Goal: Information Seeking & Learning: Compare options

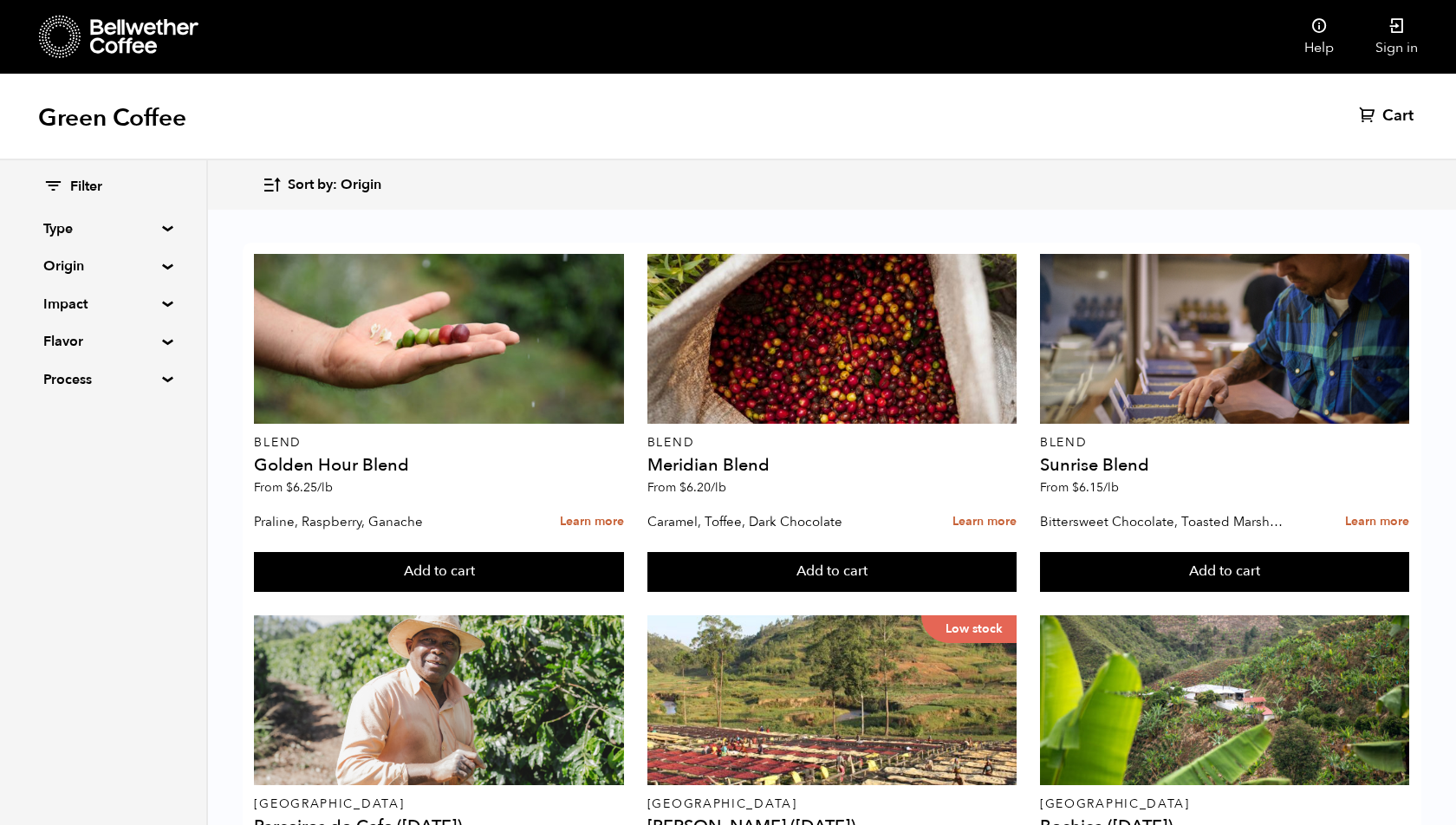
click at [147, 237] on summary "Type" at bounding box center [103, 229] width 120 height 20
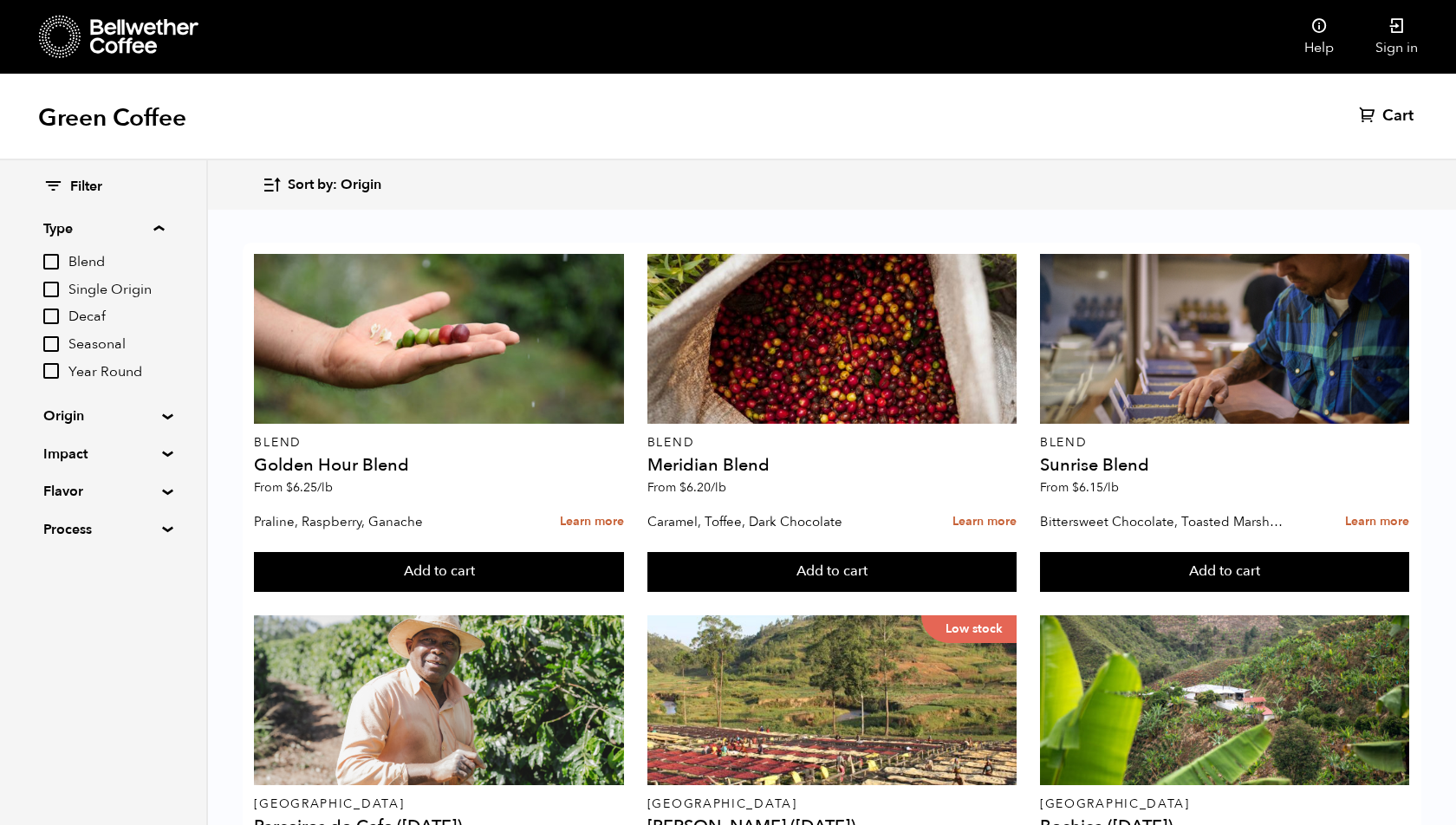
click at [137, 293] on span "Single Origin" at bounding box center [116, 291] width 96 height 19
click at [0, 0] on input "Single Origin" at bounding box center [0, 0] width 0 height 0
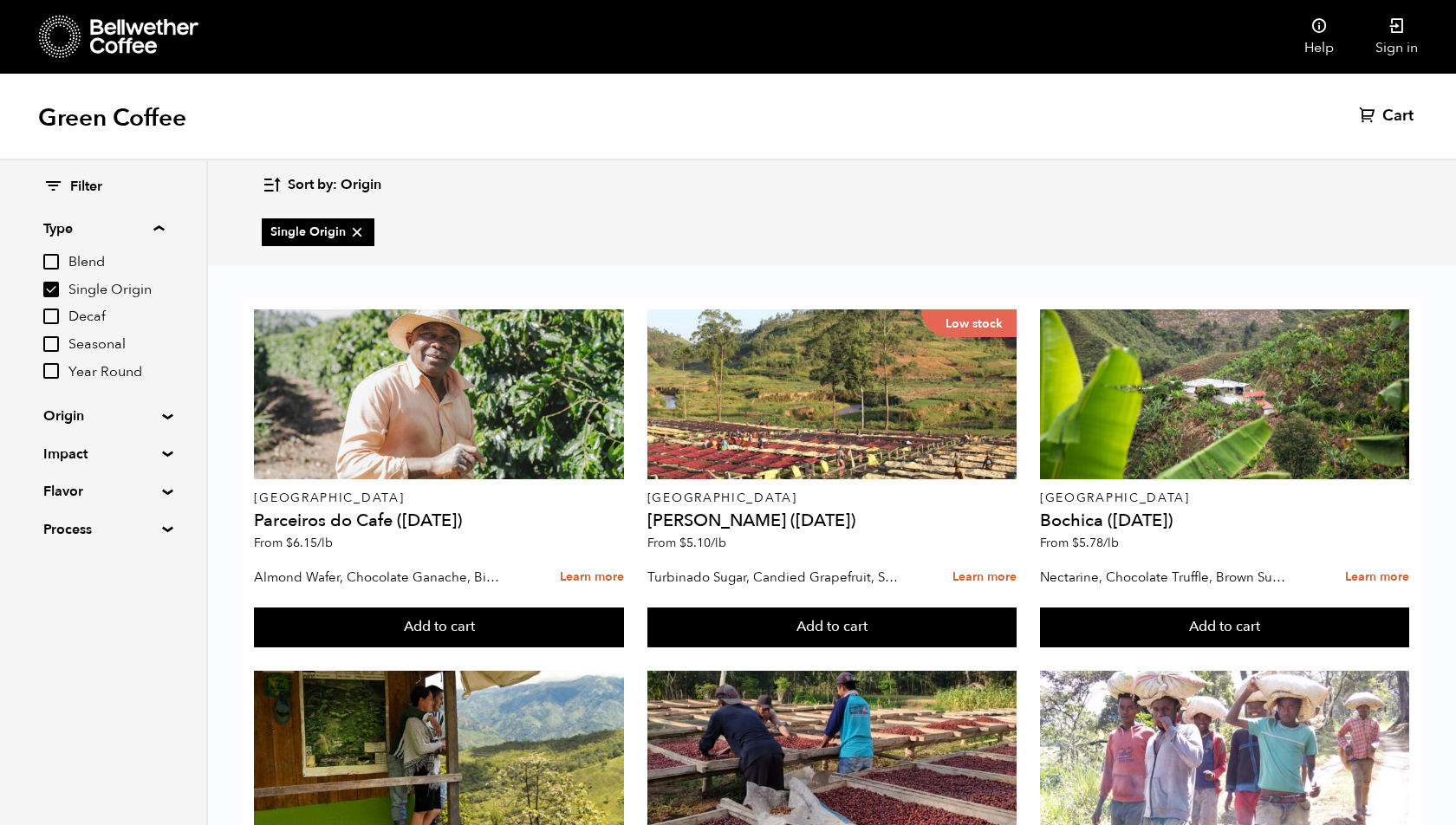
scroll to position [543, 0]
click at [61, 292] on label "Single Origin" at bounding box center [104, 289] width 121 height 20
click at [0, 0] on input "Single Origin" at bounding box center [0, 0] width 0 height 0
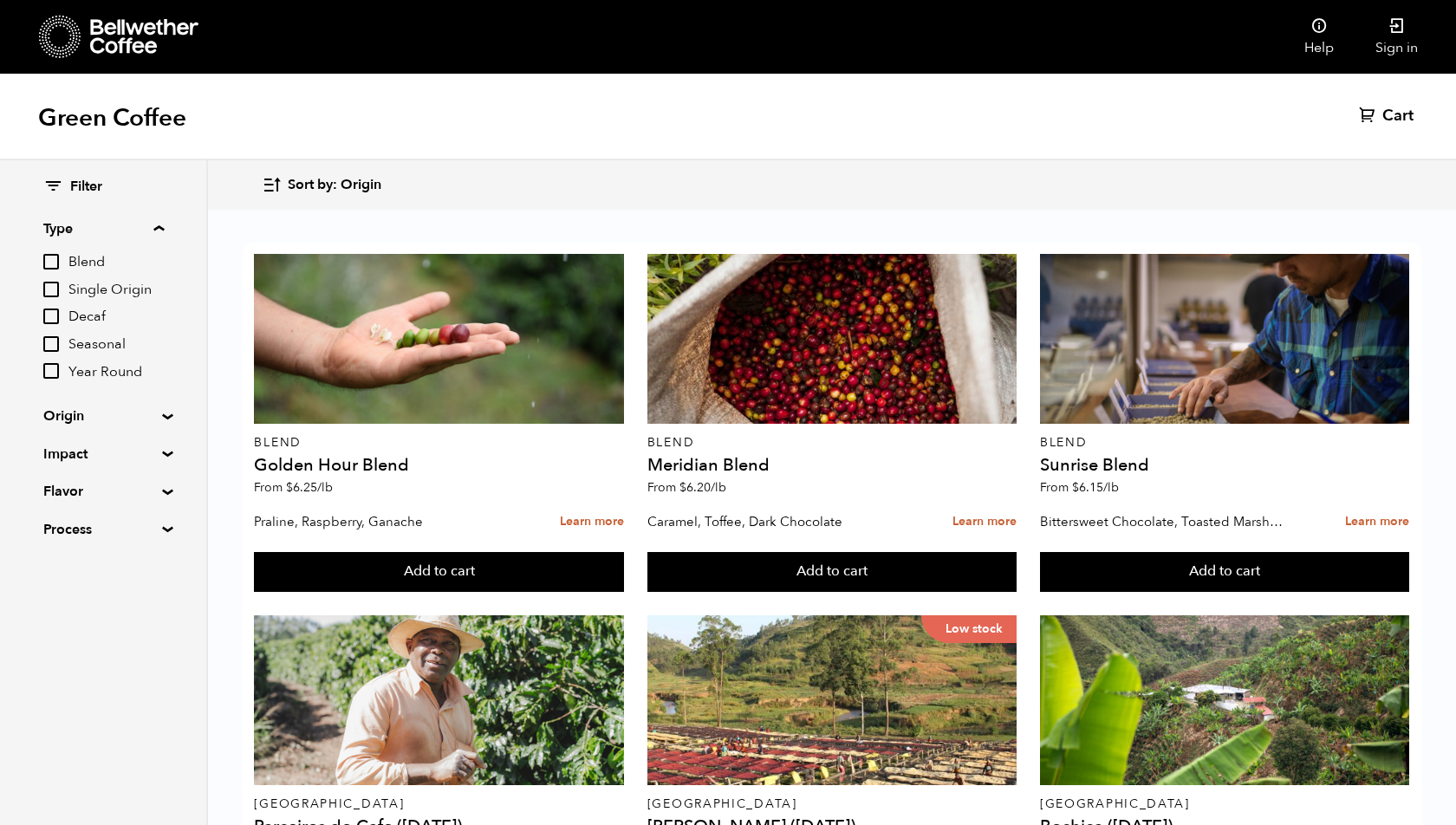
click at [59, 291] on input "Single Origin" at bounding box center [51, 290] width 16 height 16
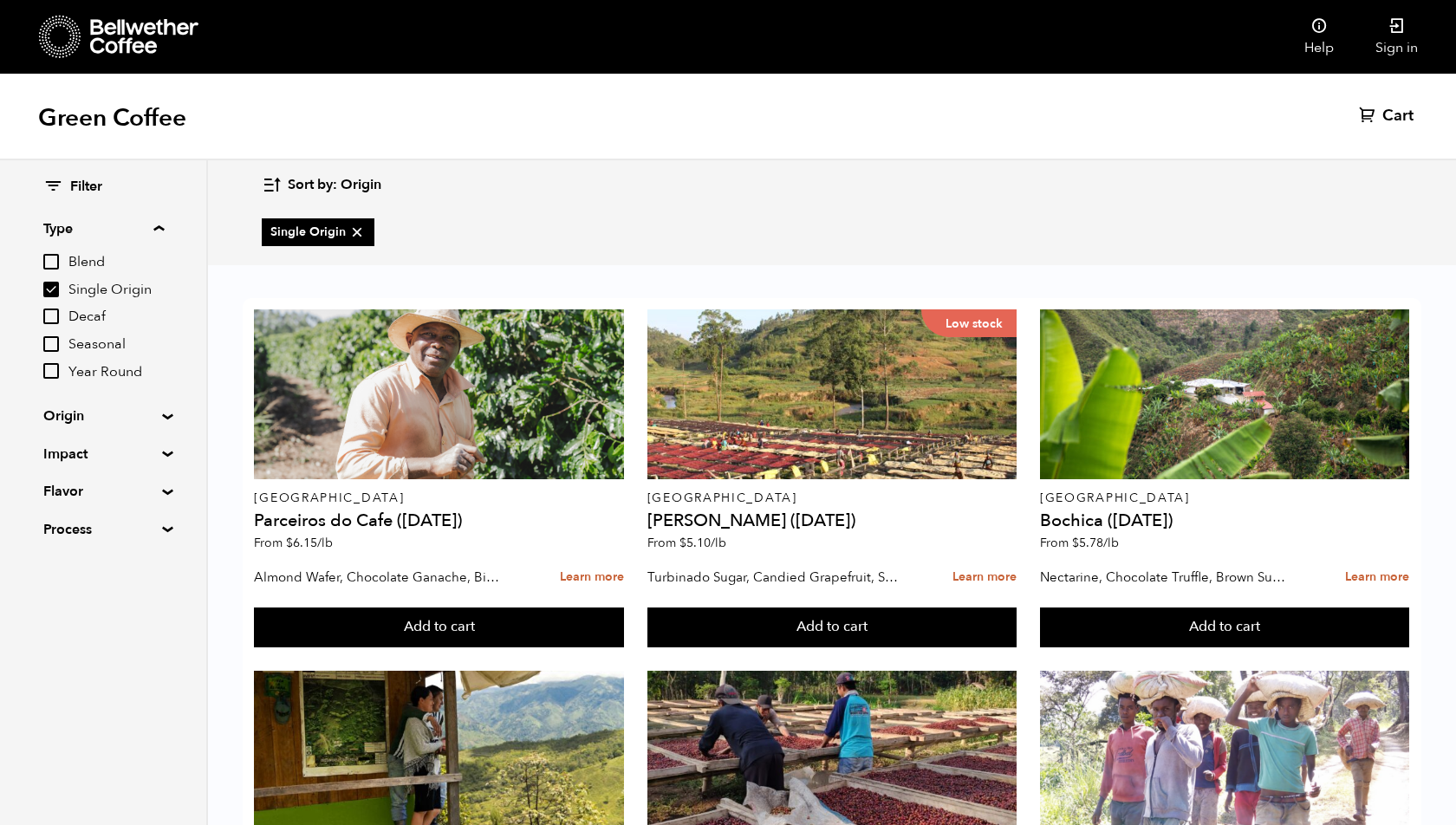
click at [45, 292] on input "Single Origin" at bounding box center [51, 290] width 16 height 16
checkbox input "false"
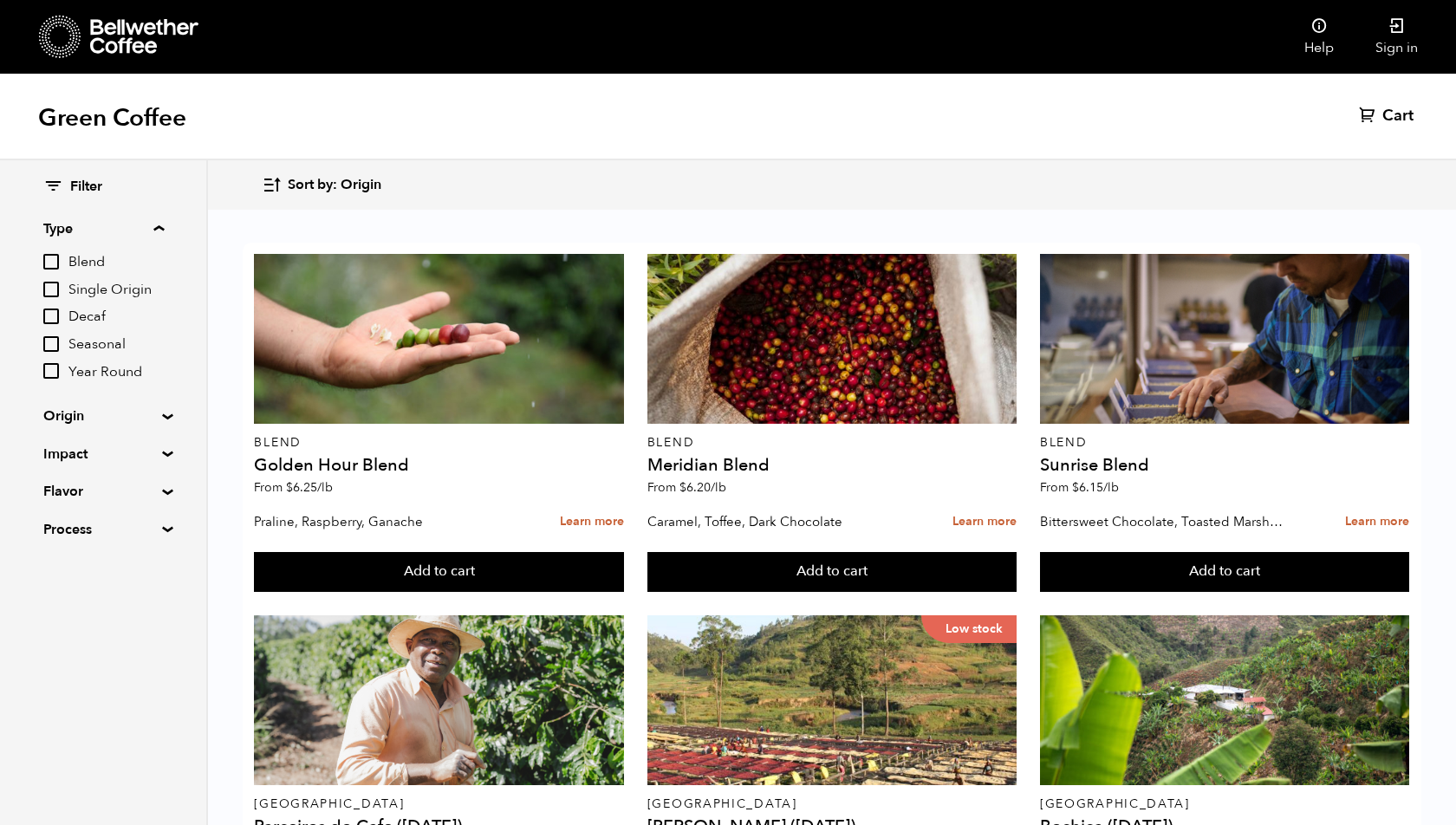
scroll to position [1624, 0]
click at [161, 421] on div "Filter Type Blend Single Origin Decaf Seasonal Year Round Origin Blend Brazil B…" at bounding box center [103, 359] width 206 height 397
click at [163, 417] on summary "Origin" at bounding box center [103, 416] width 120 height 20
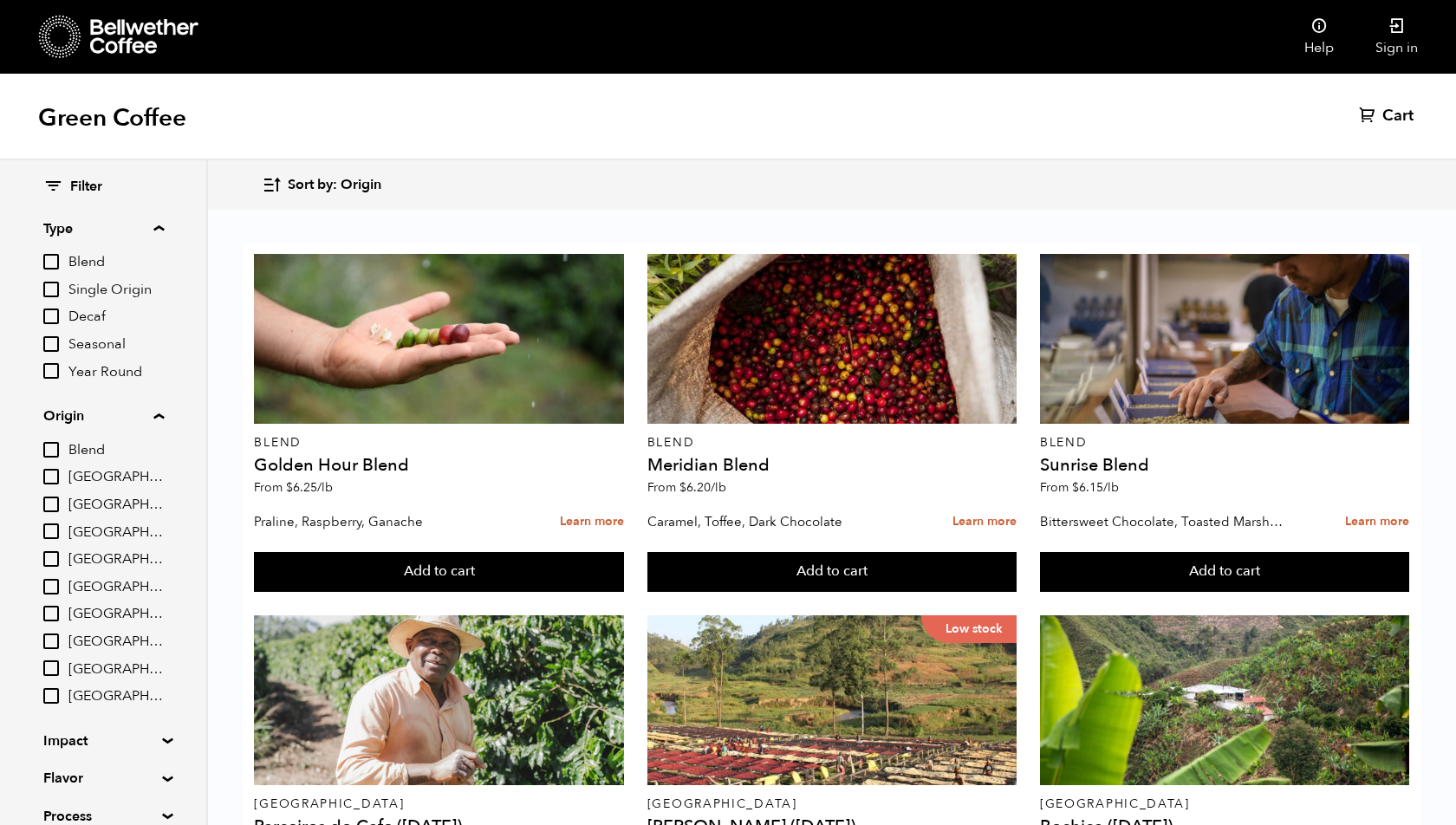
click at [53, 638] on input "[GEOGRAPHIC_DATA]" at bounding box center [51, 642] width 16 height 16
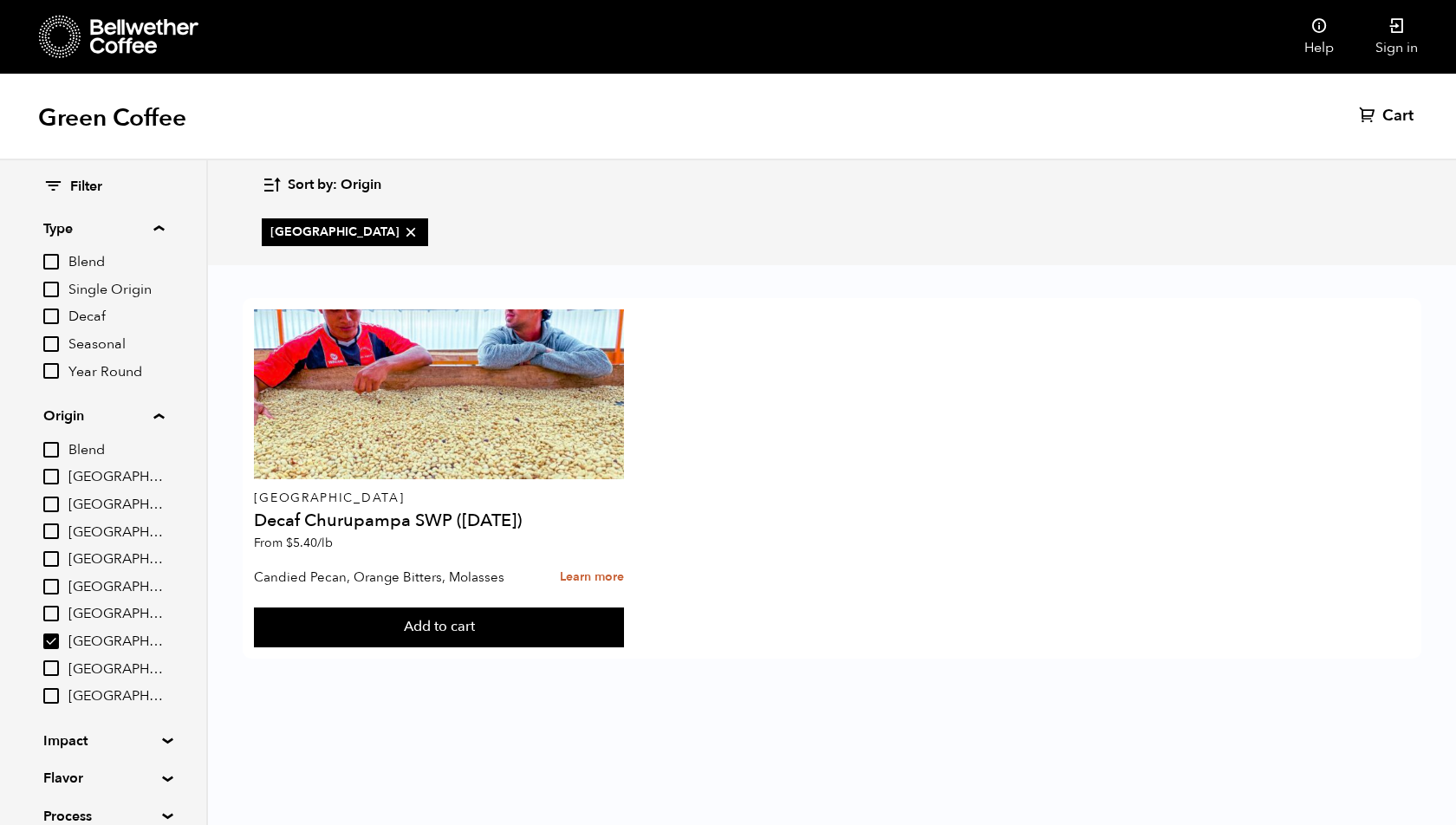
scroll to position [0, 0]
click at [56, 650] on label "[GEOGRAPHIC_DATA]" at bounding box center [104, 641] width 121 height 20
click at [0, 0] on input "[GEOGRAPHIC_DATA]" at bounding box center [0, 0] width 0 height 0
checkbox input "false"
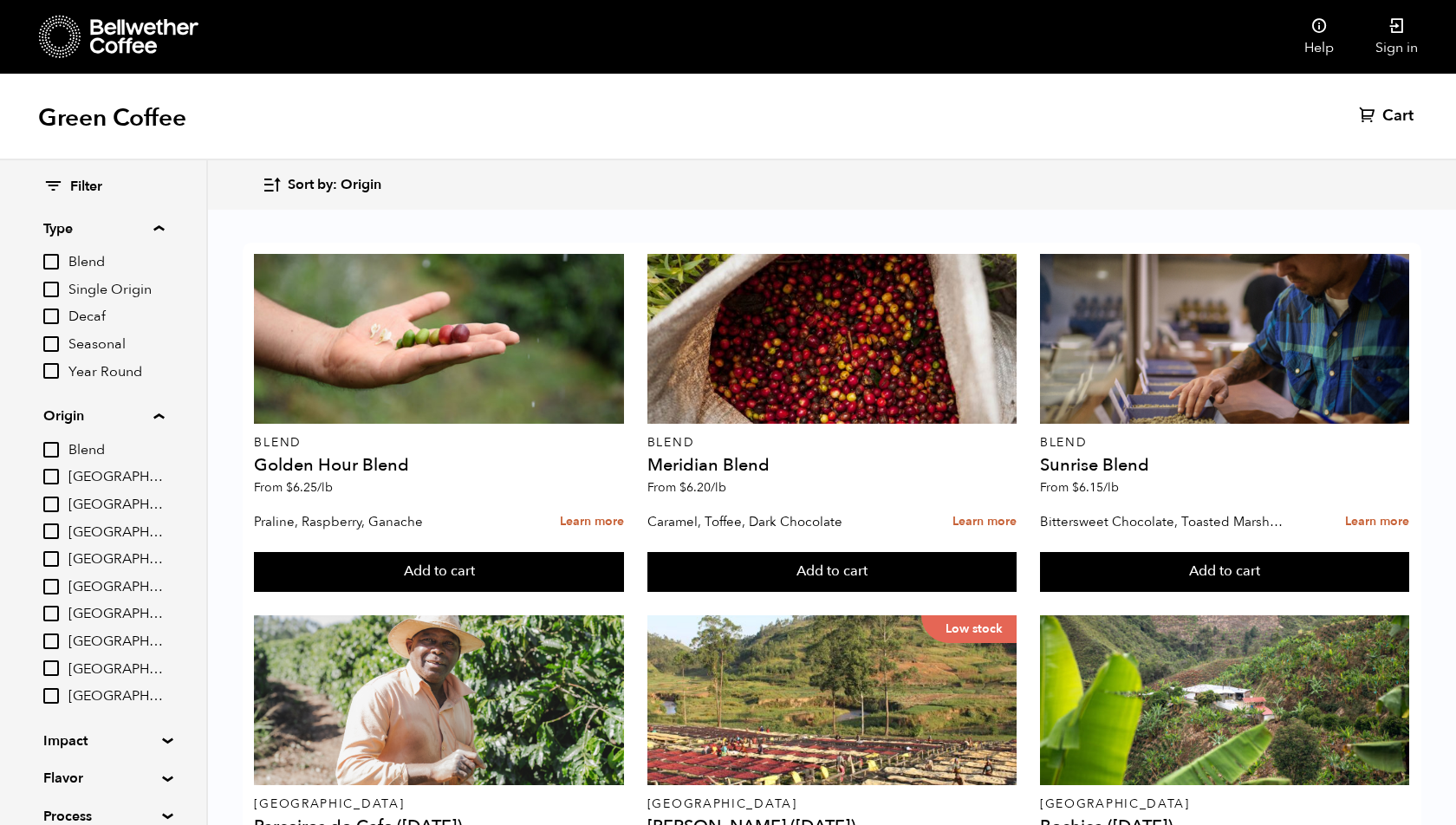
scroll to position [79, 0]
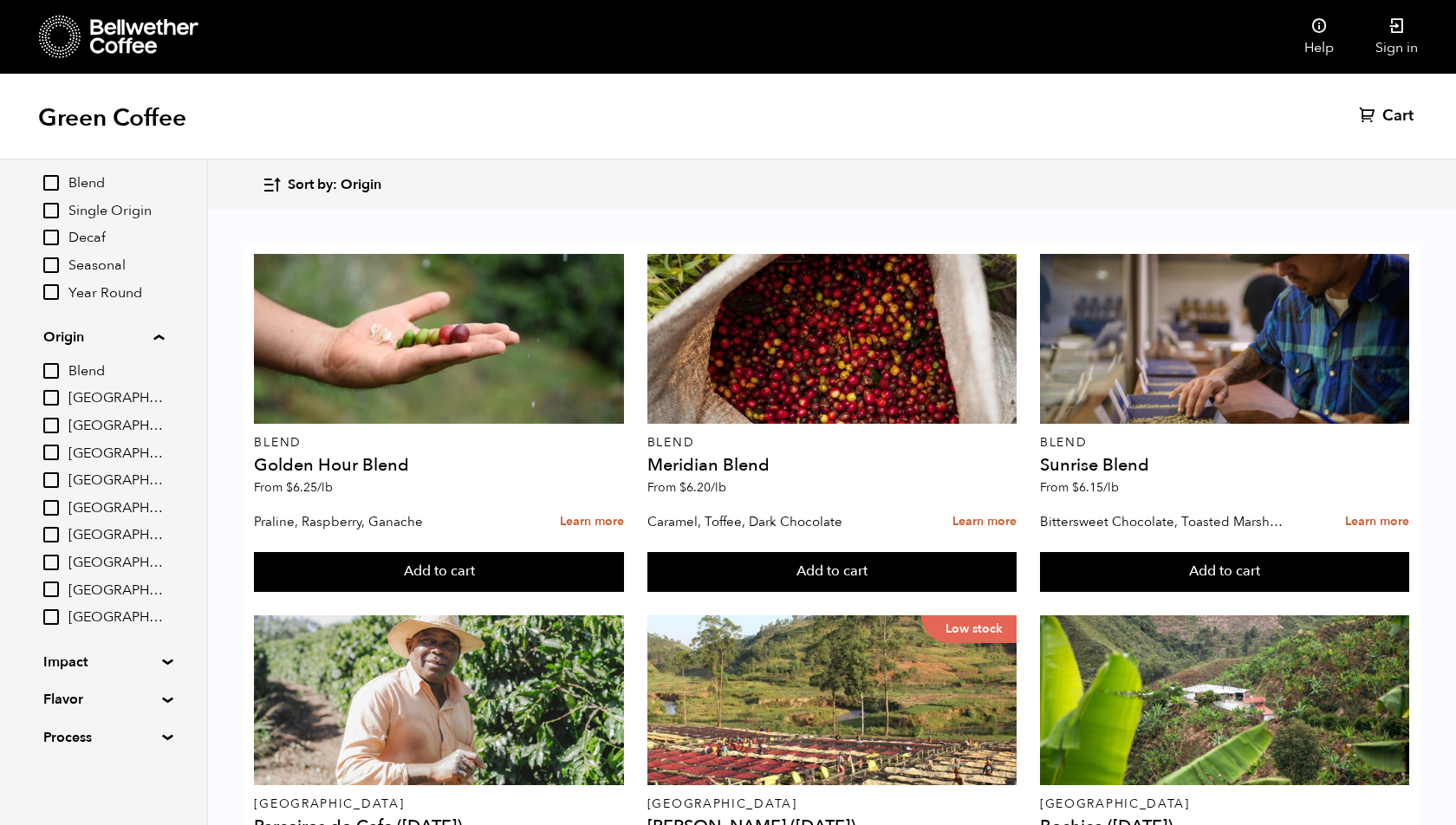
click at [163, 672] on div "Filter Type Blend Single Origin Decaf Seasonal Year Round Origin Blend Brazil B…" at bounding box center [103, 423] width 206 height 683
click at [163, 658] on summary "Impact" at bounding box center [103, 662] width 120 height 20
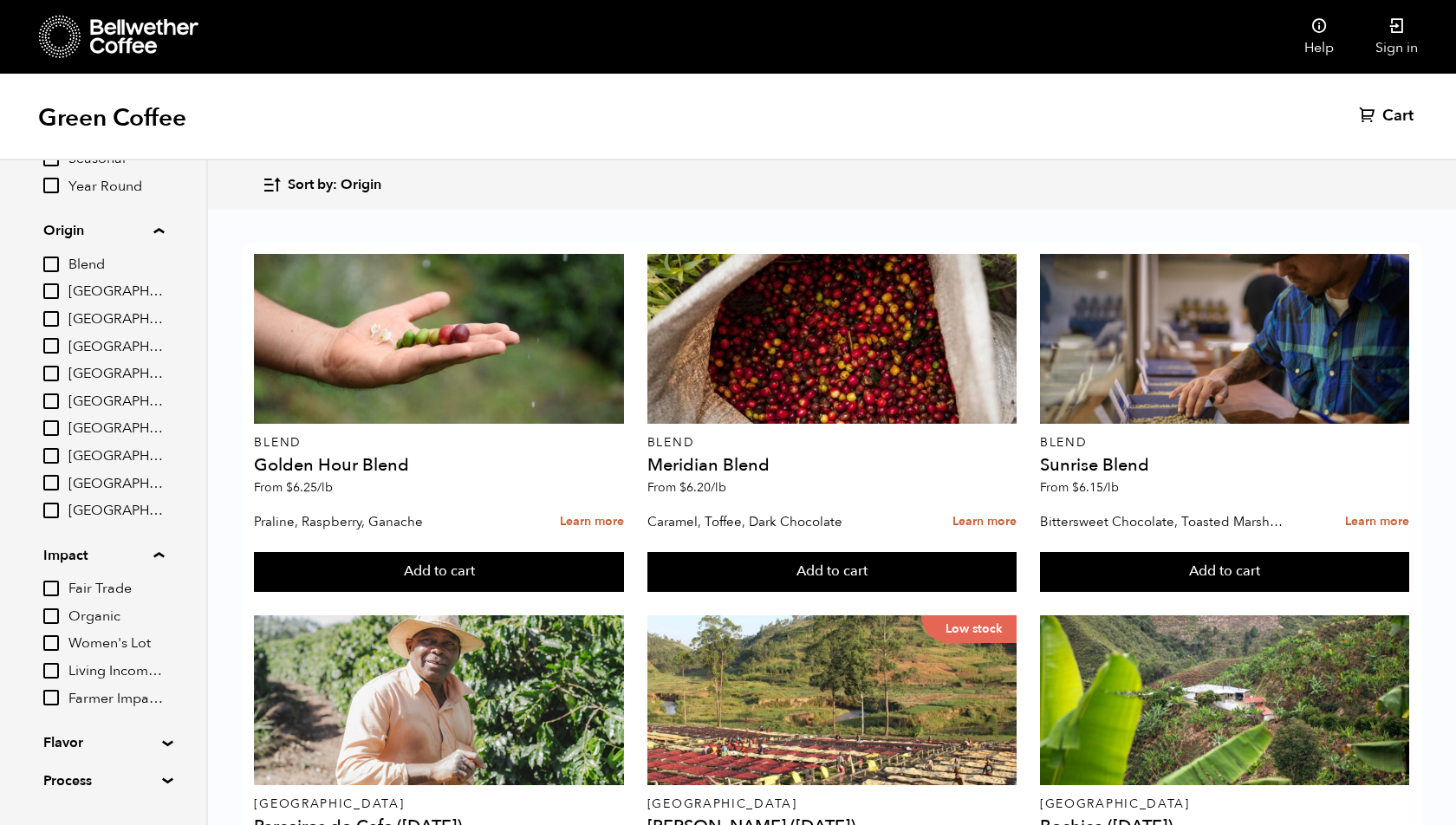
scroll to position [188, 0]
click at [1166, 202] on div "Sort by: Origin Sort by: Origin Sort by: Most recent Sort by: Name Sort by: Pri…" at bounding box center [831, 185] width 1140 height 41
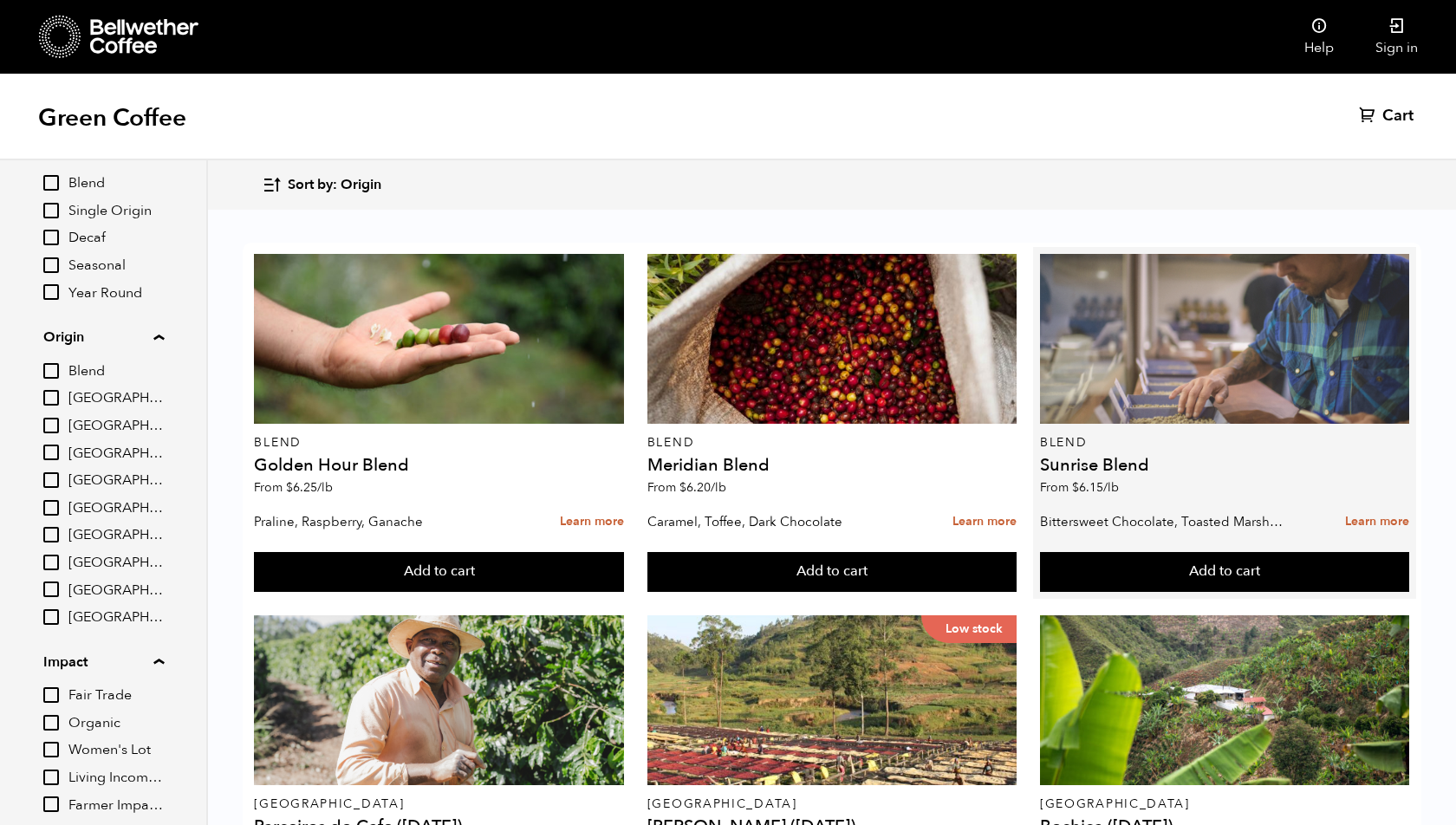
scroll to position [228, 0]
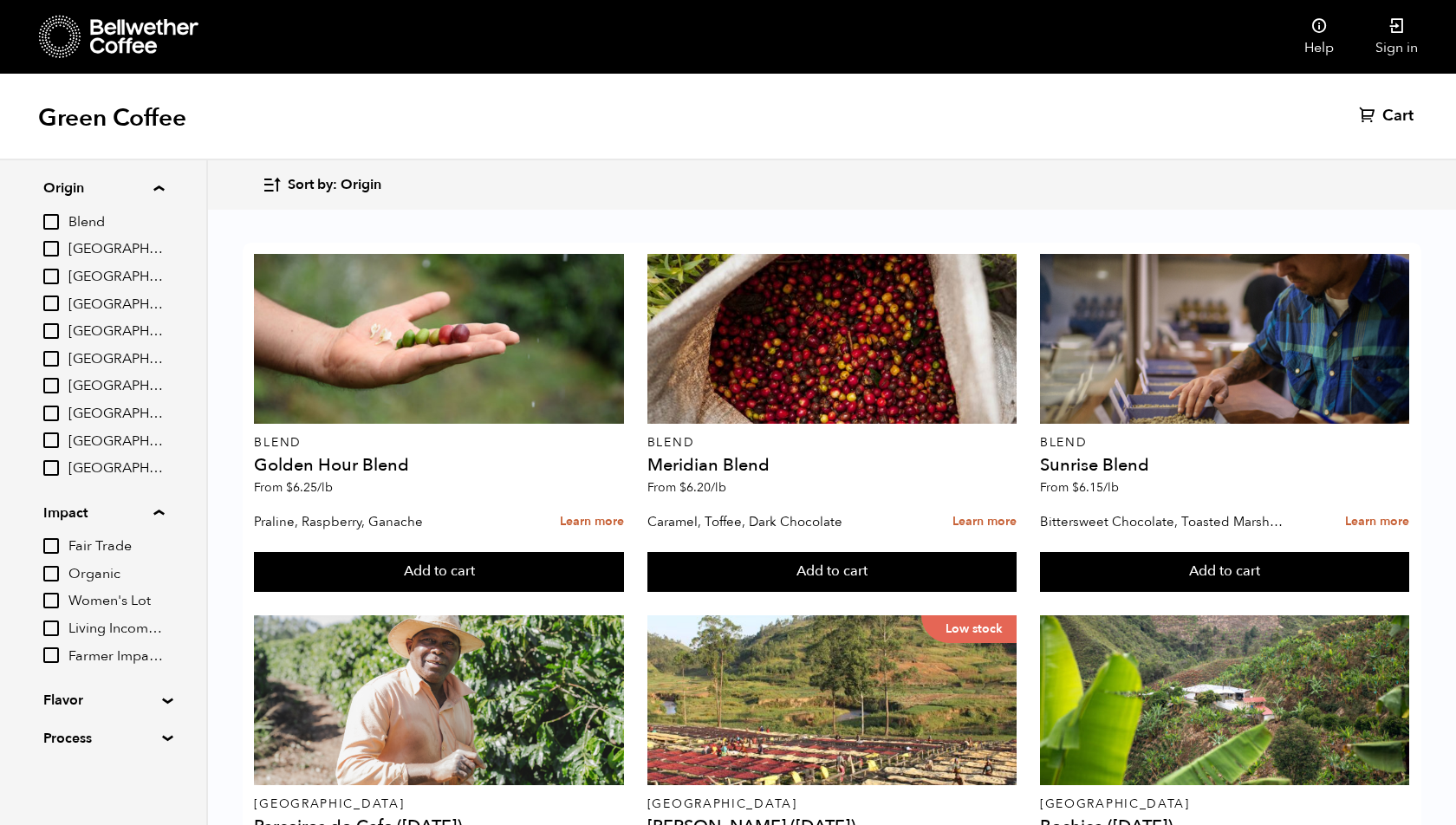
click at [162, 704] on div "Filter Type Blend Single Origin Decaf Seasonal Year Round Origin Blend Brazil B…" at bounding box center [103, 349] width 206 height 833
click at [160, 698] on summary "Flavor" at bounding box center [103, 700] width 120 height 20
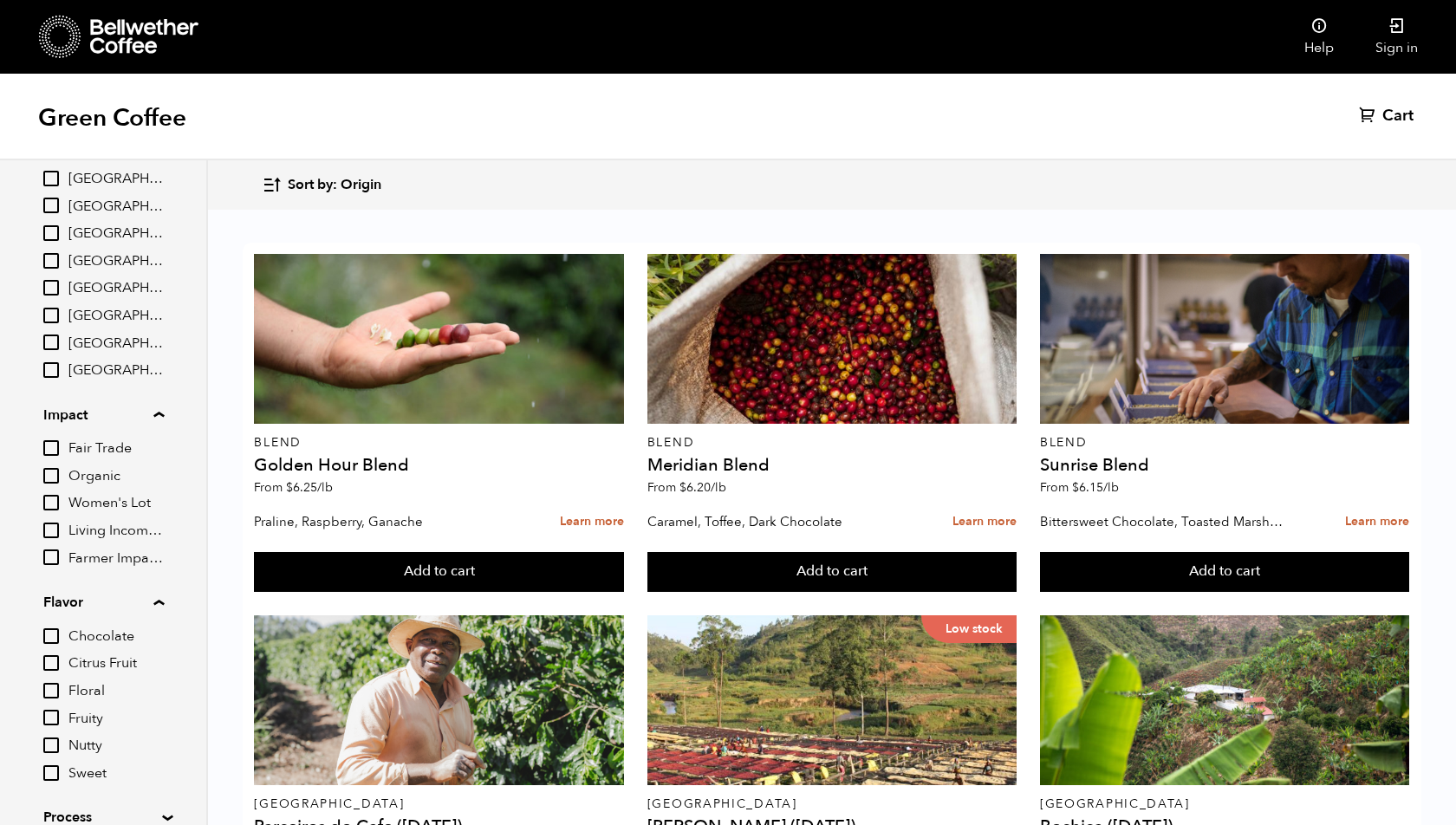
scroll to position [406, 0]
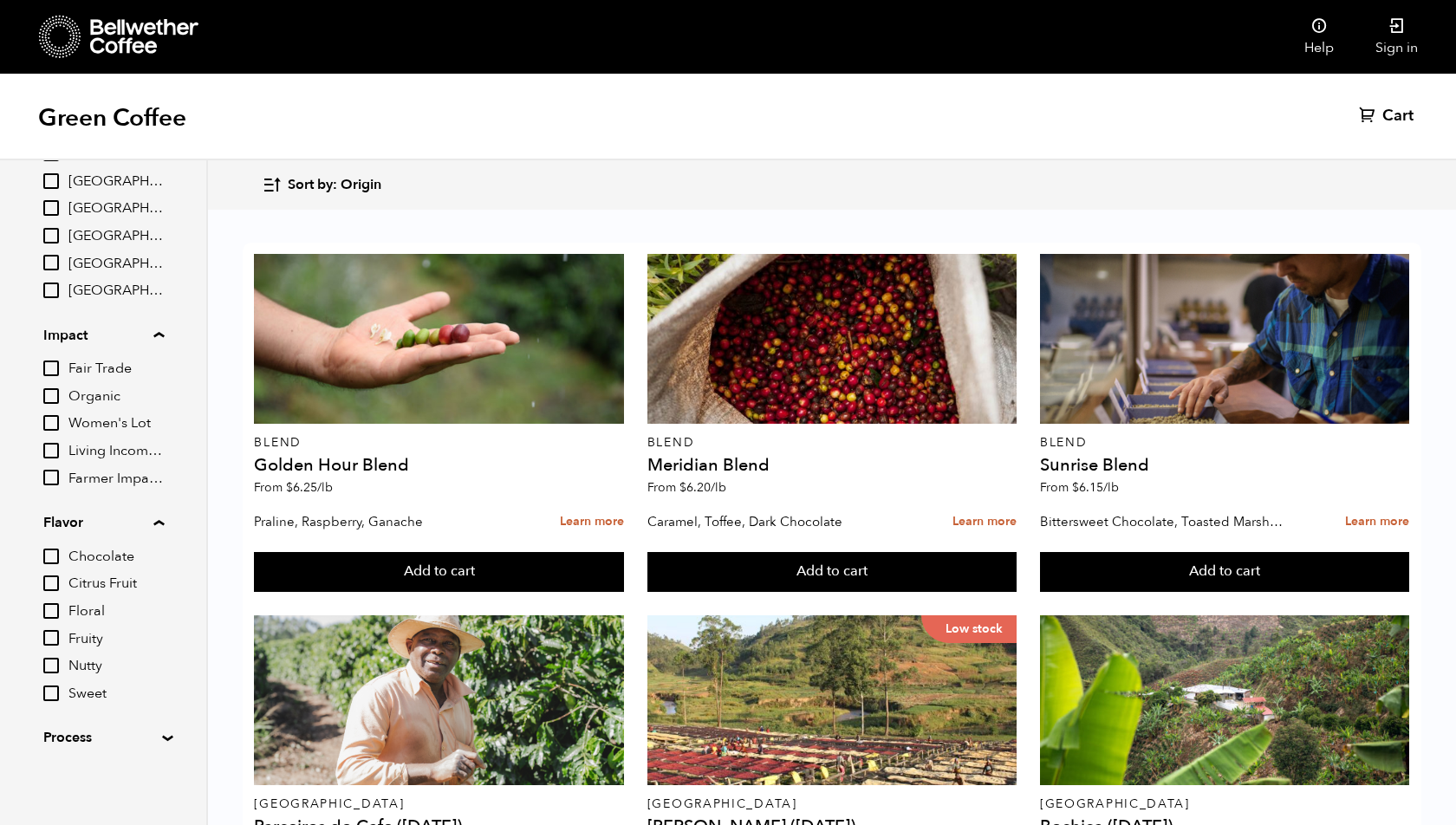
click at [159, 740] on summary "Process" at bounding box center [103, 737] width 120 height 20
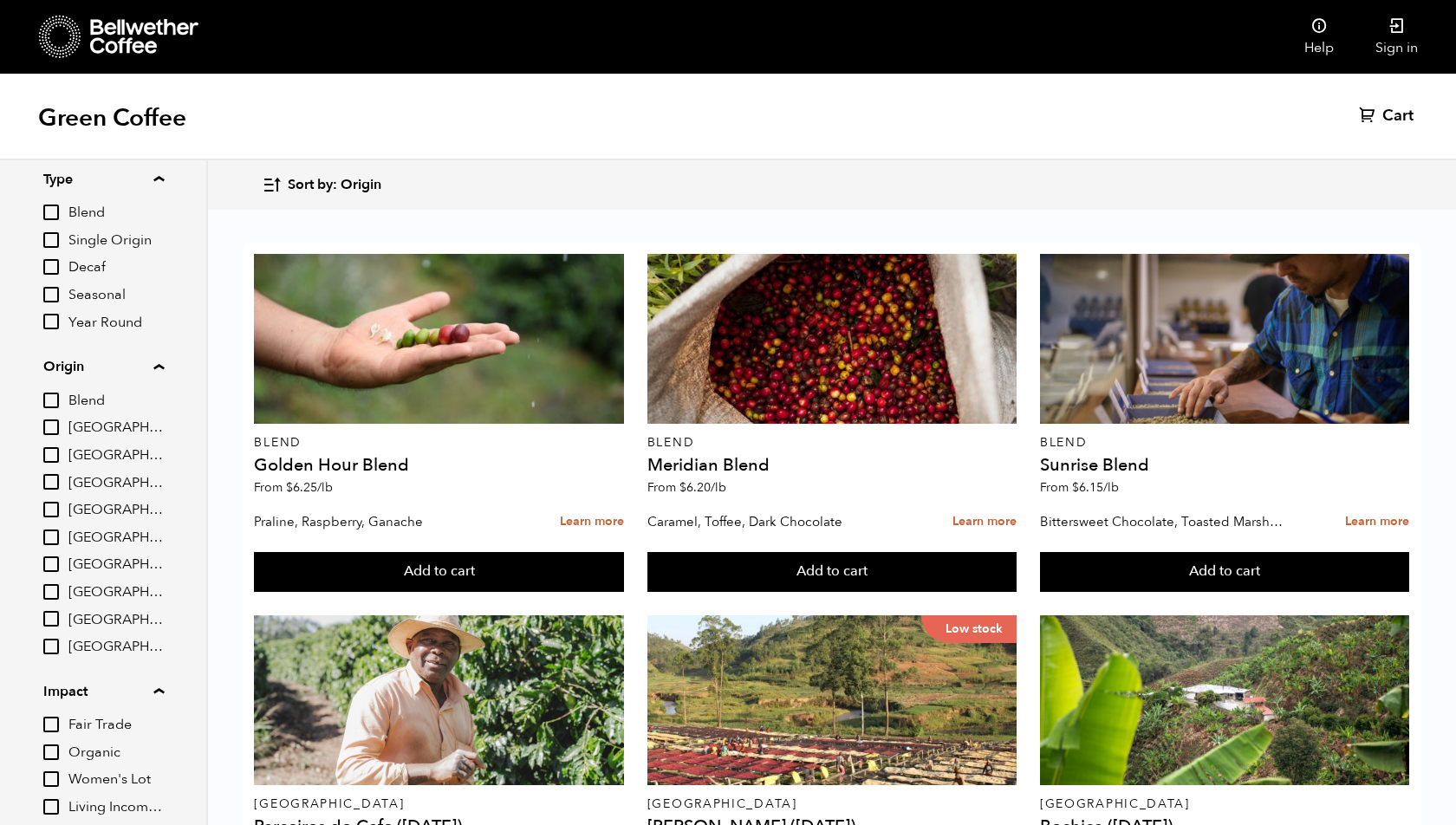
scroll to position [0, 0]
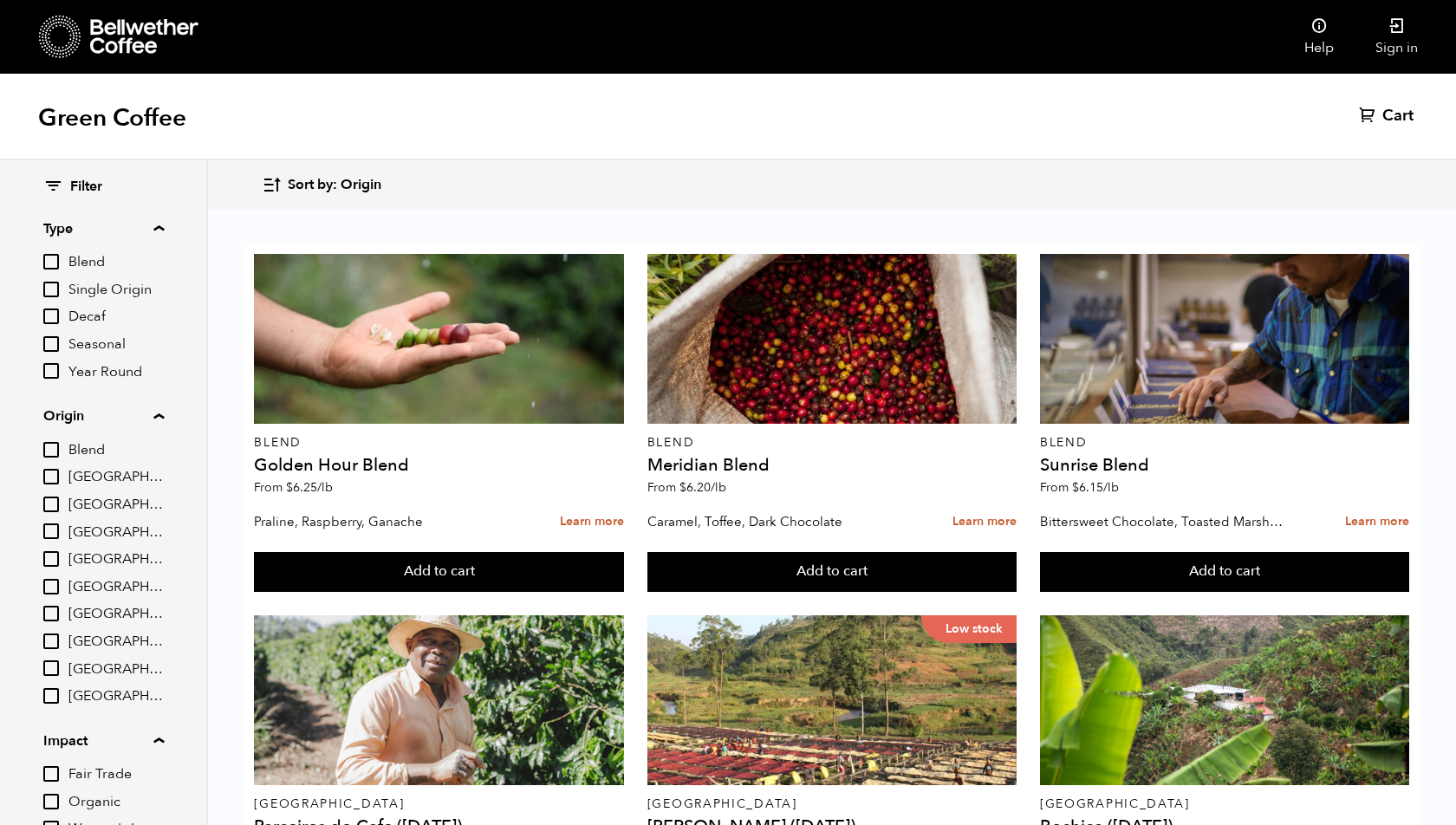
click at [56, 295] on input "Single Origin" at bounding box center [51, 290] width 16 height 16
checkbox input "true"
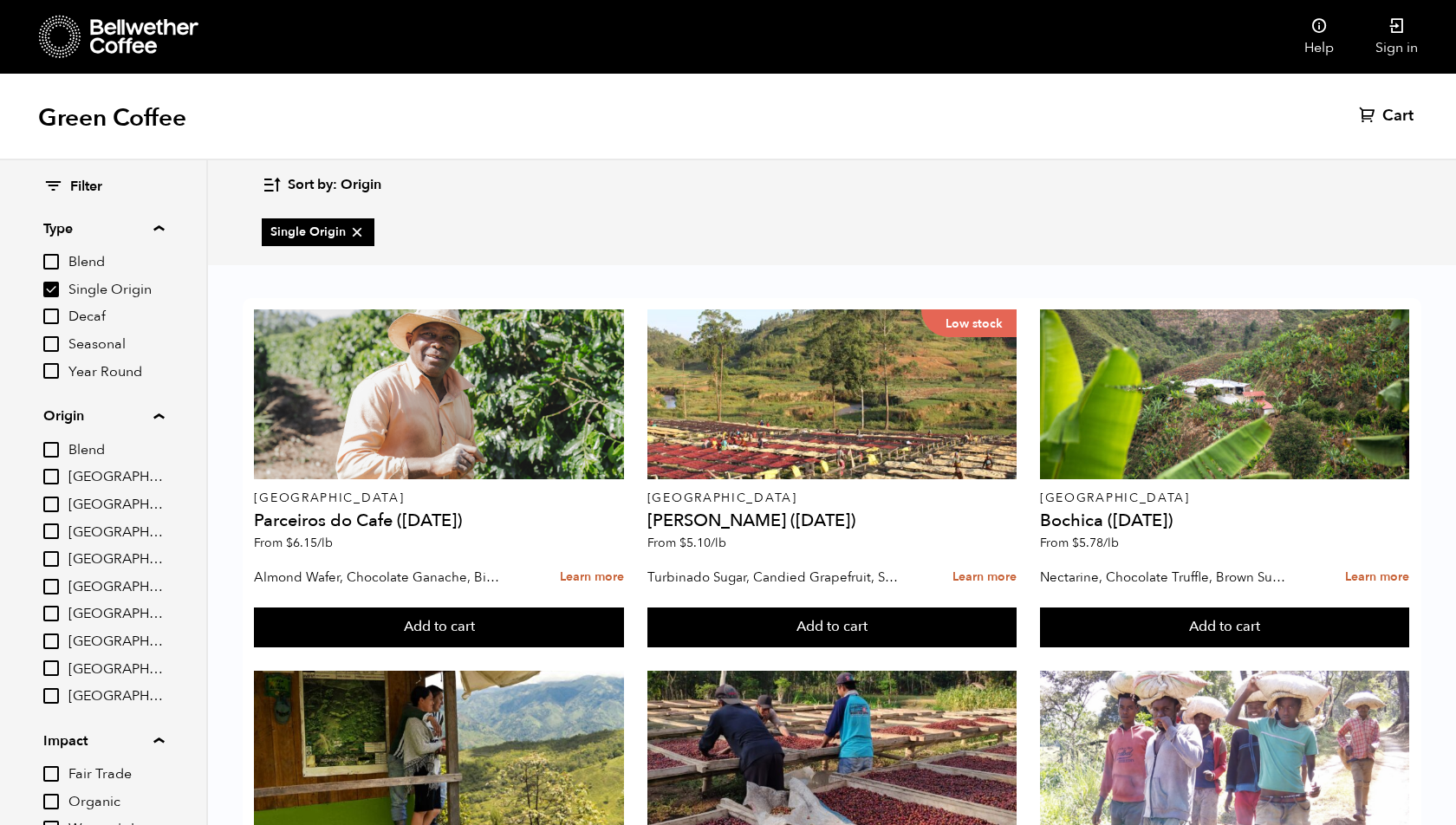
scroll to position [1320, 0]
click at [53, 261] on input "Blend" at bounding box center [51, 262] width 16 height 16
checkbox input "true"
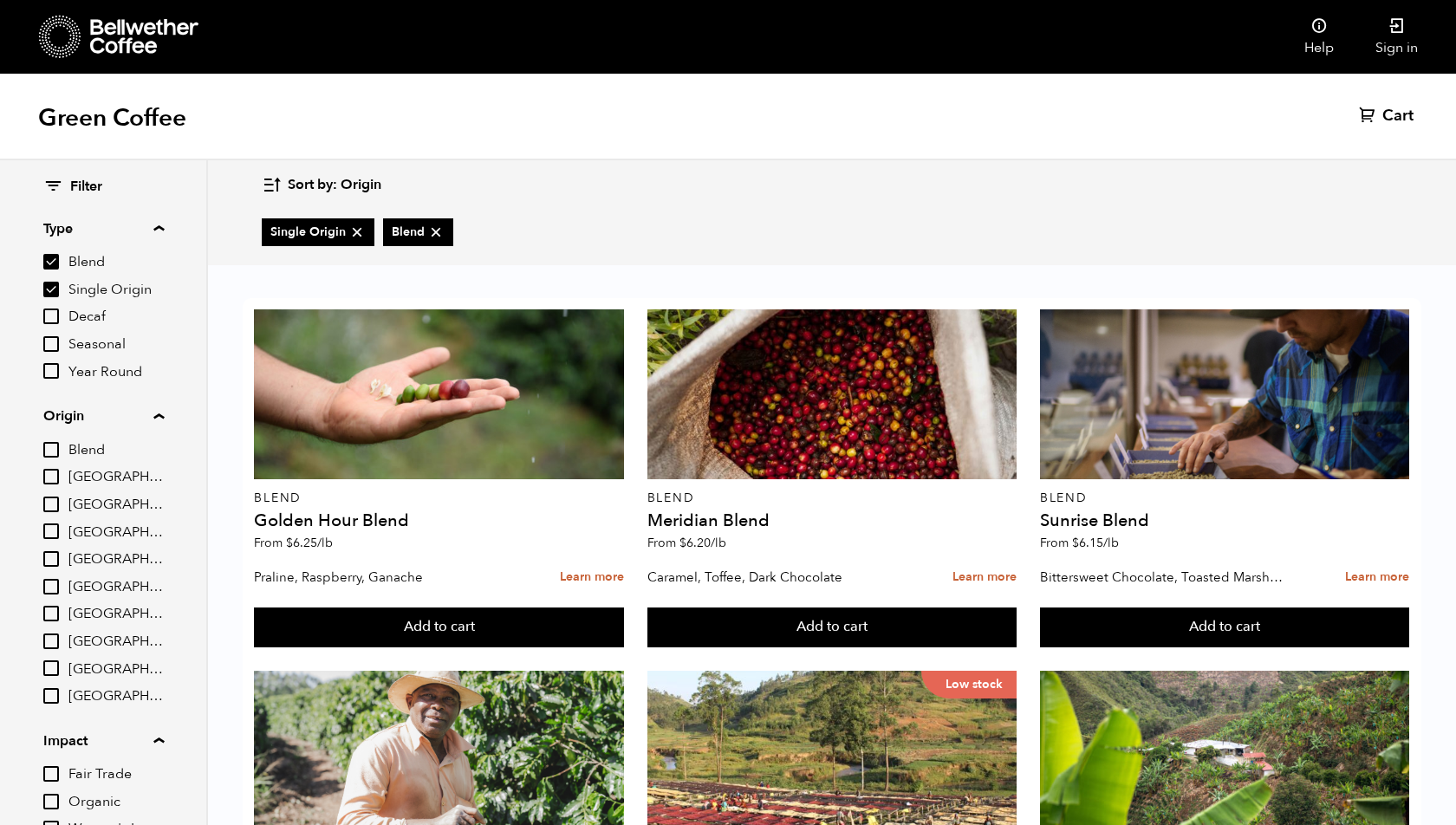
click at [53, 314] on input "Decaf" at bounding box center [51, 316] width 16 height 16
checkbox input "true"
click at [53, 340] on input "Seasonal" at bounding box center [51, 345] width 16 height 16
checkbox input "true"
click at [52, 370] on input "Year Round" at bounding box center [51, 371] width 16 height 16
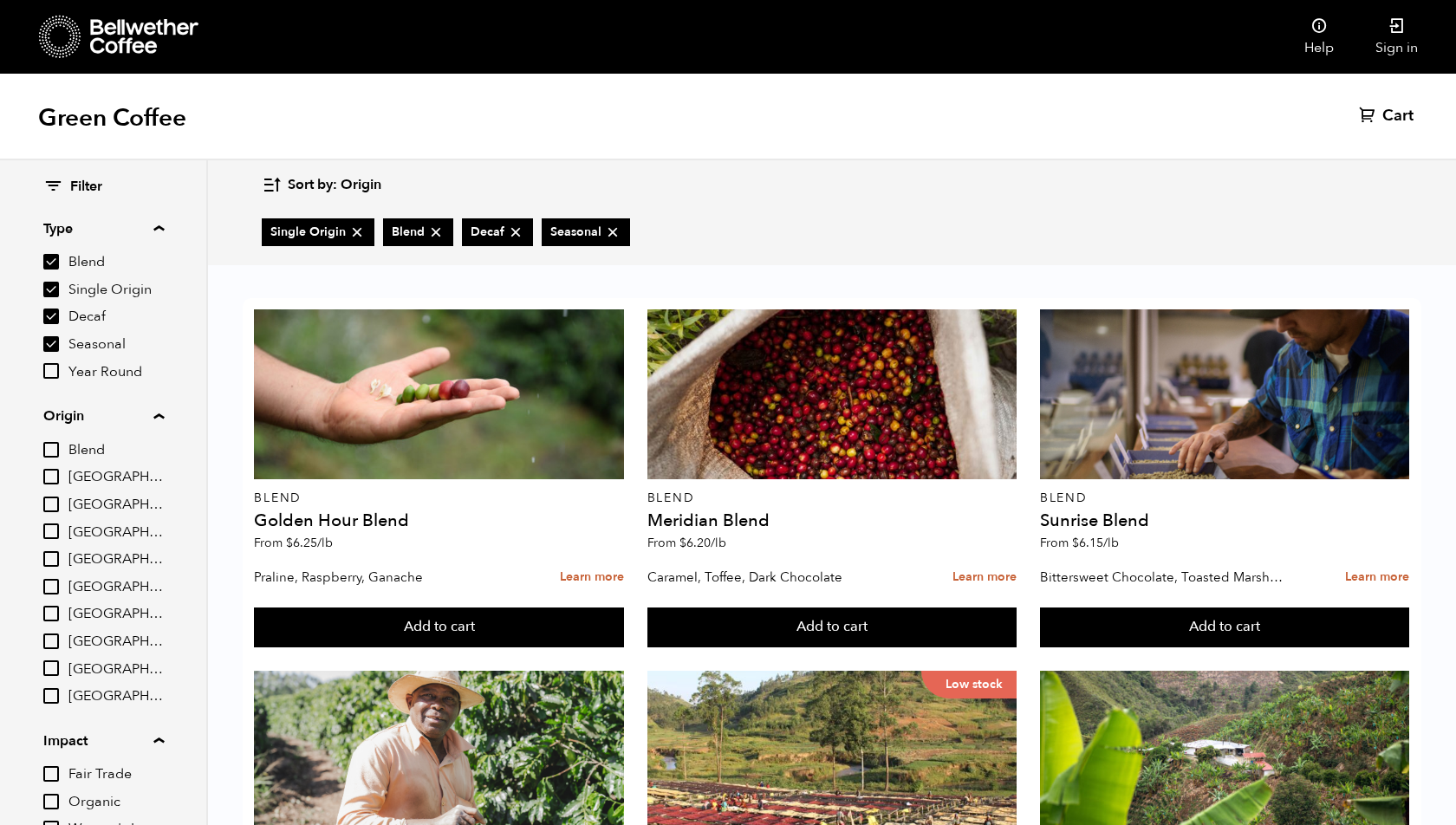
checkbox input "true"
click at [55, 453] on input "Blend" at bounding box center [51, 450] width 16 height 16
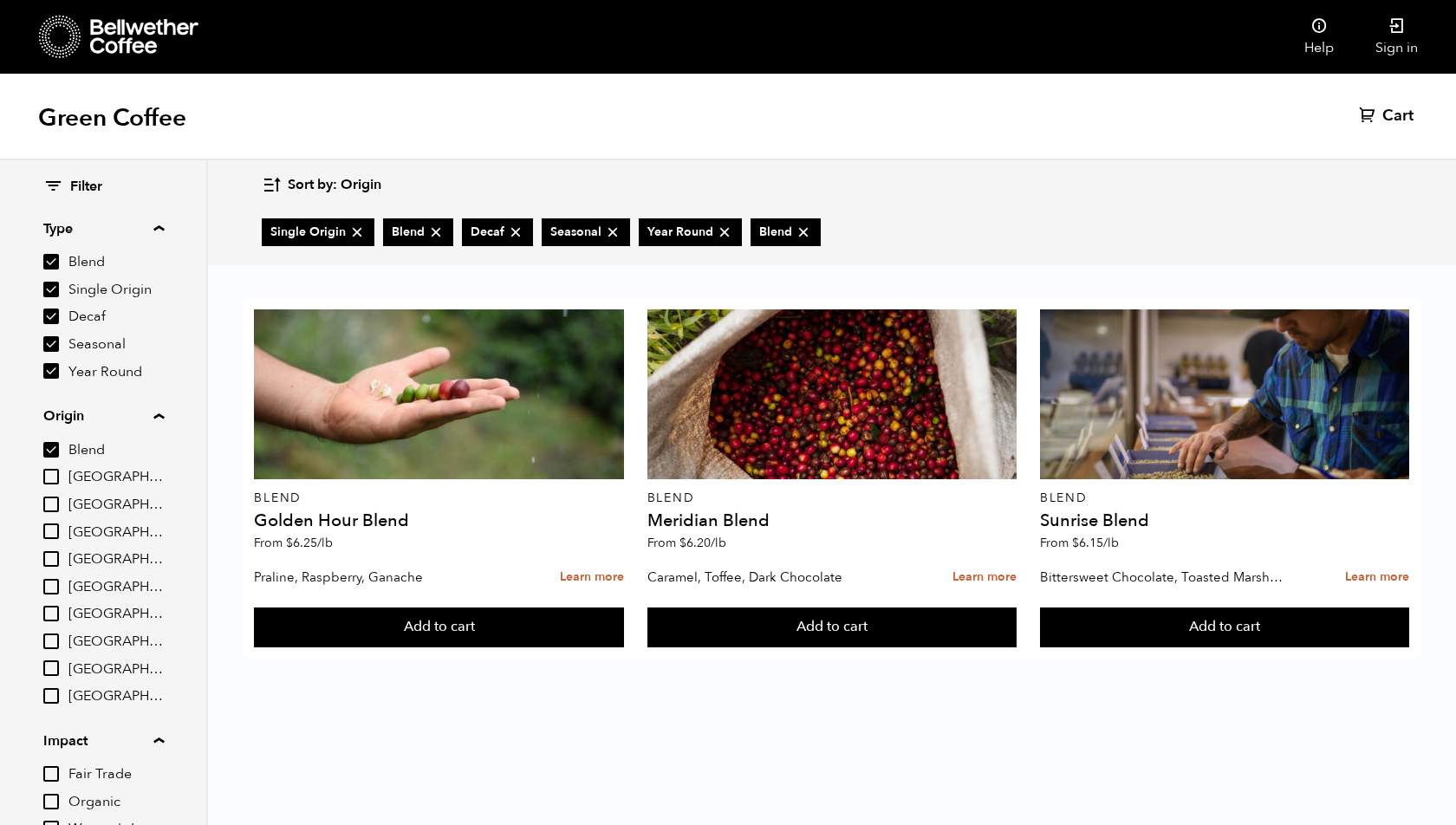
scroll to position [0, 0]
click at [53, 448] on input "Blend" at bounding box center [51, 450] width 16 height 16
checkbox input "false"
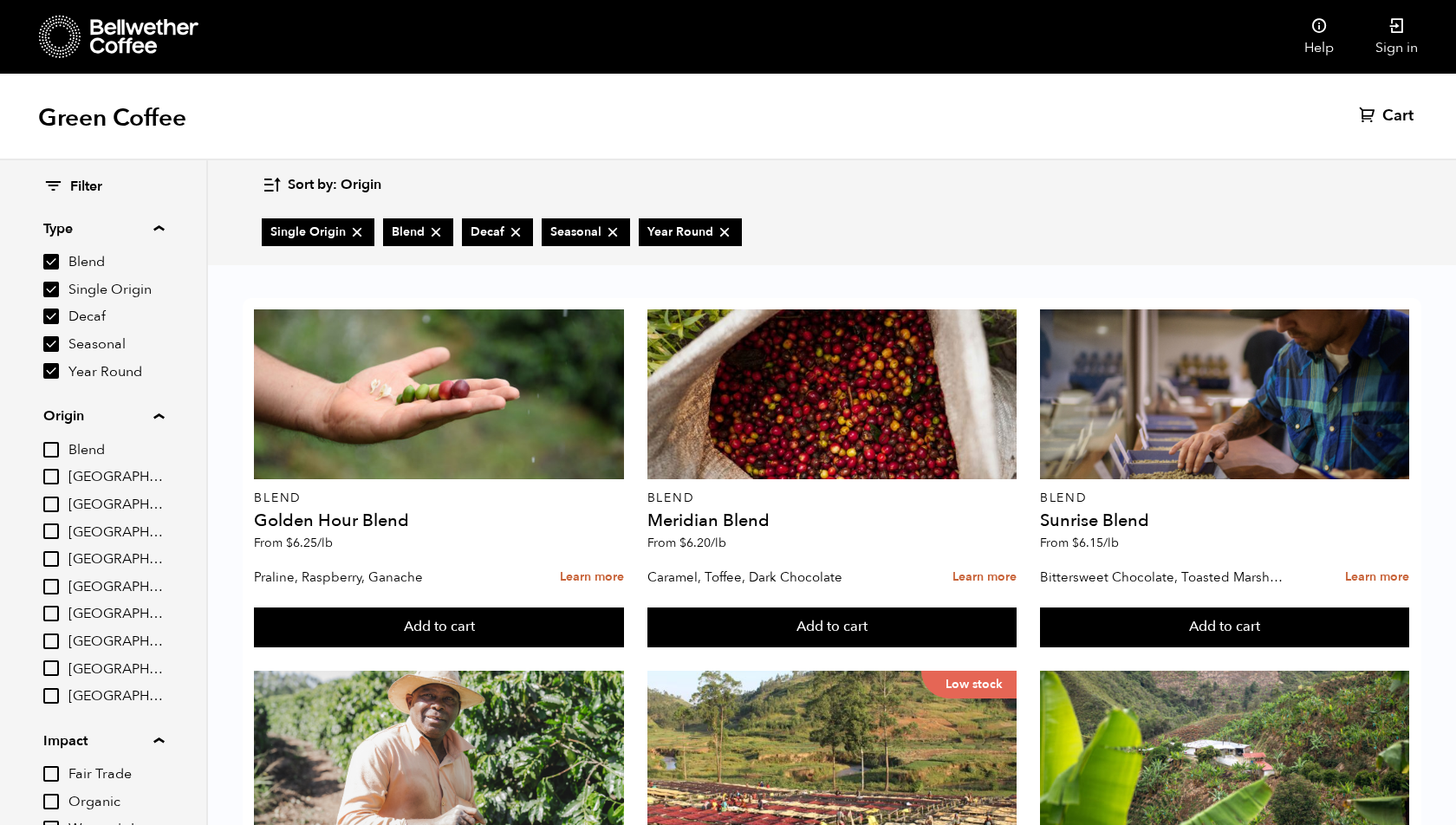
click at [55, 475] on input "[GEOGRAPHIC_DATA]" at bounding box center [51, 477] width 16 height 16
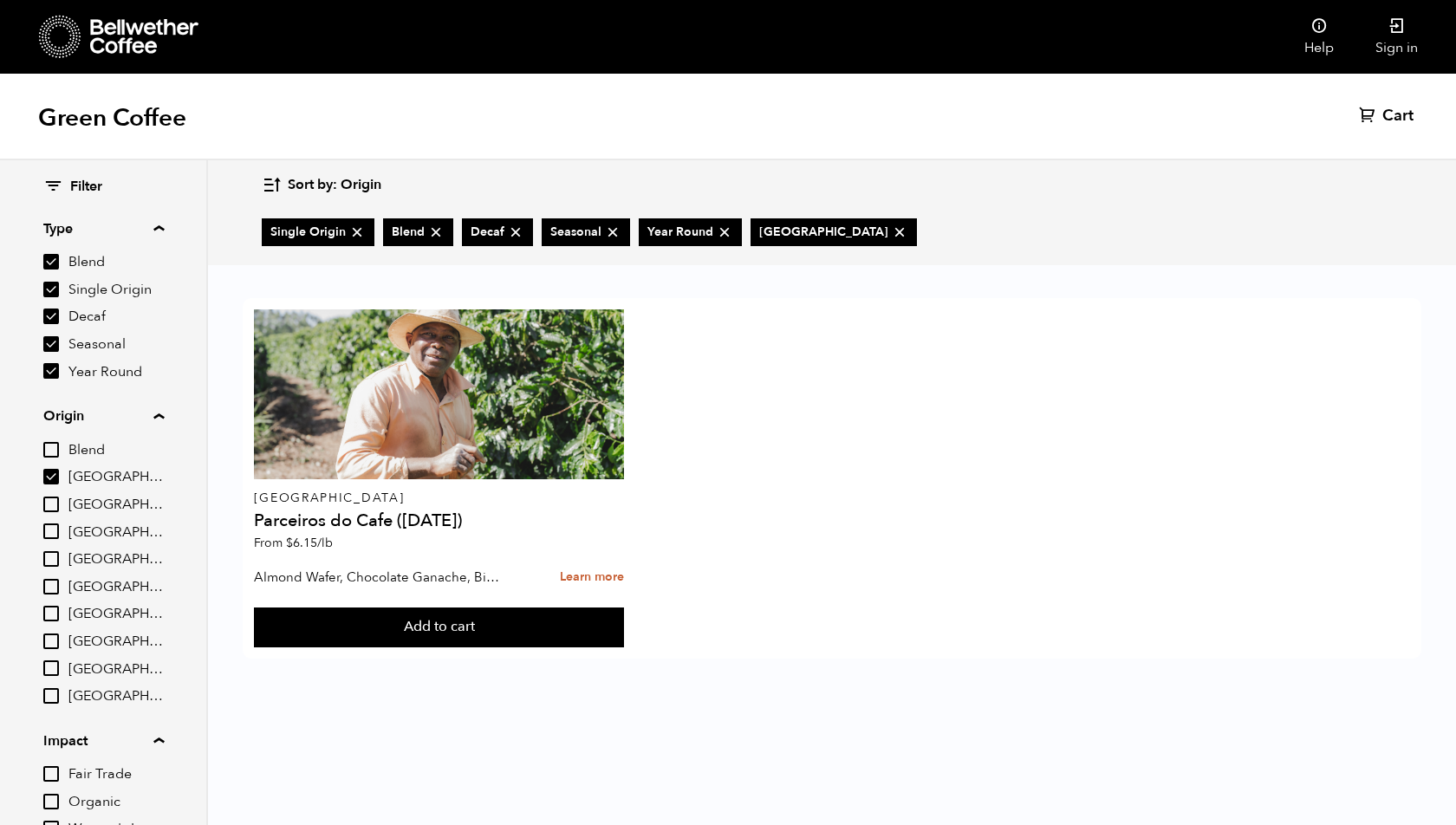
click at [58, 471] on input "[GEOGRAPHIC_DATA]" at bounding box center [51, 477] width 16 height 16
checkbox input "false"
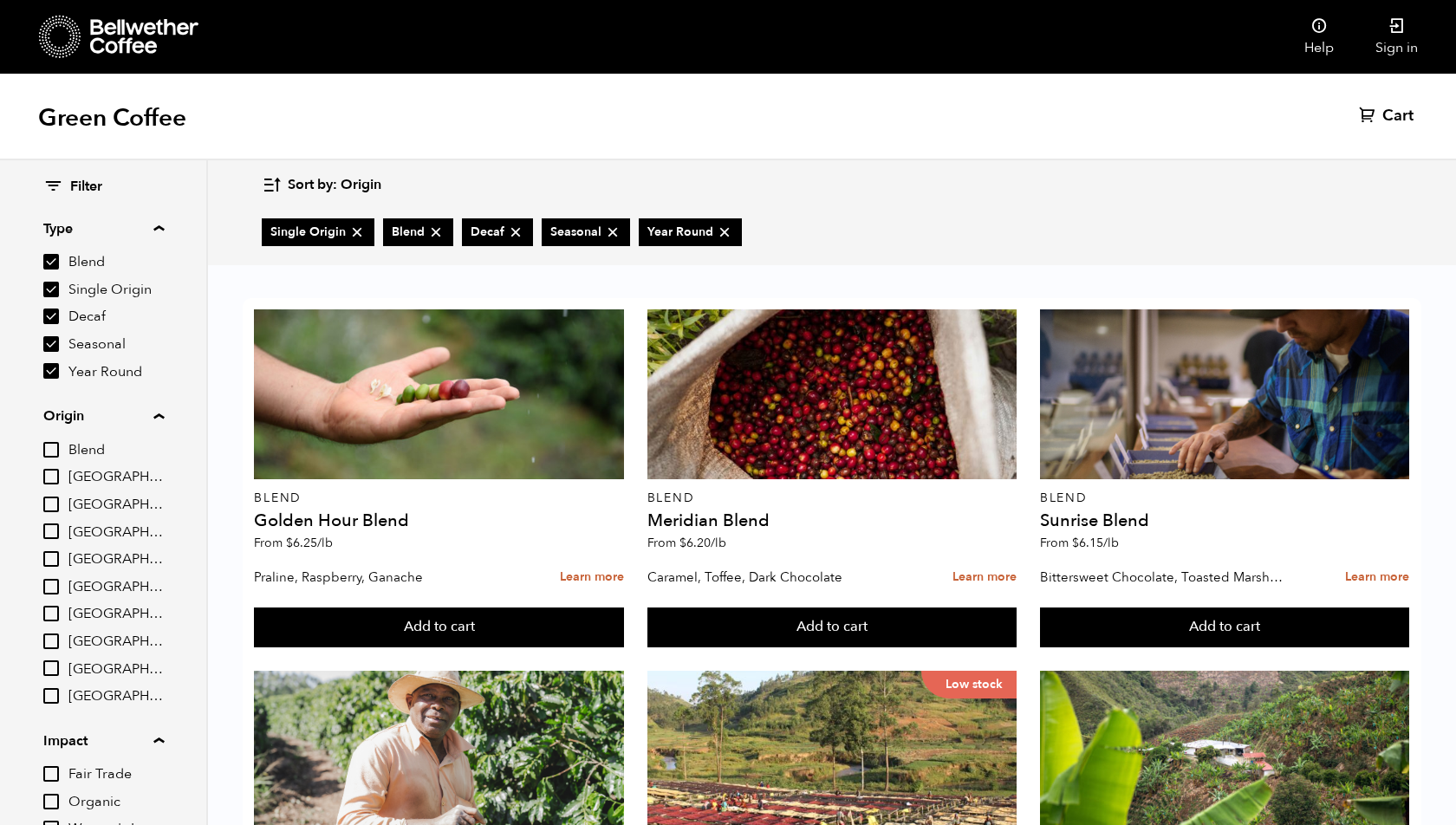
click at [51, 455] on input "Blend" at bounding box center [51, 450] width 16 height 16
checkbox input "true"
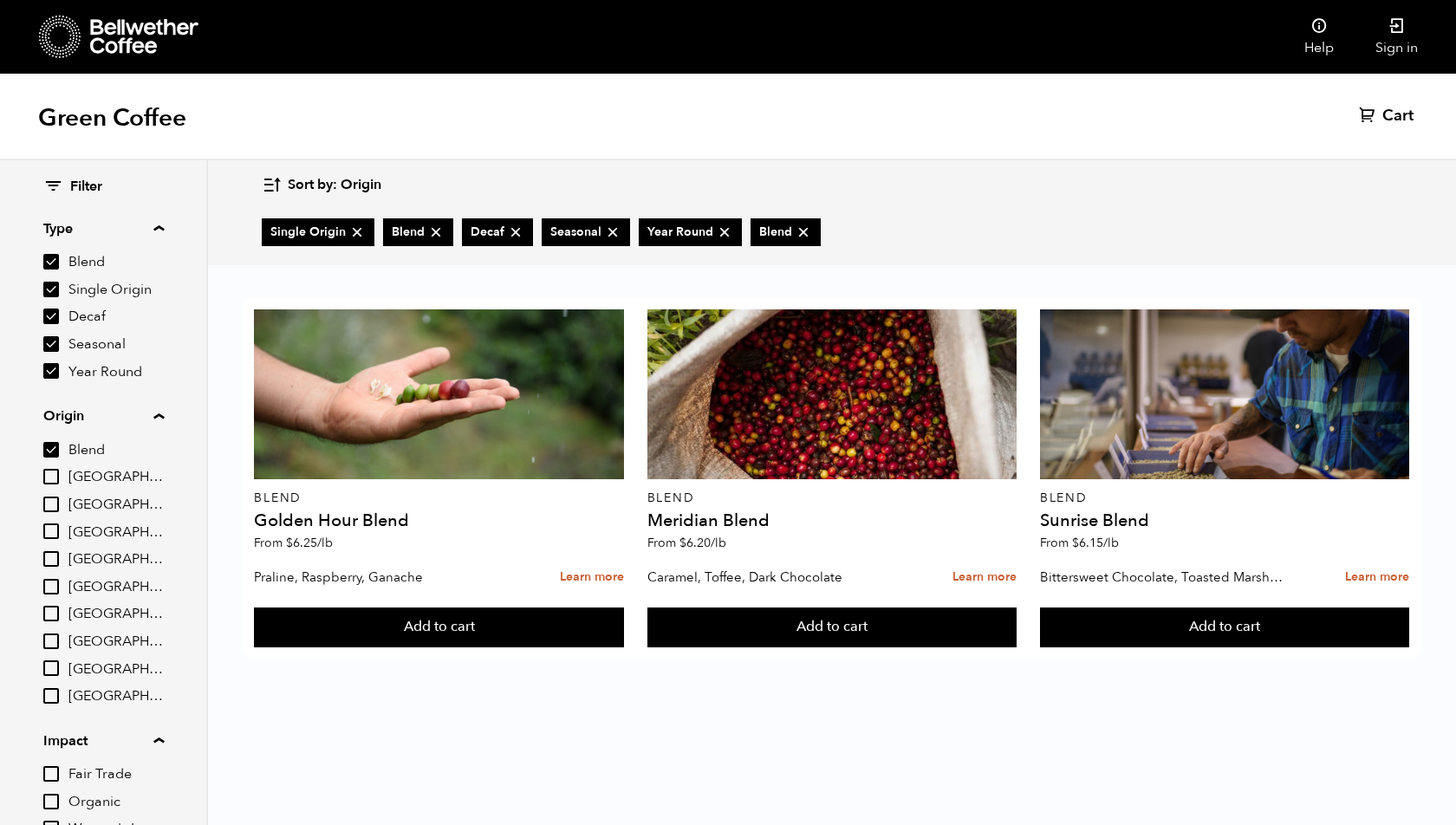
click at [46, 487] on div "Blend Brazil Burundi Colombia East Java Ethiopia Guatemala Peru Sumatra Tanzania" at bounding box center [104, 572] width 121 height 267
click at [53, 486] on label "[GEOGRAPHIC_DATA]" at bounding box center [104, 476] width 121 height 20
click at [0, 0] on input "[GEOGRAPHIC_DATA]" at bounding box center [0, 0] width 0 height 0
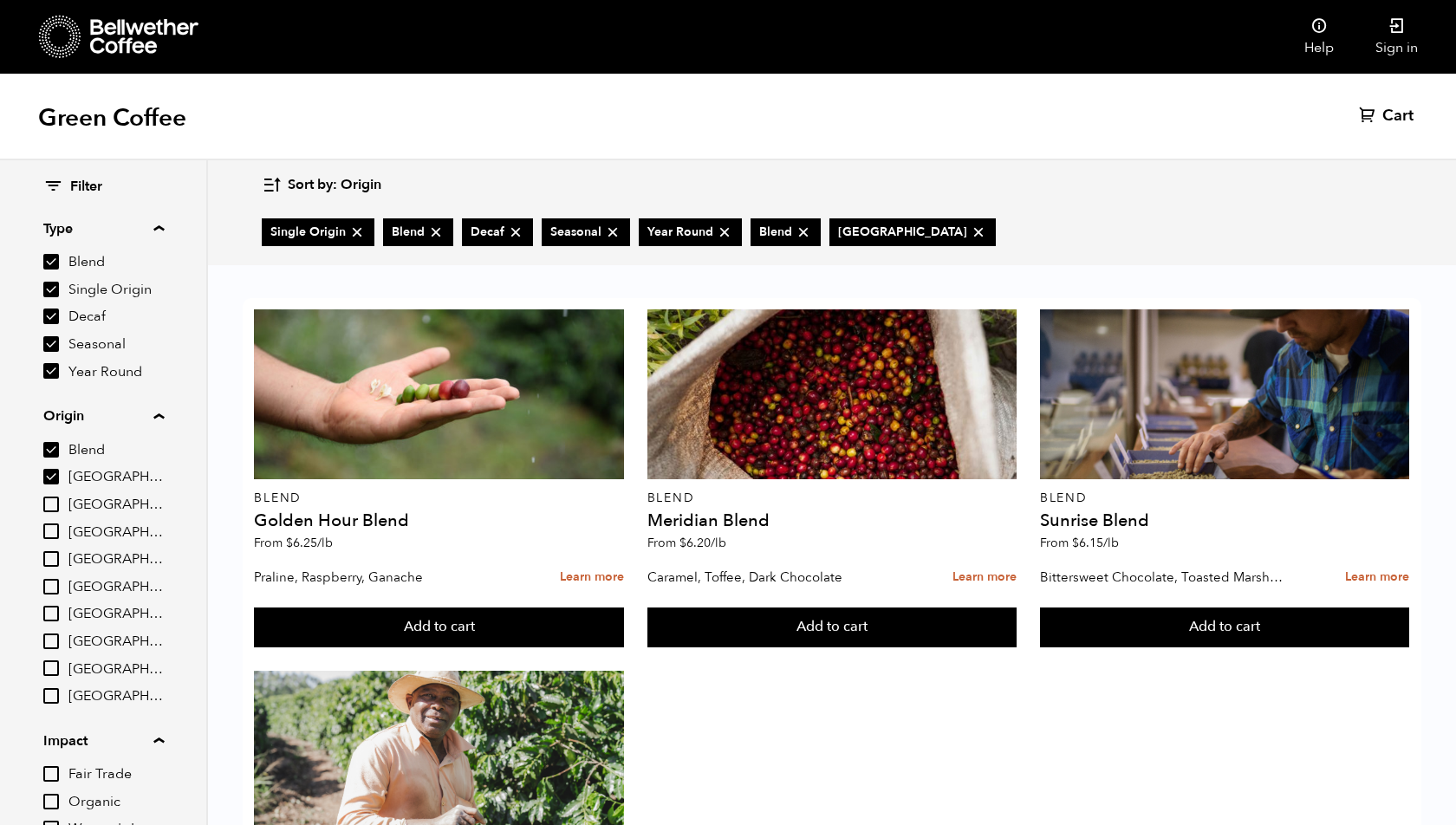
click at [53, 482] on input "[GEOGRAPHIC_DATA]" at bounding box center [51, 477] width 16 height 16
checkbox input "false"
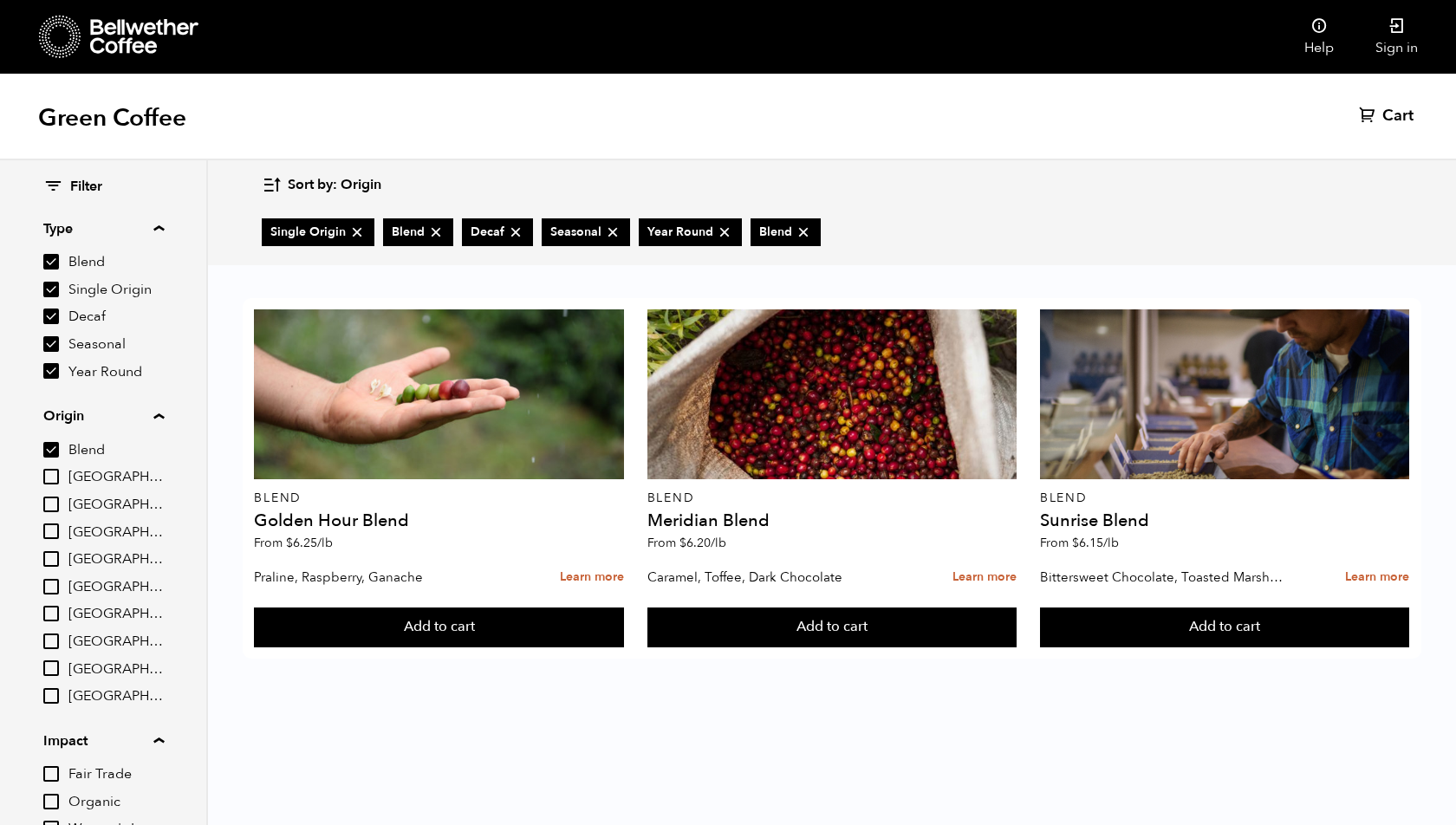
click at [53, 510] on input "[GEOGRAPHIC_DATA]" at bounding box center [51, 505] width 16 height 16
checkbox input "true"
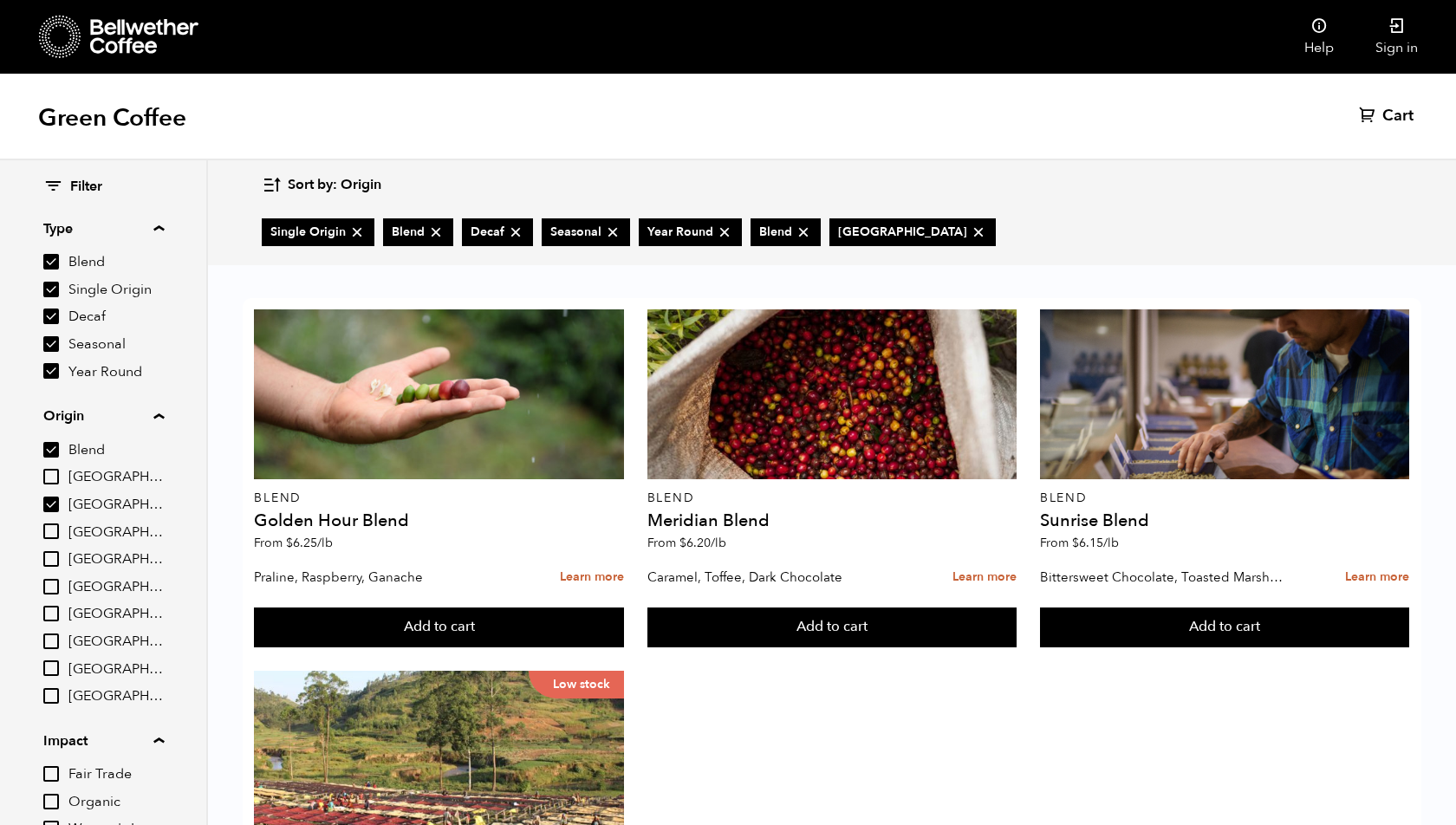
click at [56, 479] on input "[GEOGRAPHIC_DATA]" at bounding box center [51, 477] width 16 height 16
checkbox input "true"
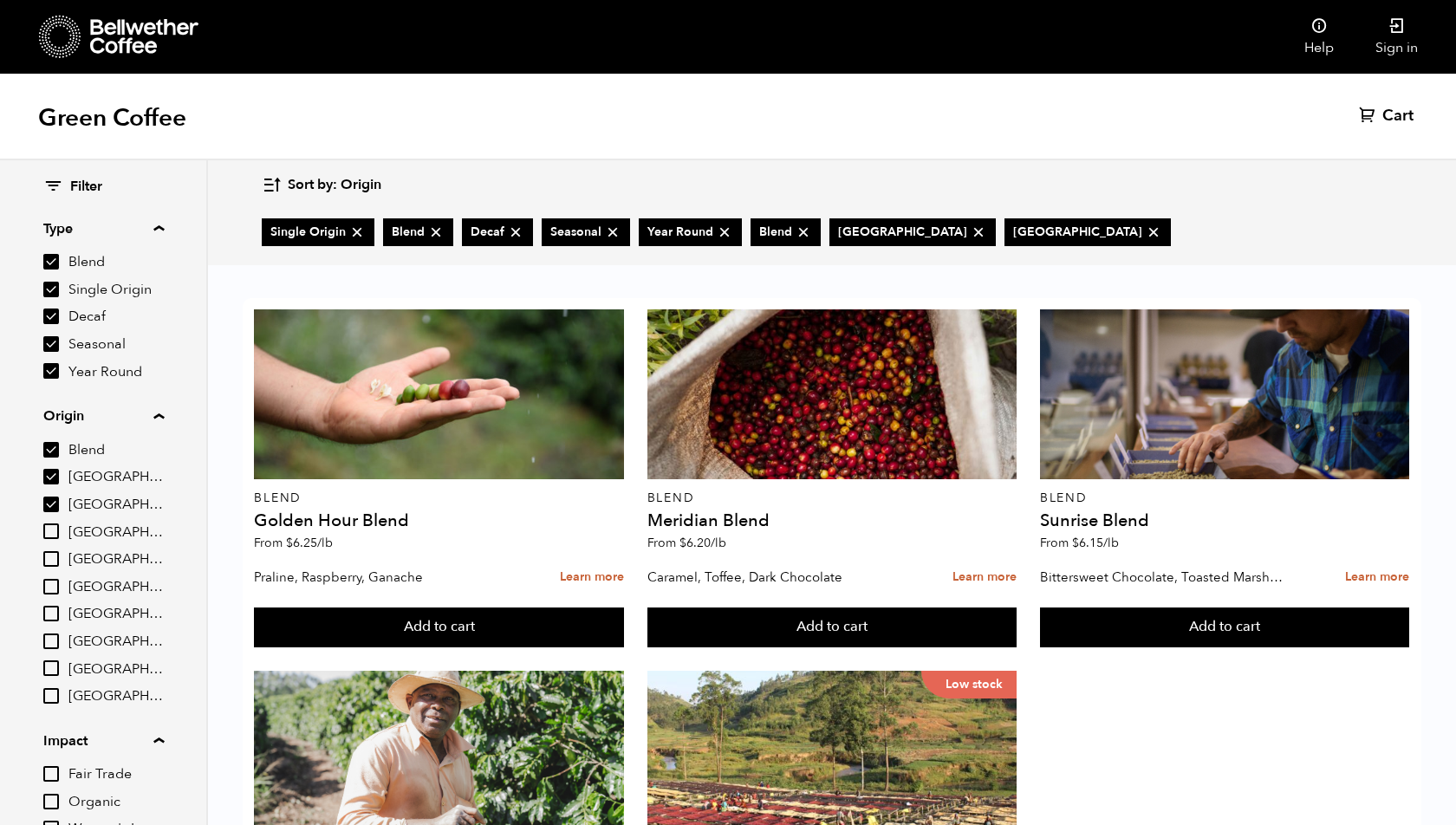
click at [58, 534] on input "[GEOGRAPHIC_DATA]" at bounding box center [51, 532] width 16 height 16
checkbox input "true"
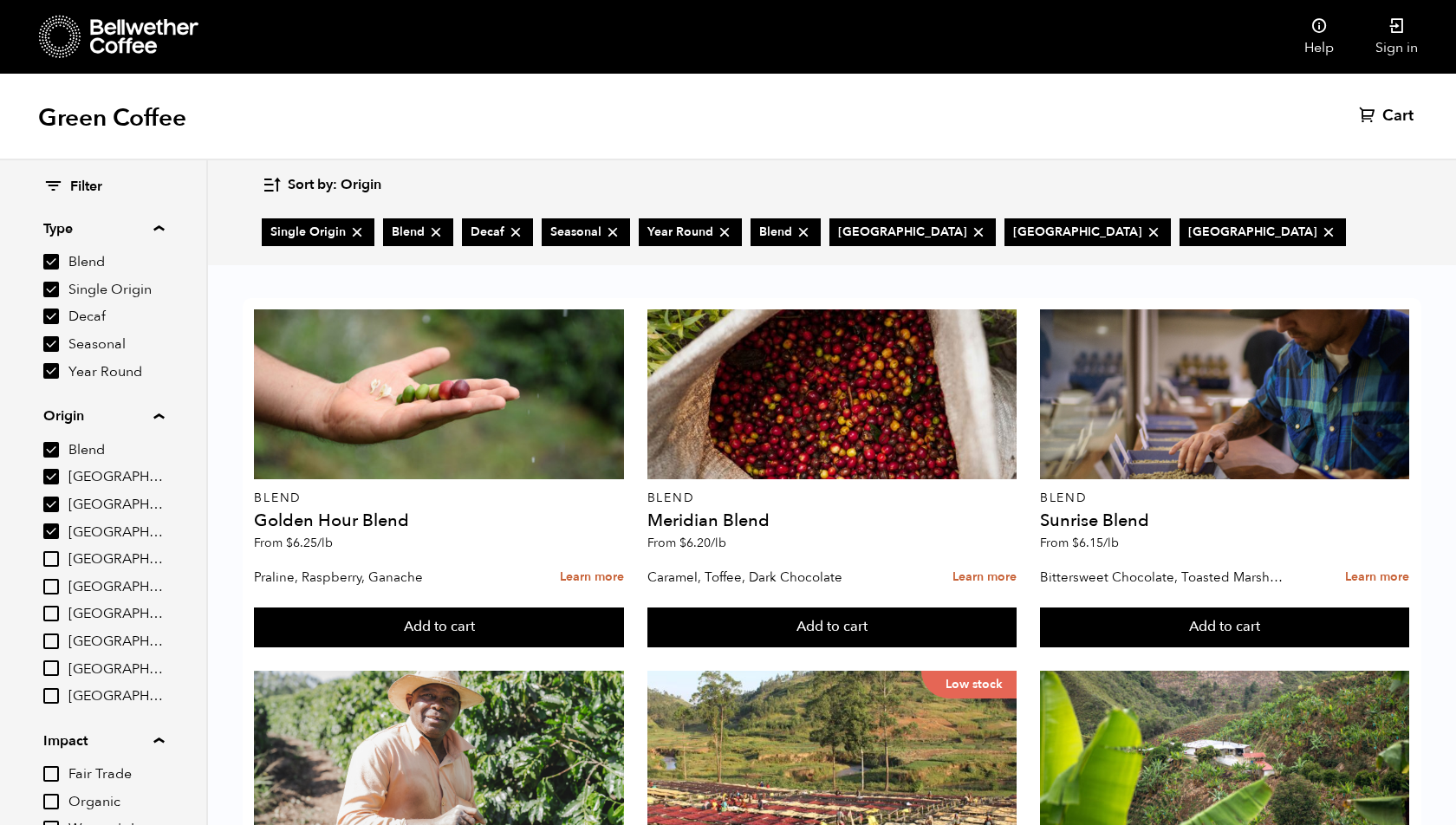
click at [58, 568] on label "[GEOGRAPHIC_DATA]" at bounding box center [104, 558] width 121 height 20
click at [0, 0] on input "[GEOGRAPHIC_DATA]" at bounding box center [0, 0] width 0 height 0
checkbox input "true"
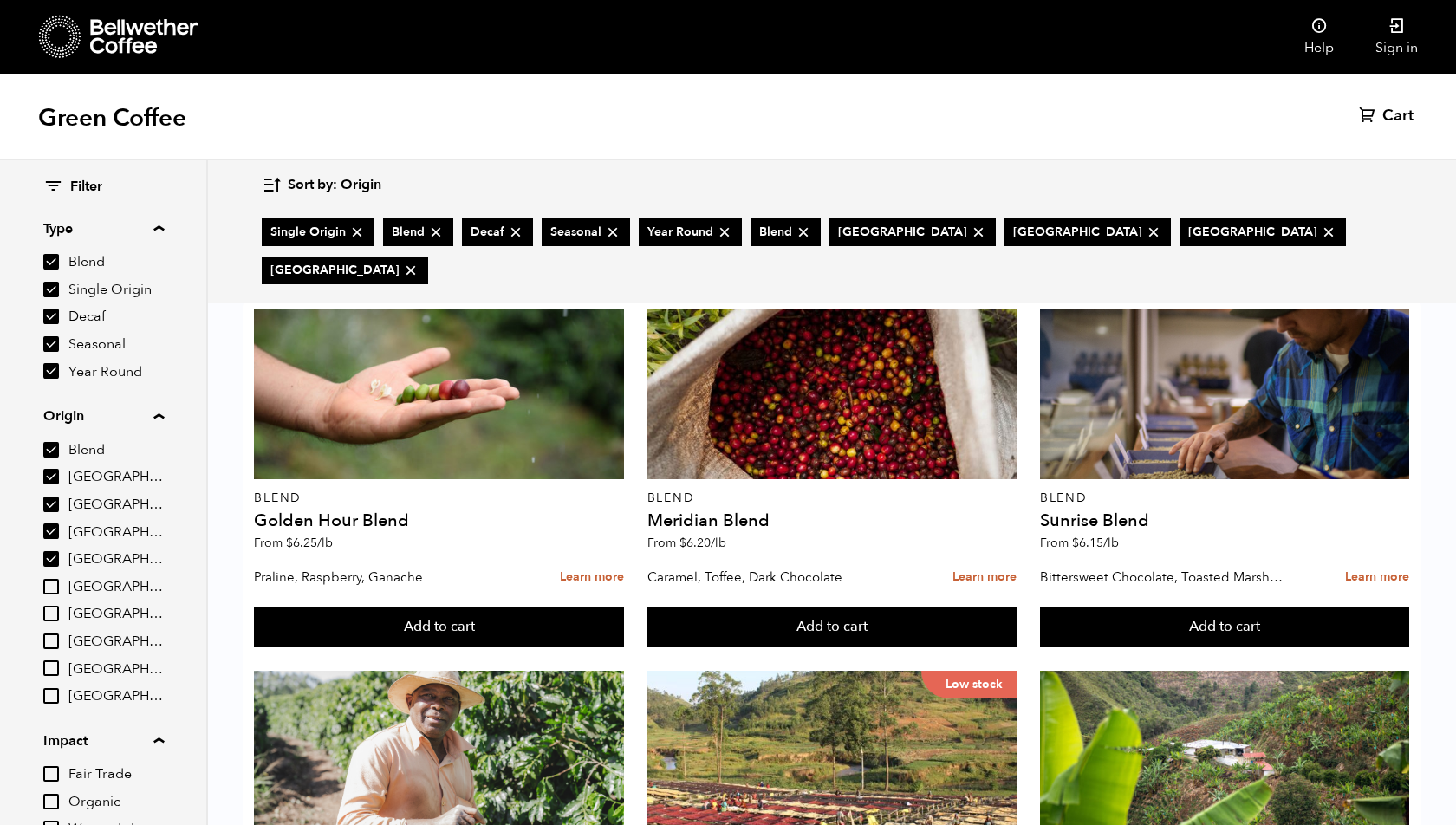
click at [55, 596] on label "[GEOGRAPHIC_DATA]" at bounding box center [104, 587] width 121 height 20
click at [0, 0] on input "[GEOGRAPHIC_DATA]" at bounding box center [0, 0] width 0 height 0
checkbox input "true"
click at [54, 620] on input "[GEOGRAPHIC_DATA]" at bounding box center [51, 614] width 16 height 16
checkbox input "true"
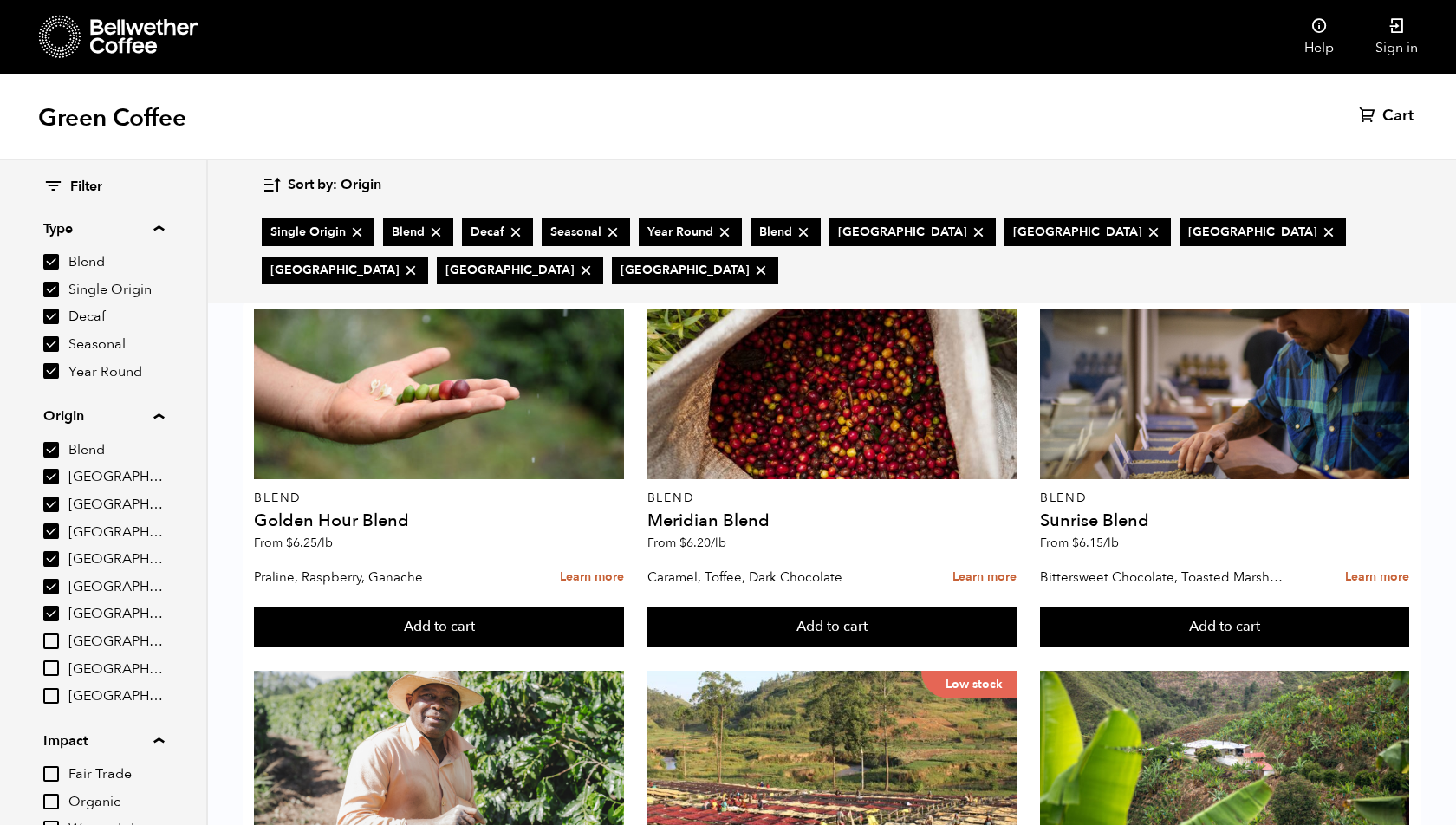
click at [51, 644] on input "[GEOGRAPHIC_DATA]" at bounding box center [51, 642] width 16 height 16
checkbox input "true"
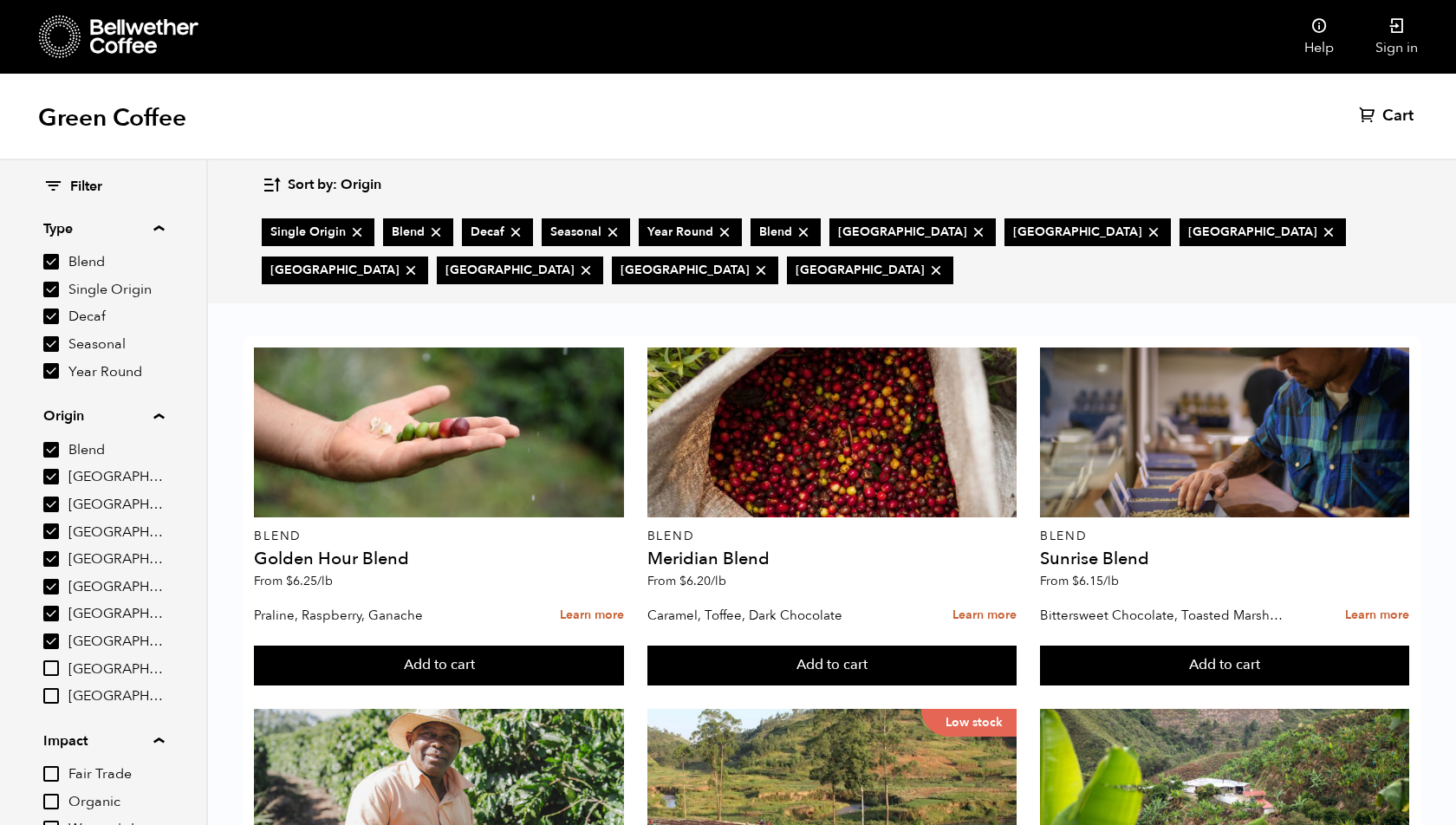
click at [51, 661] on input "[GEOGRAPHIC_DATA]" at bounding box center [51, 668] width 16 height 16
checkbox input "true"
click at [51, 694] on input "[GEOGRAPHIC_DATA]" at bounding box center [51, 697] width 16 height 16
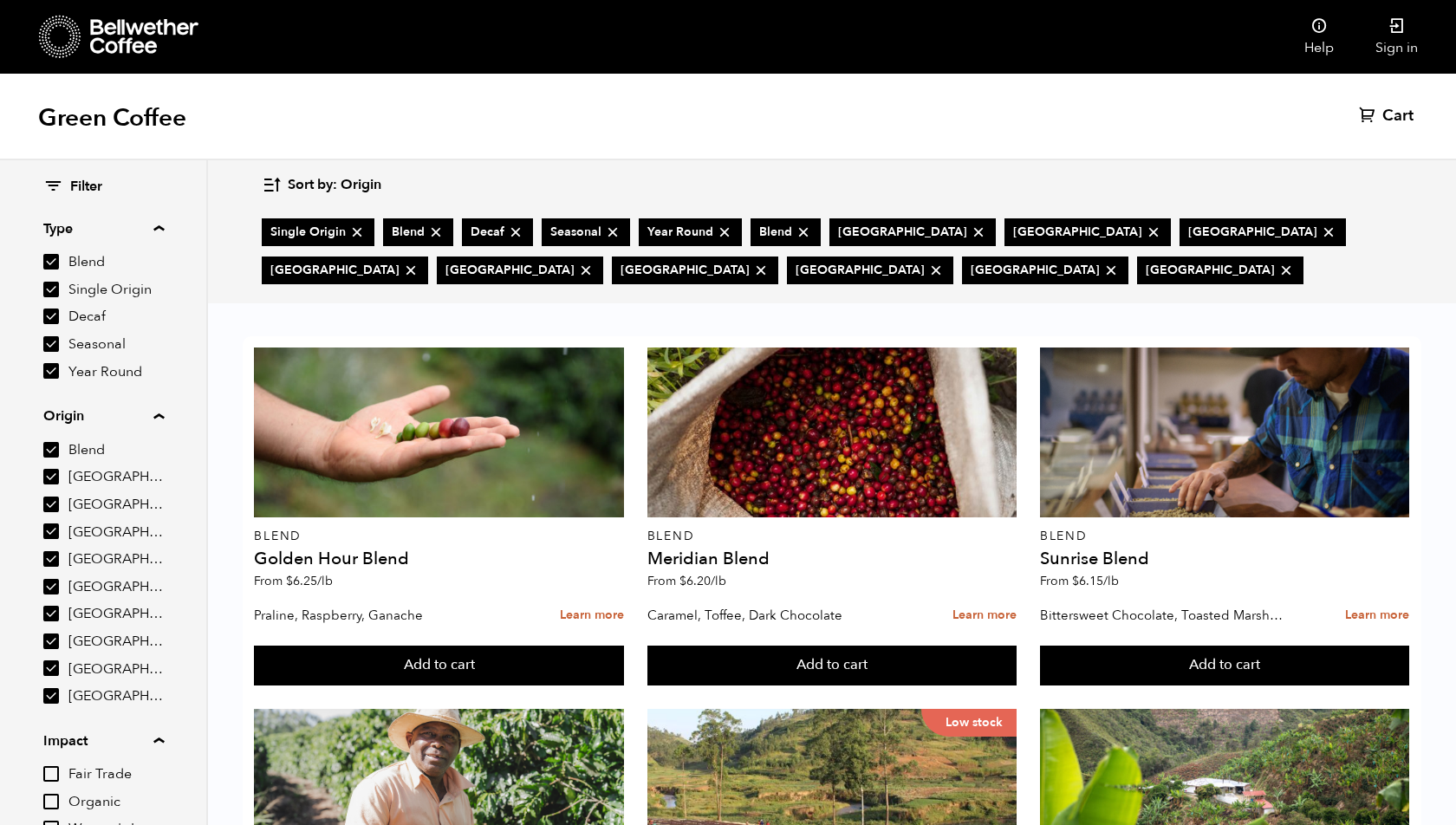
click at [1278, 276] on icon at bounding box center [1287, 270] width 18 height 18
checkbox input "false"
click at [517, 228] on icon at bounding box center [516, 232] width 18 height 18
checkbox input "false"
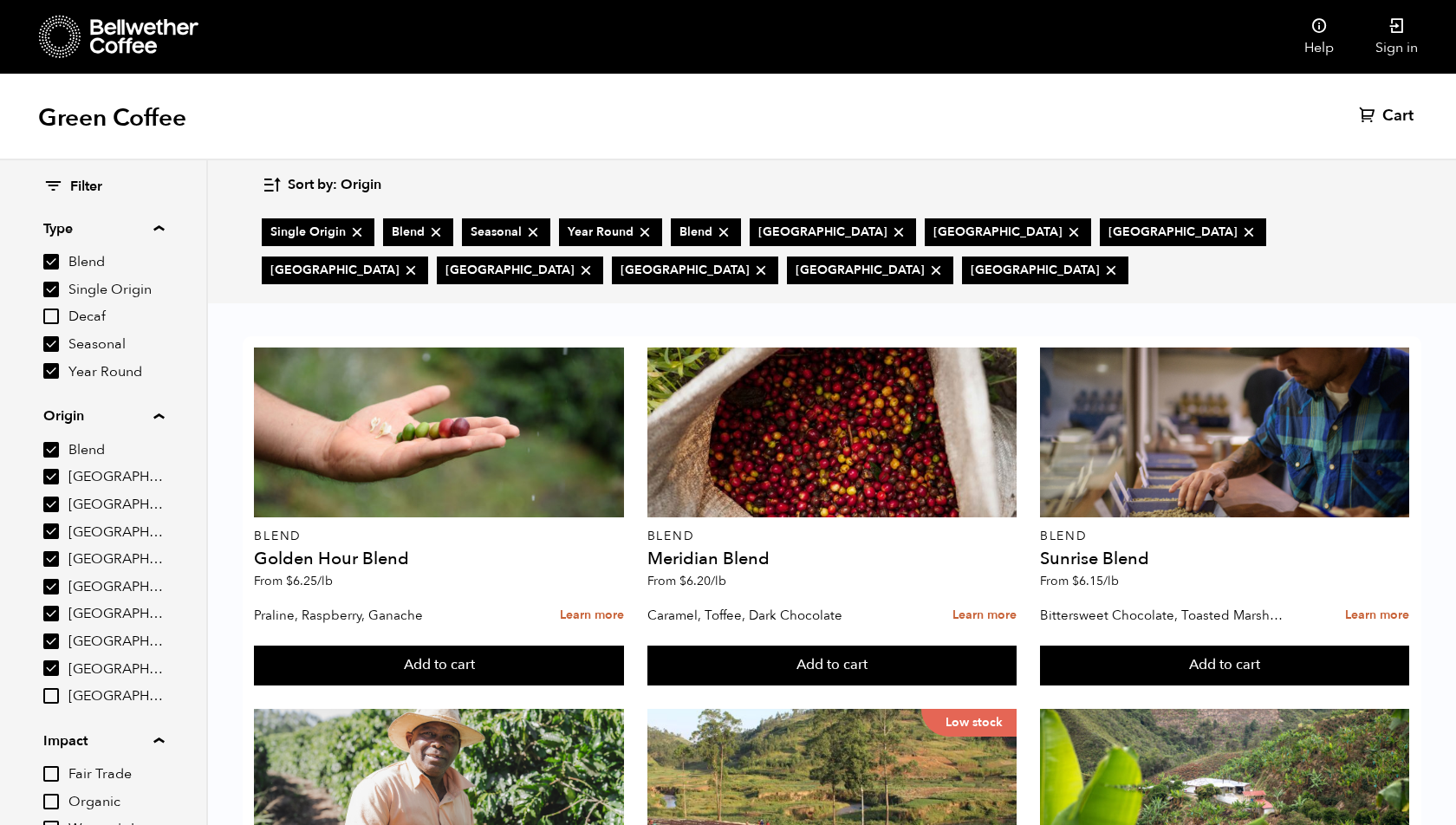
click at [534, 232] on icon at bounding box center [533, 232] width 18 height 18
checkbox input "false"
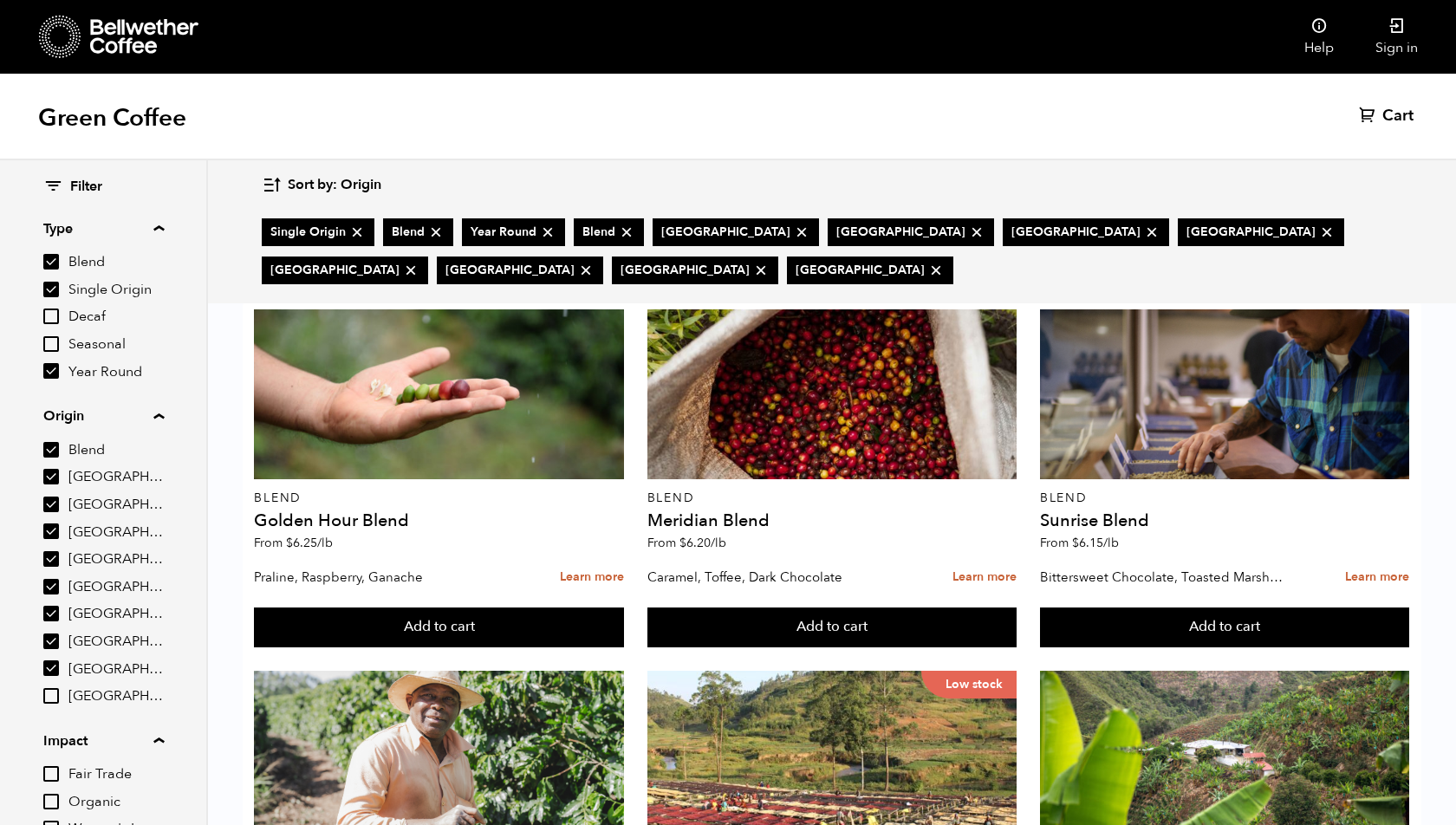
click at [549, 234] on icon at bounding box center [548, 232] width 18 height 18
checkbox input "false"
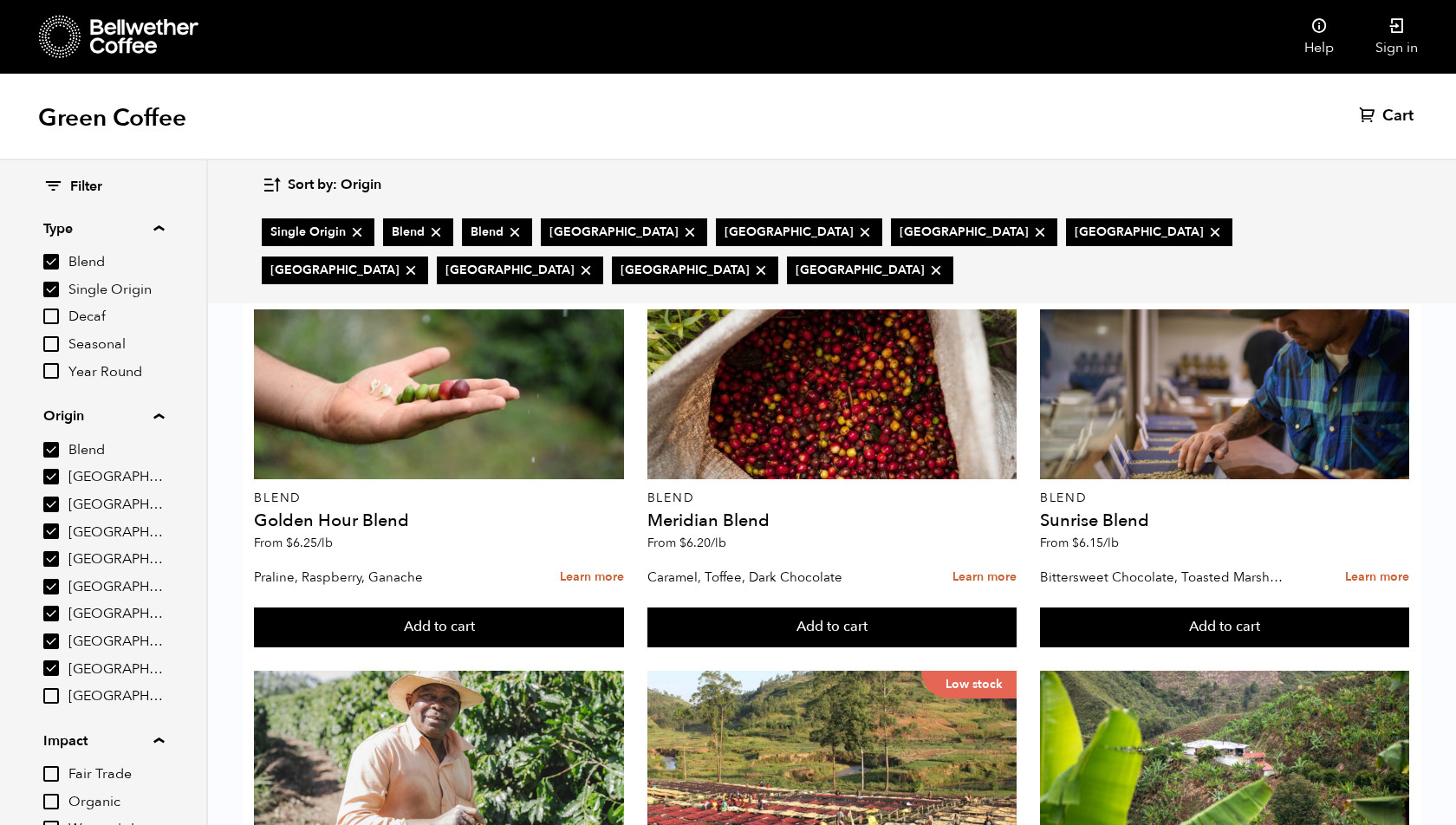
click at [681, 235] on icon at bounding box center [690, 232] width 18 height 18
checkbox input "false"
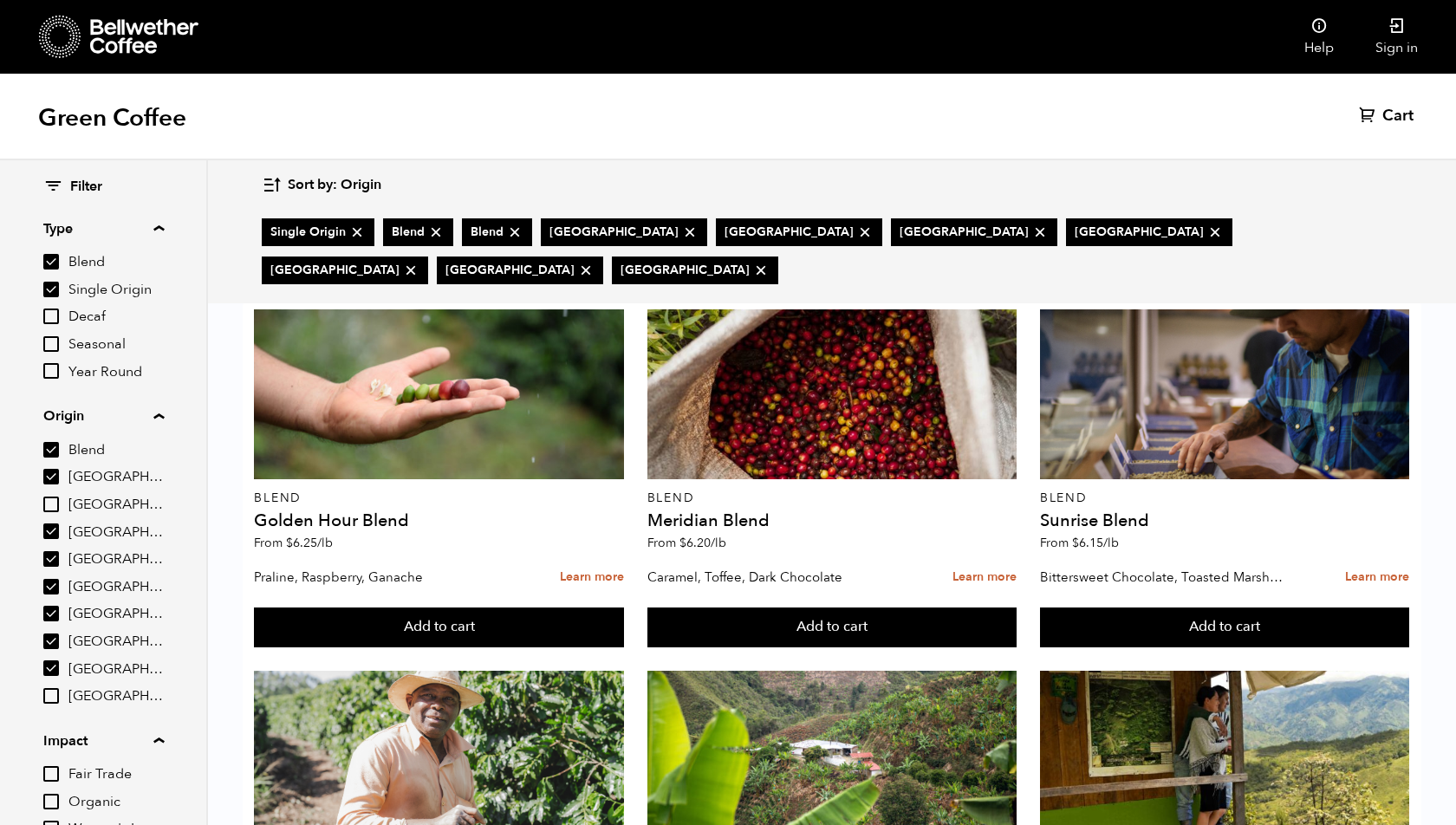
click at [681, 235] on icon at bounding box center [690, 232] width 18 height 18
checkbox input "false"
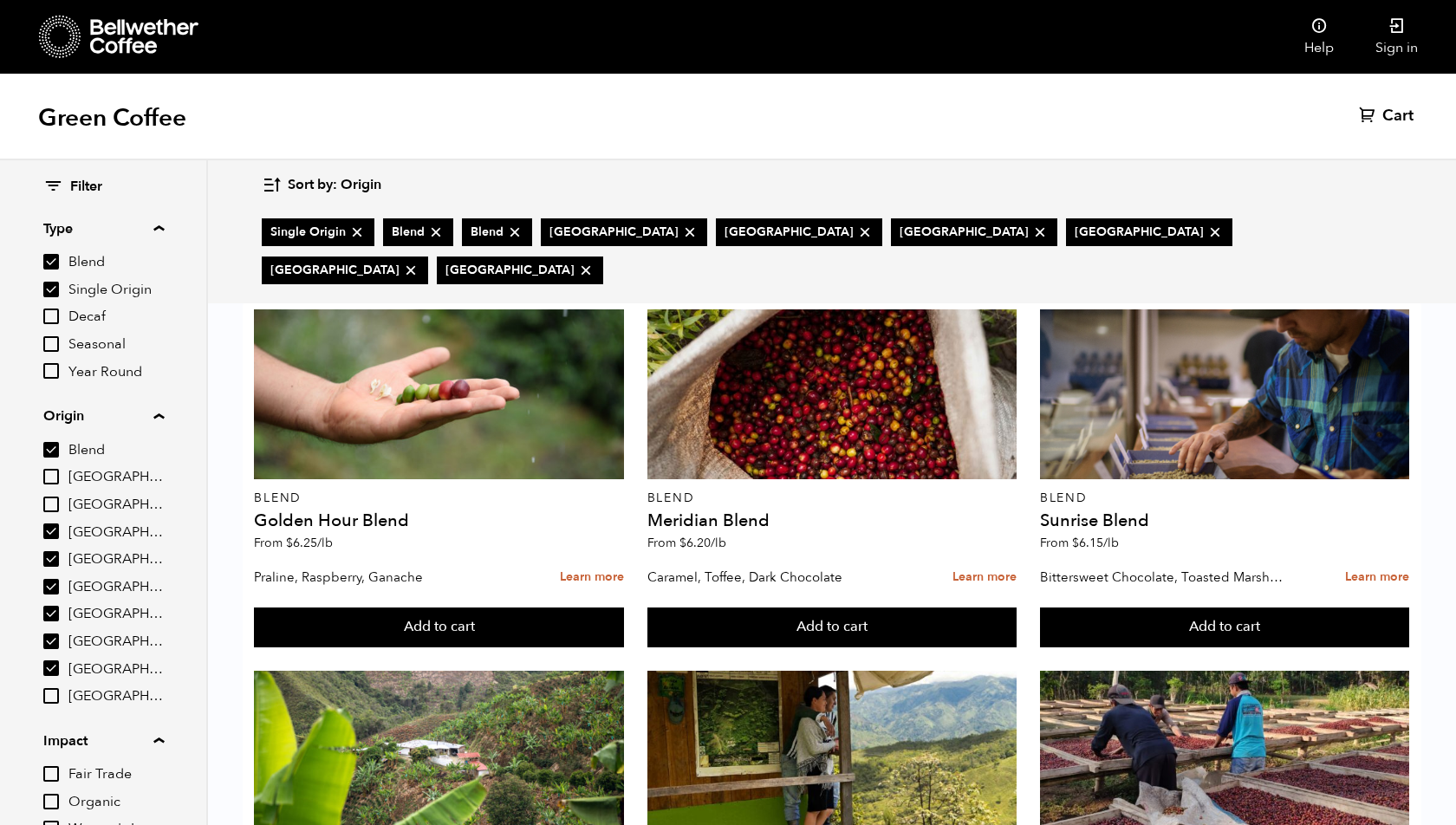
click at [681, 235] on icon at bounding box center [690, 232] width 18 height 18
checkbox input "false"
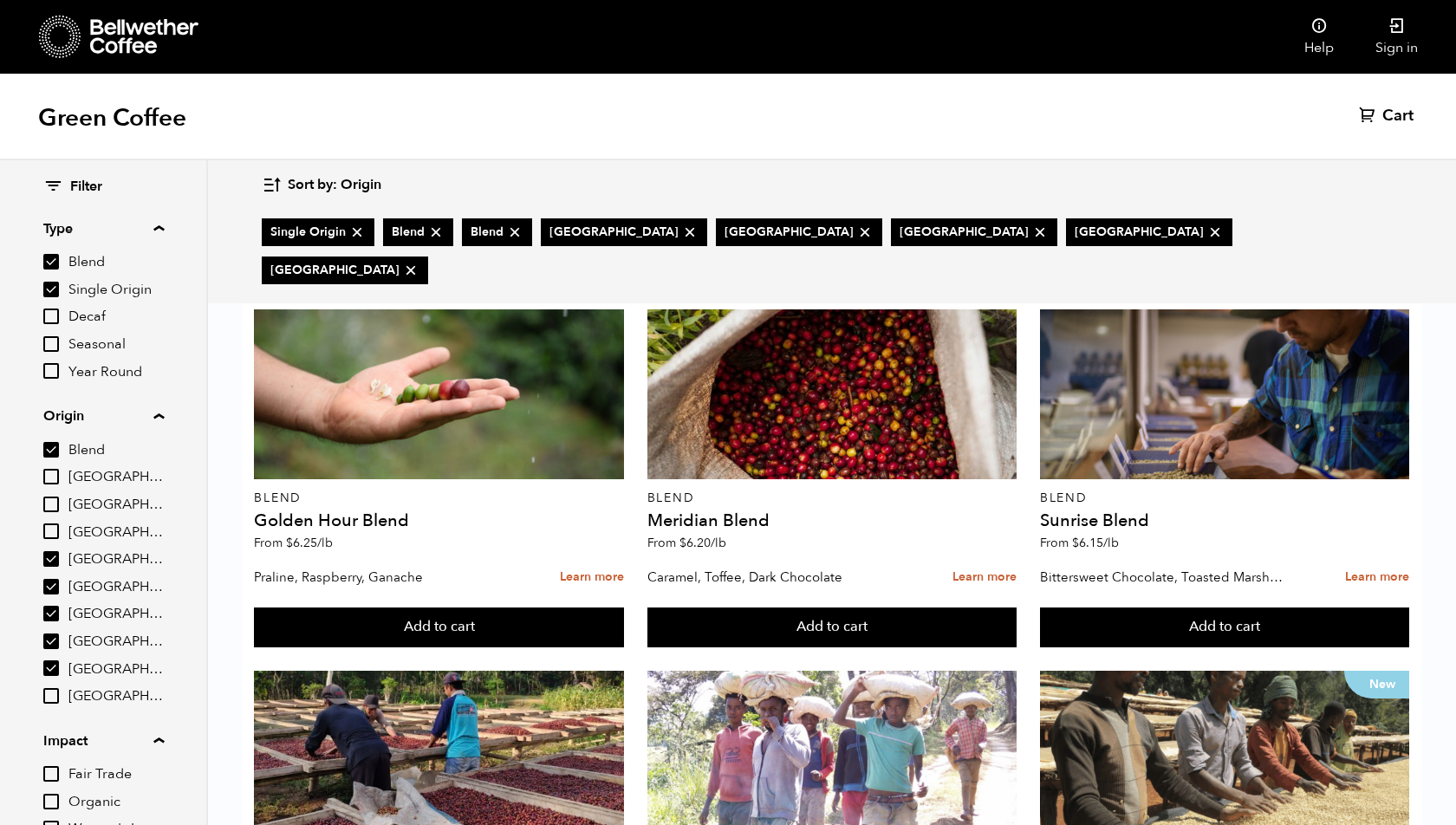
click at [681, 236] on icon at bounding box center [690, 232] width 18 height 18
checkbox input "false"
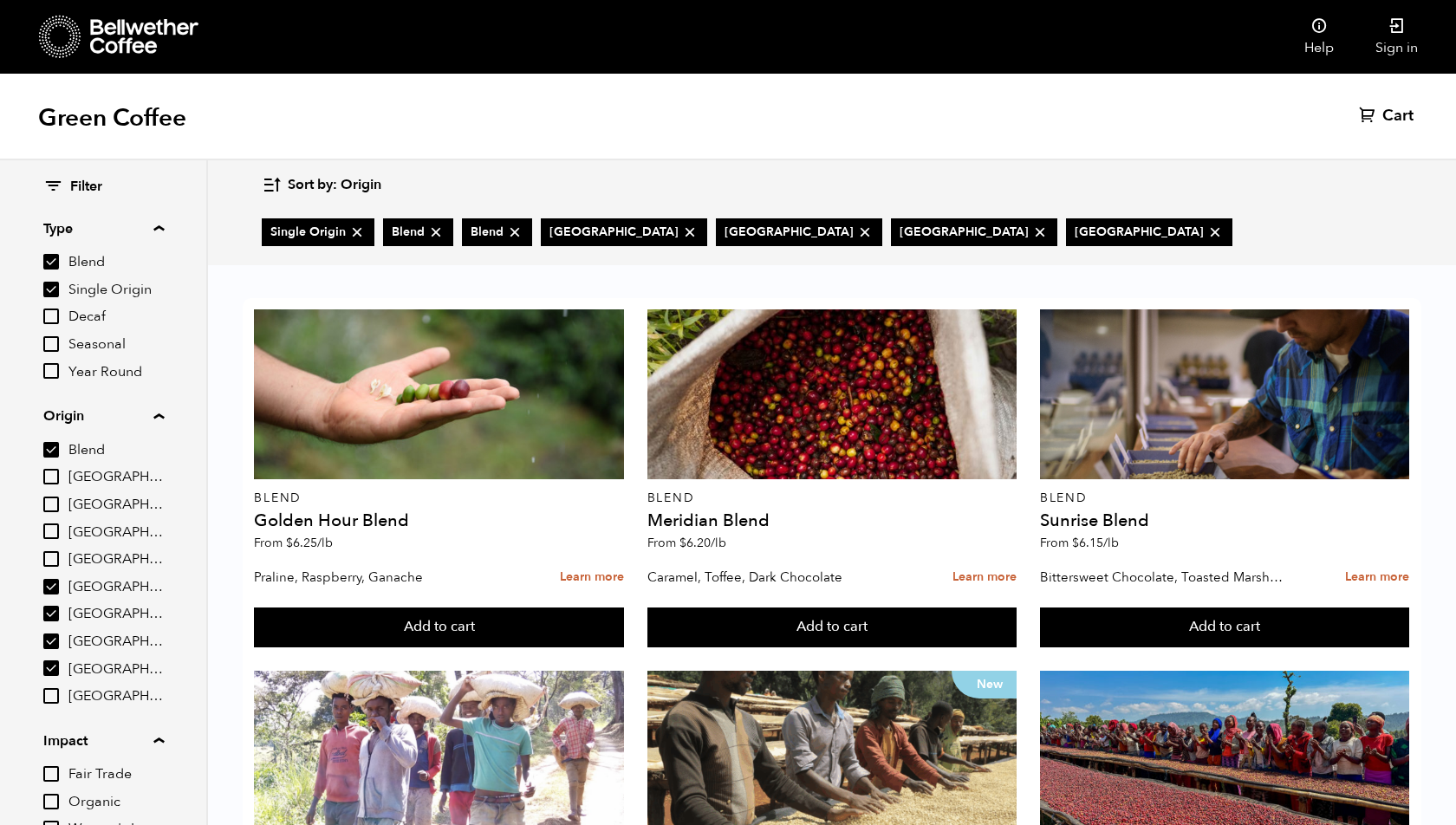
click at [681, 236] on icon at bounding box center [690, 232] width 18 height 18
checkbox input "false"
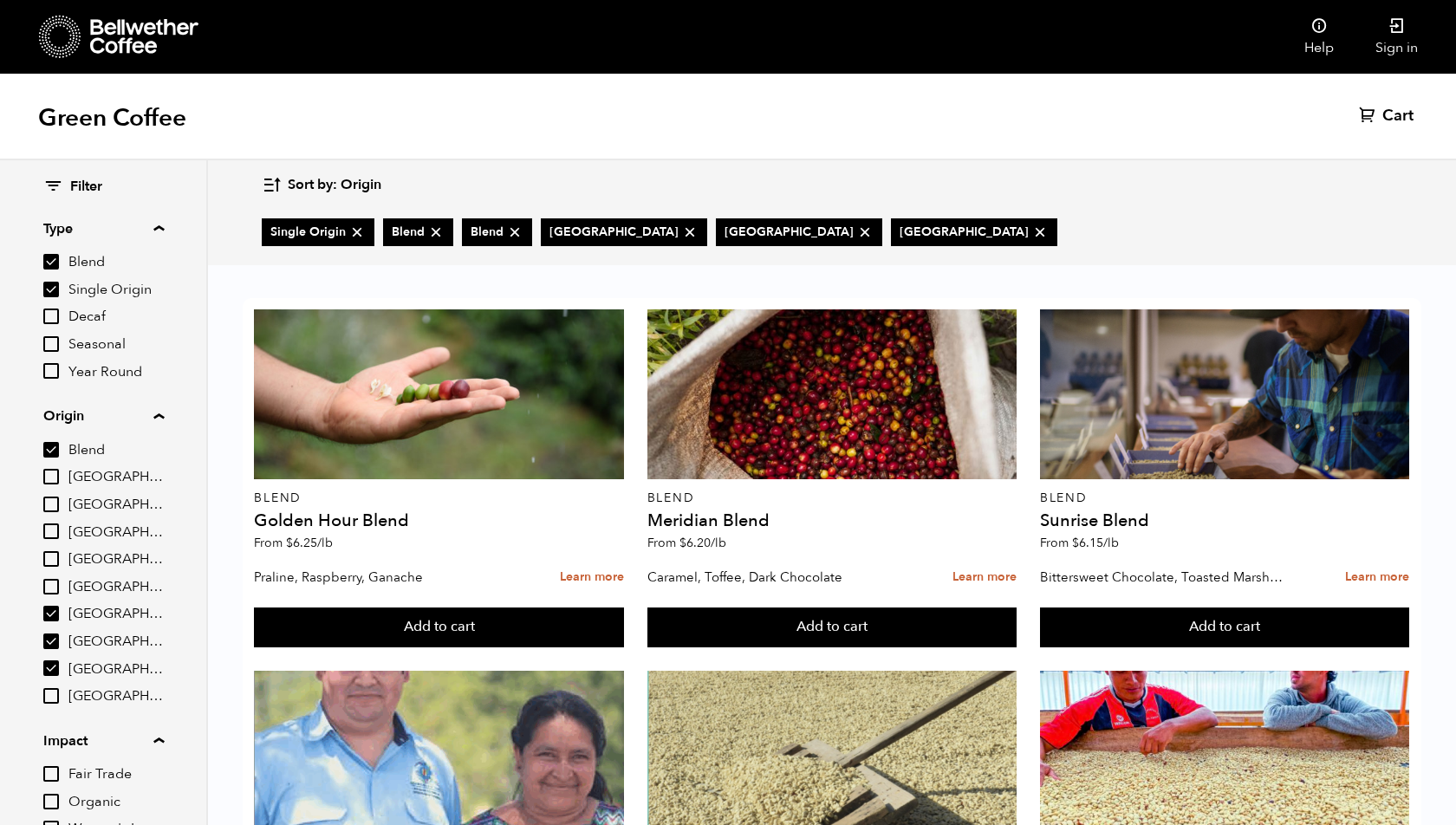
click at [681, 237] on icon at bounding box center [690, 232] width 18 height 18
checkbox input "false"
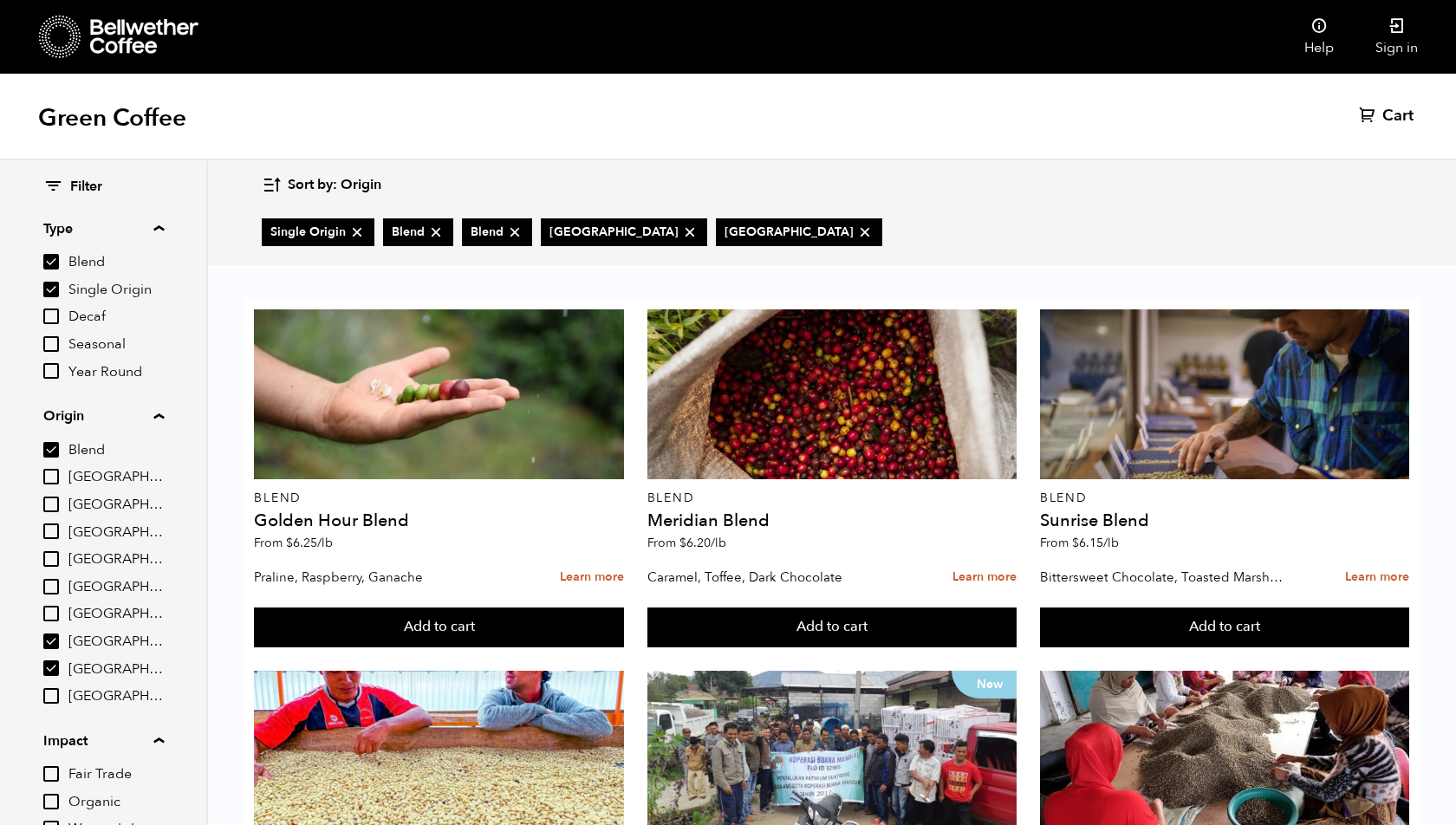
click at [857, 234] on icon at bounding box center [866, 232] width 18 height 18
checkbox input "false"
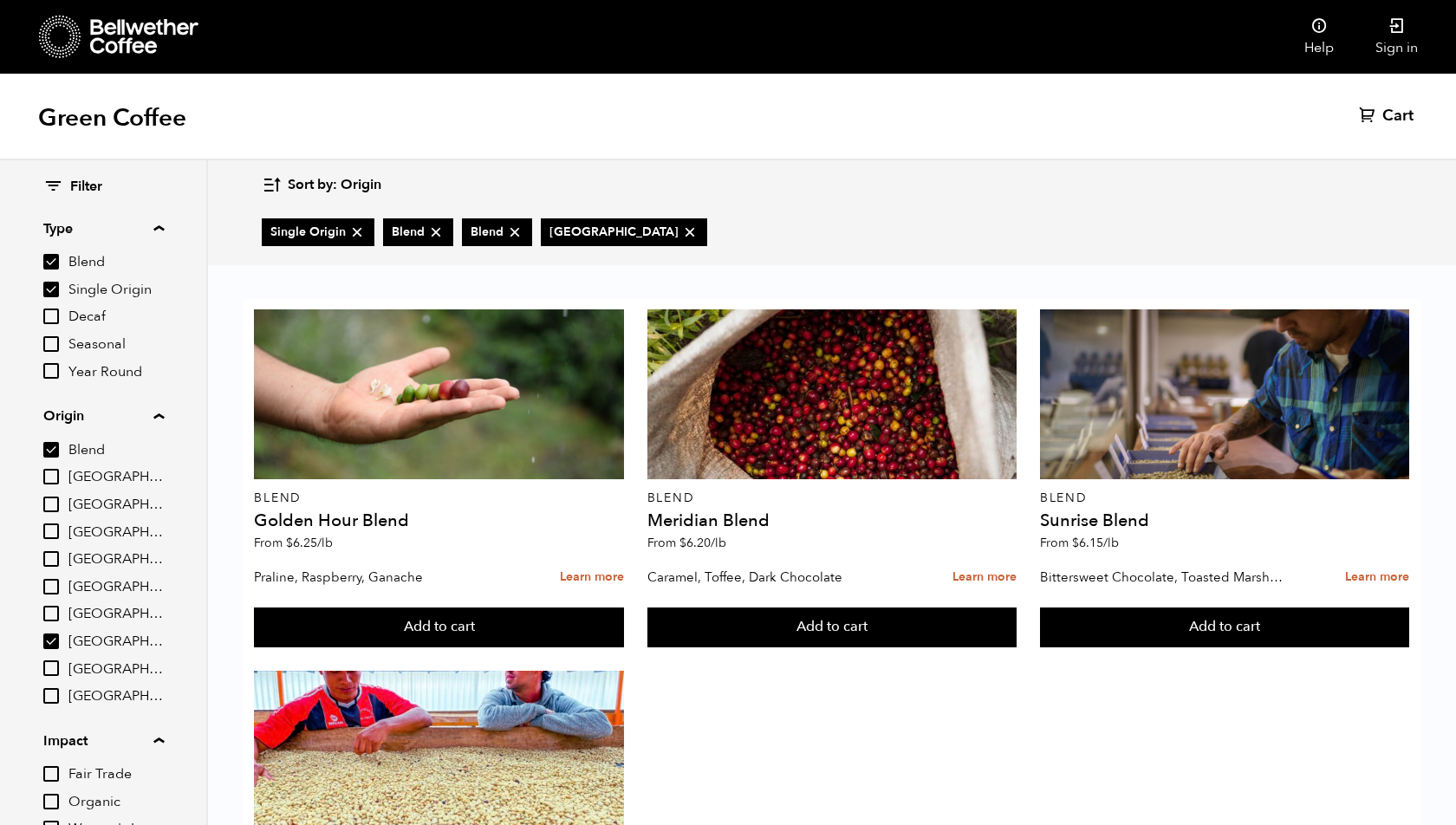
click at [681, 231] on icon at bounding box center [690, 232] width 18 height 18
checkbox input "false"
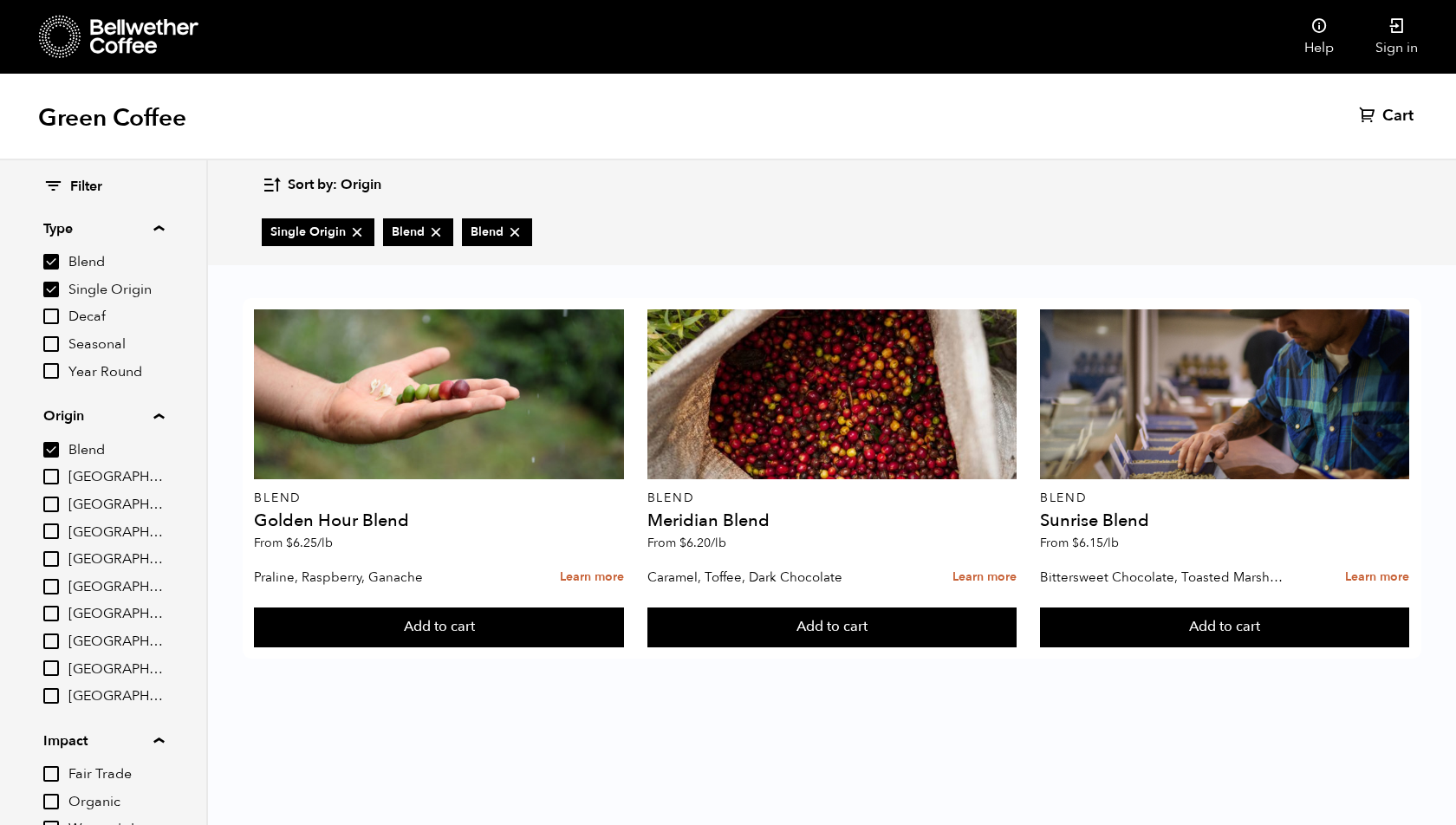
click at [507, 232] on icon at bounding box center [515, 232] width 18 height 18
checkbox input "false"
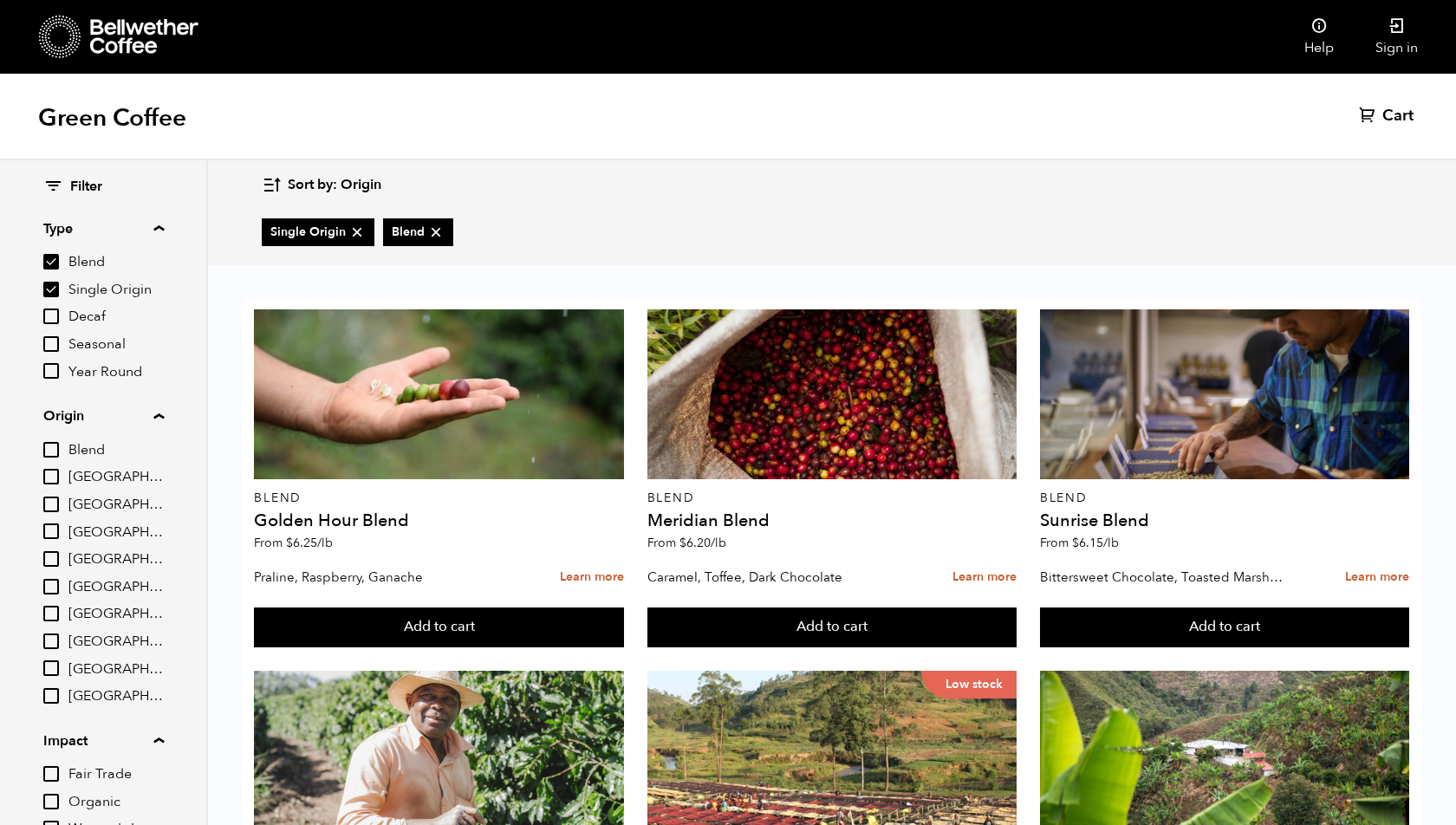
click at [434, 239] on icon at bounding box center [436, 232] width 18 height 18
checkbox input "false"
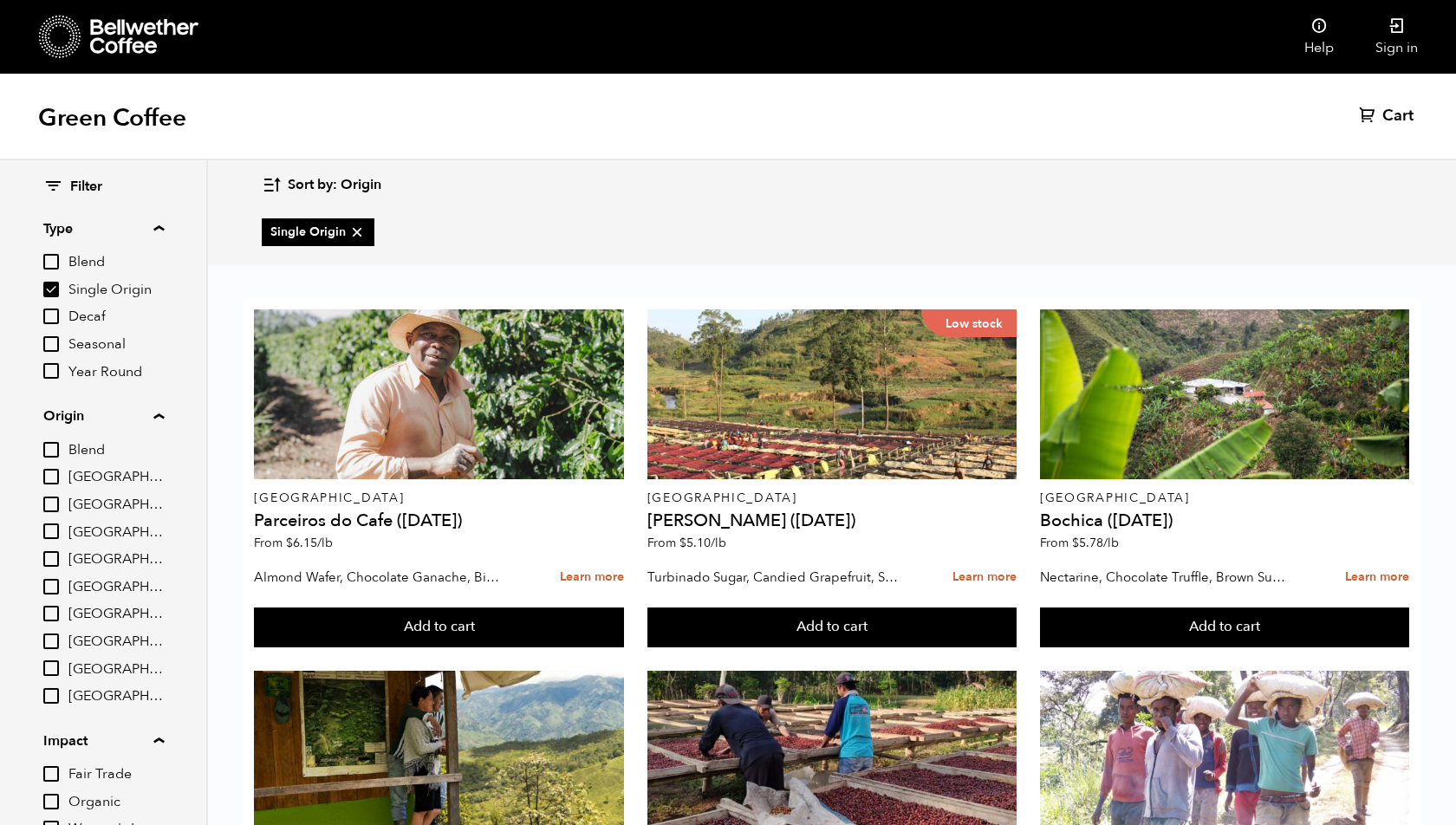
click at [354, 234] on icon at bounding box center [357, 232] width 18 height 18
checkbox input "false"
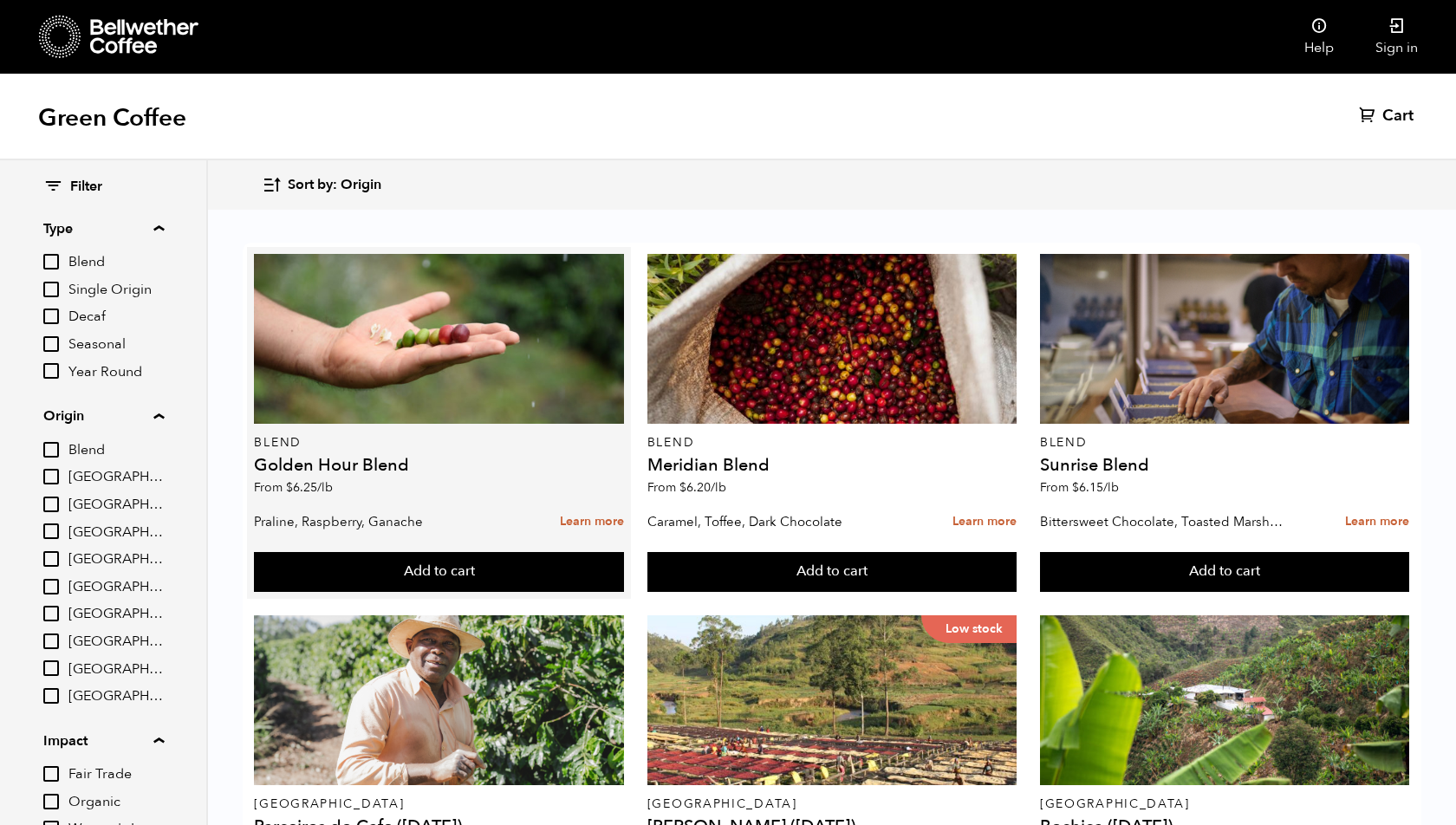
scroll to position [1626, 0]
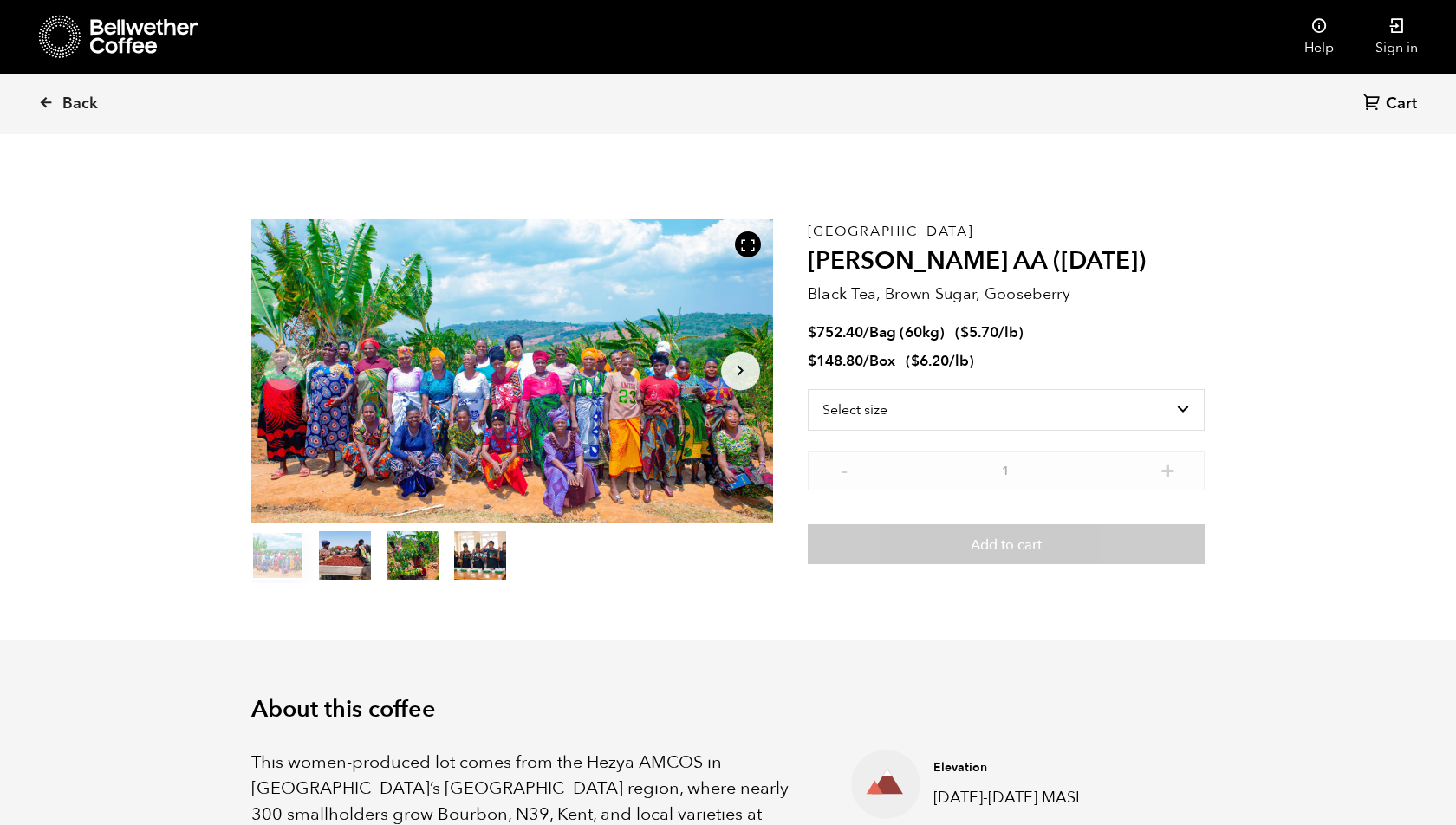
scroll to position [754, 923]
click at [47, 104] on icon at bounding box center [46, 103] width 16 height 16
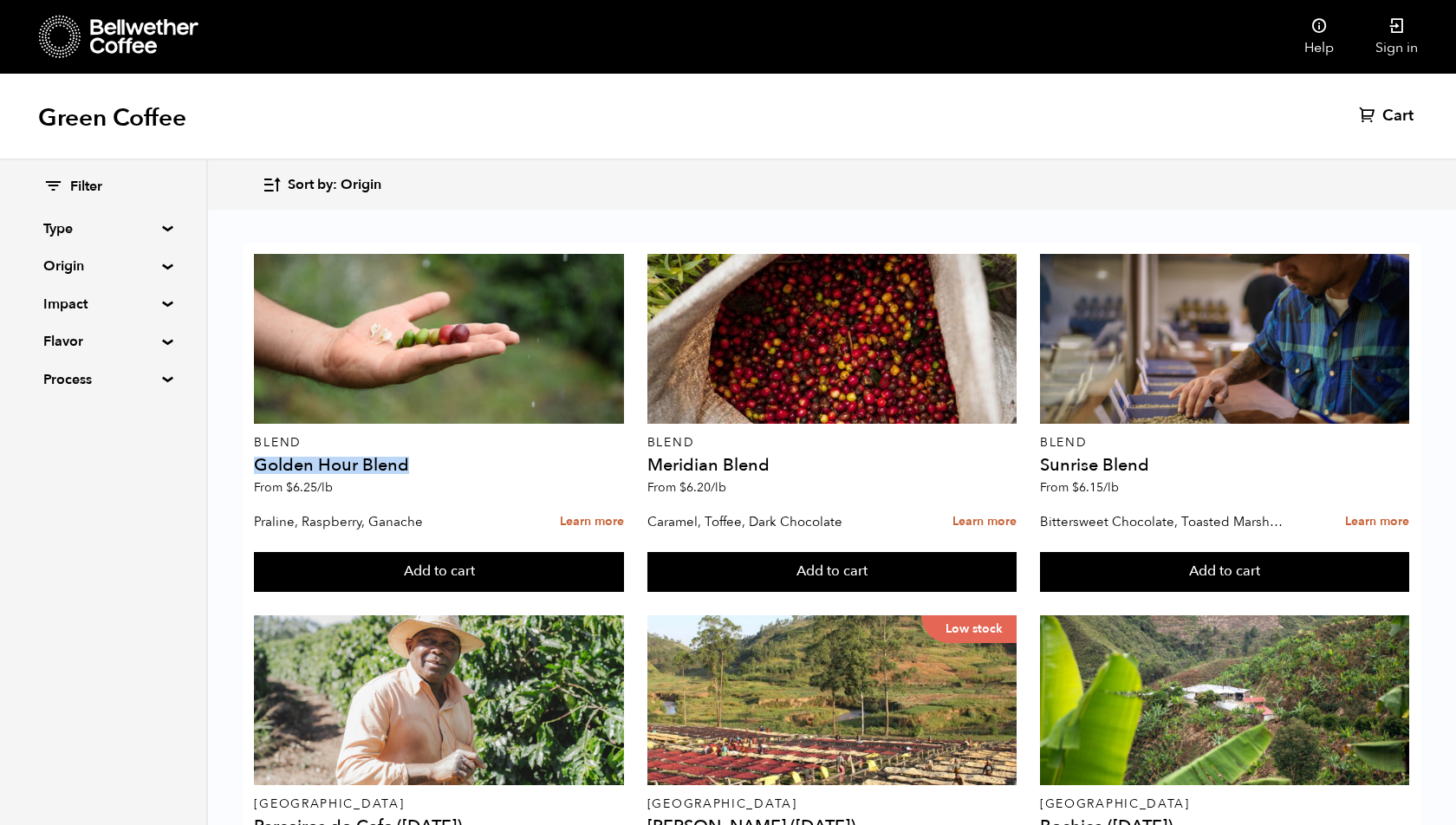
drag, startPoint x: 443, startPoint y: 463, endPoint x: 230, endPoint y: 463, distance: 213.0
copy h4 "Golden Hour Blend"
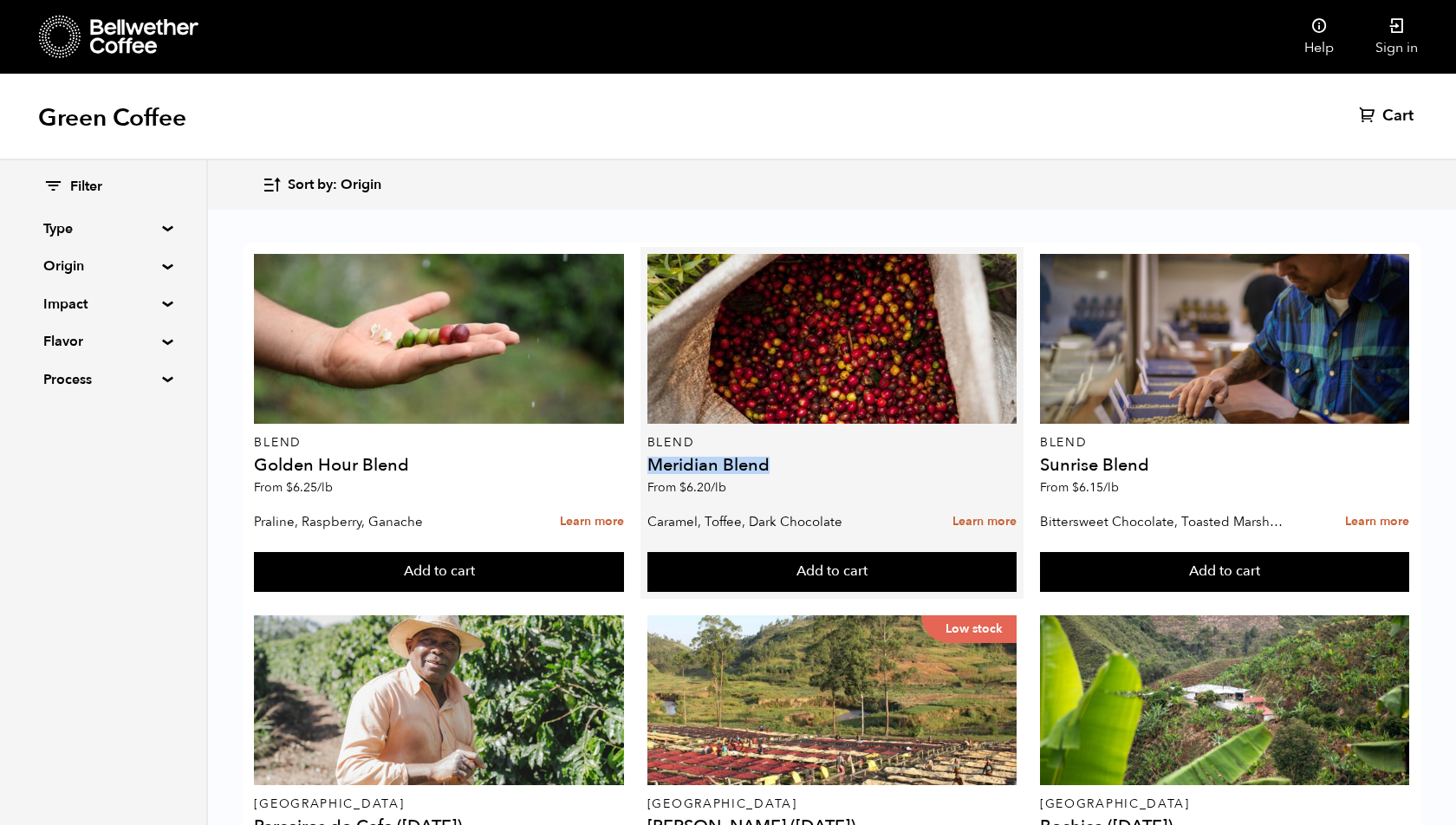
drag, startPoint x: 772, startPoint y: 463, endPoint x: 646, endPoint y: 472, distance: 126.3
click at [646, 472] on article "Blend Meridian Blend From $ 6.20 /lb Caramel, Toffee, Dark Chocolate Learn more…" at bounding box center [832, 423] width 383 height 352
copy h4 "Meridian Blend"
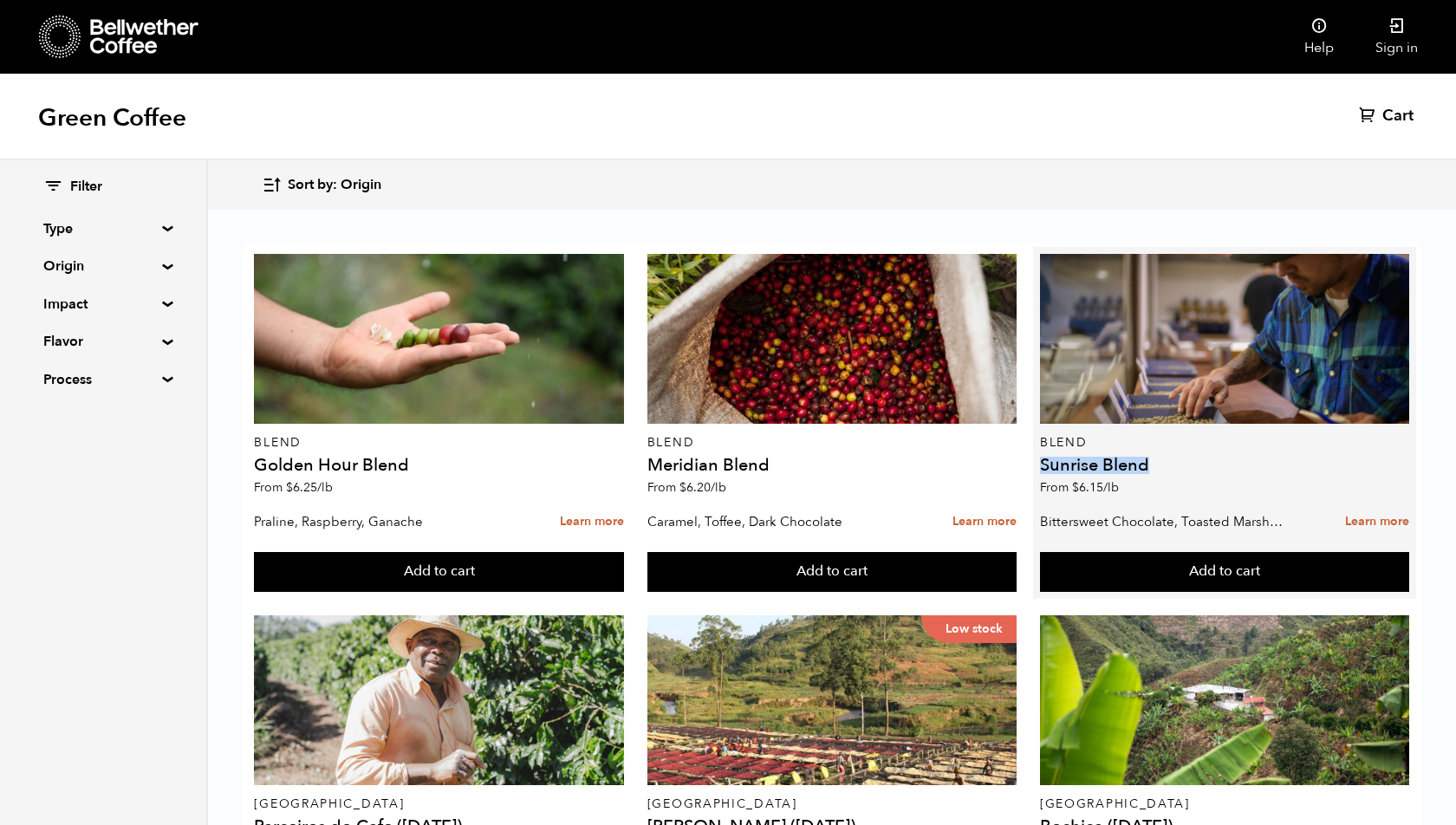
drag, startPoint x: 1165, startPoint y: 467, endPoint x: 1045, endPoint y: 471, distance: 120.1
click at [1044, 471] on h4 "Sunrise Blend" at bounding box center [1225, 466] width 370 height 18
copy h4 "Sunrise Blend"
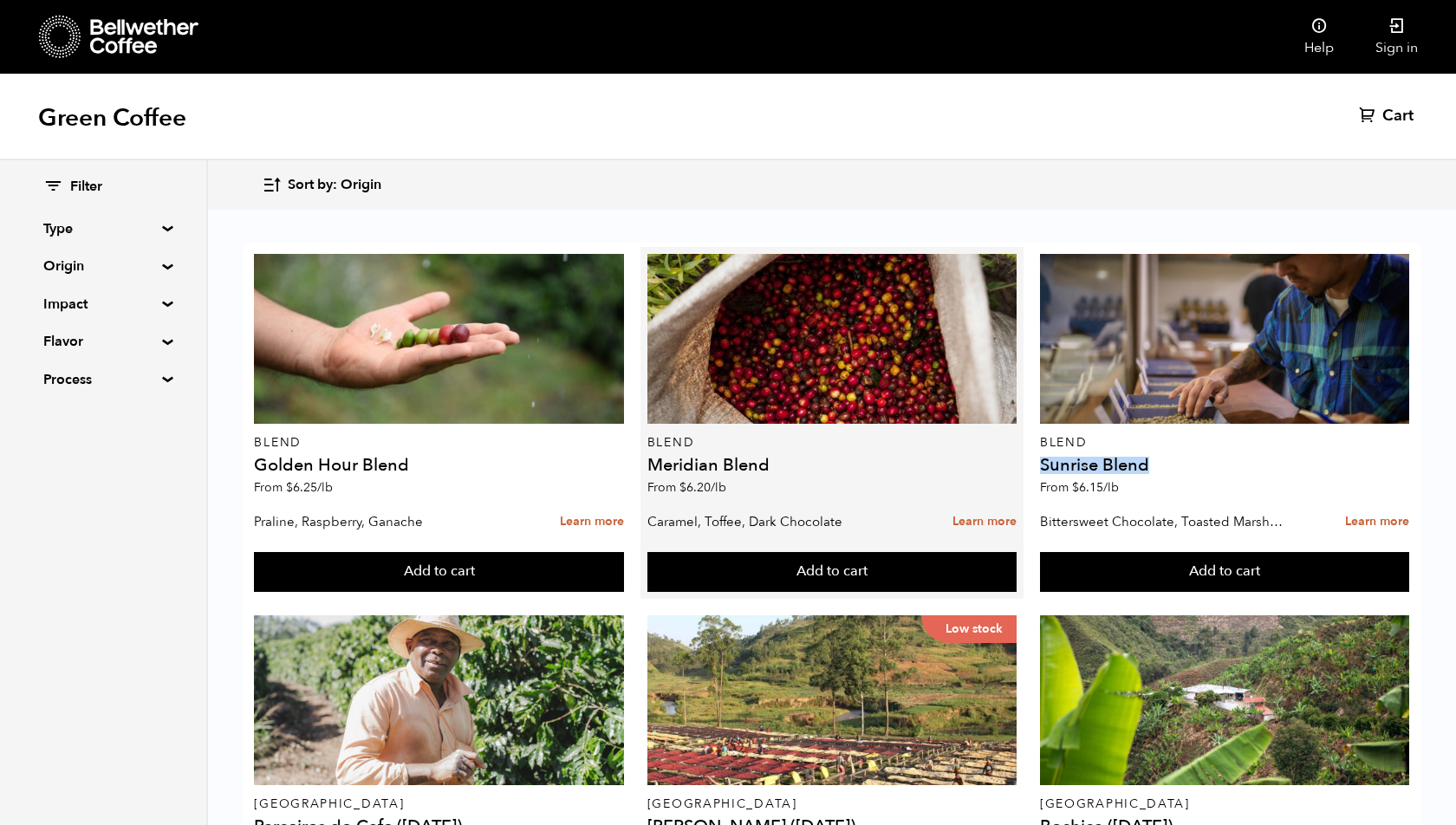
scroll to position [317, 0]
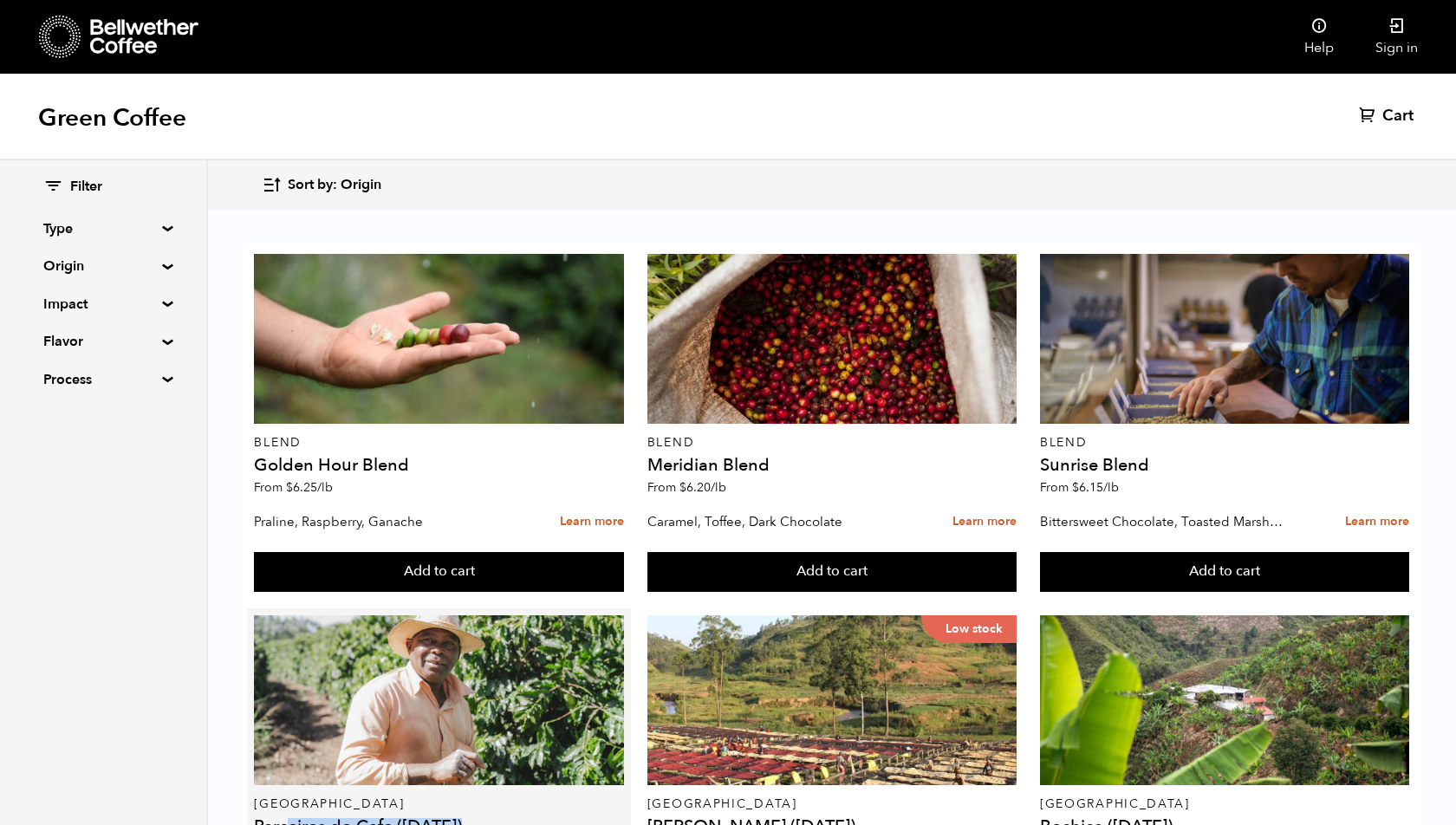
drag, startPoint x: 485, startPoint y: 510, endPoint x: 288, endPoint y: 503, distance: 197.1
click at [288, 818] on h4 "Parceiros do Cafe ([DATE])" at bounding box center [439, 827] width 370 height 18
click at [258, 818] on h4 "Parceiros do Cafe ([DATE])" at bounding box center [439, 827] width 370 height 18
drag, startPoint x: 258, startPoint y: 505, endPoint x: 397, endPoint y: 500, distance: 139.1
click at [397, 818] on h4 "Parceiros do Cafe ([DATE])" at bounding box center [439, 827] width 370 height 18
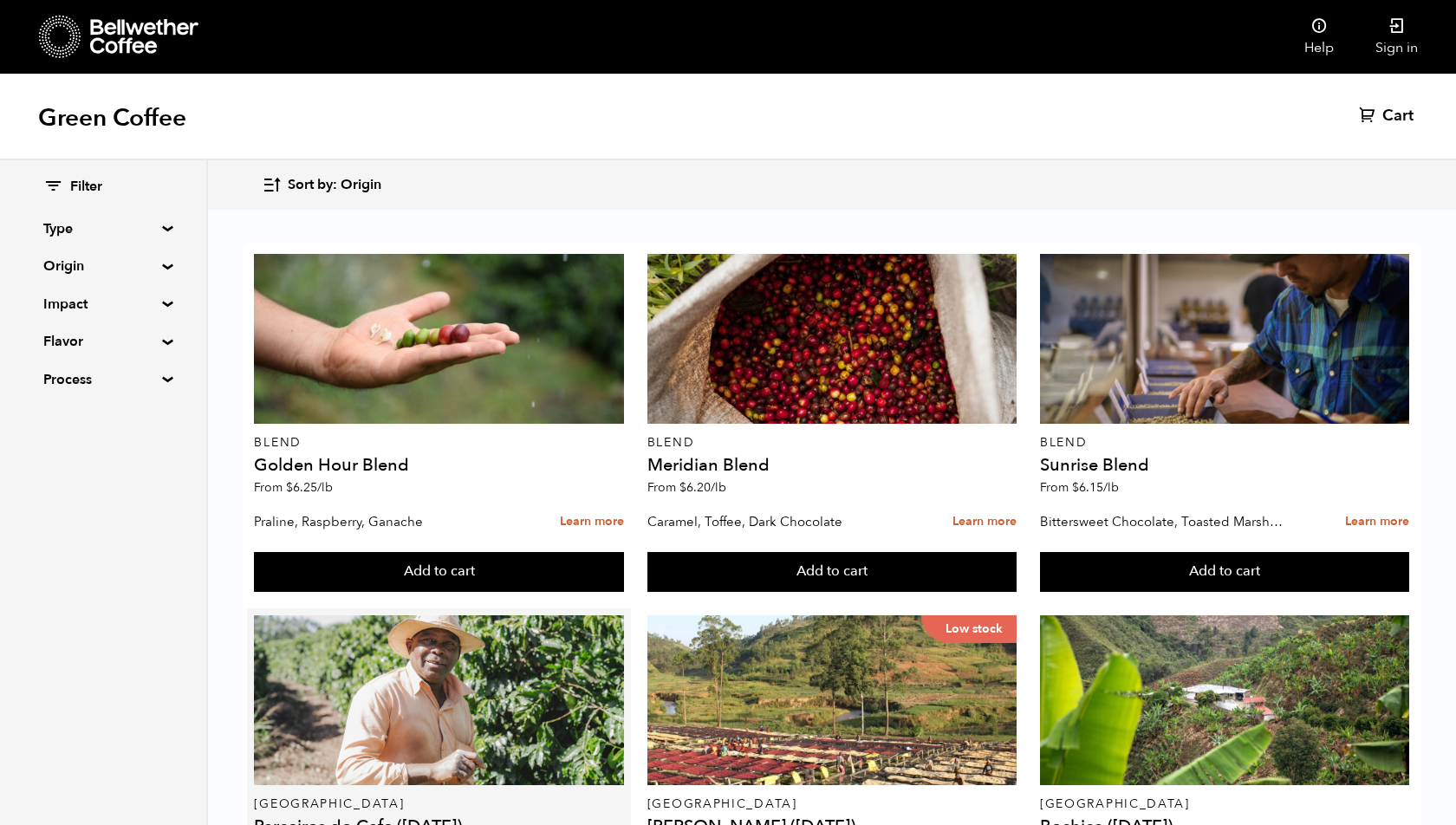
click at [393, 818] on h4 "Parceiros do Cafe ([DATE])" at bounding box center [439, 827] width 370 height 18
drag, startPoint x: 390, startPoint y: 515, endPoint x: 257, endPoint y: 517, distance: 133.0
click at [257, 818] on h4 "Parceiros do Cafe ([DATE])" at bounding box center [439, 827] width 370 height 18
copy h4 "Parceiros do Cafe"
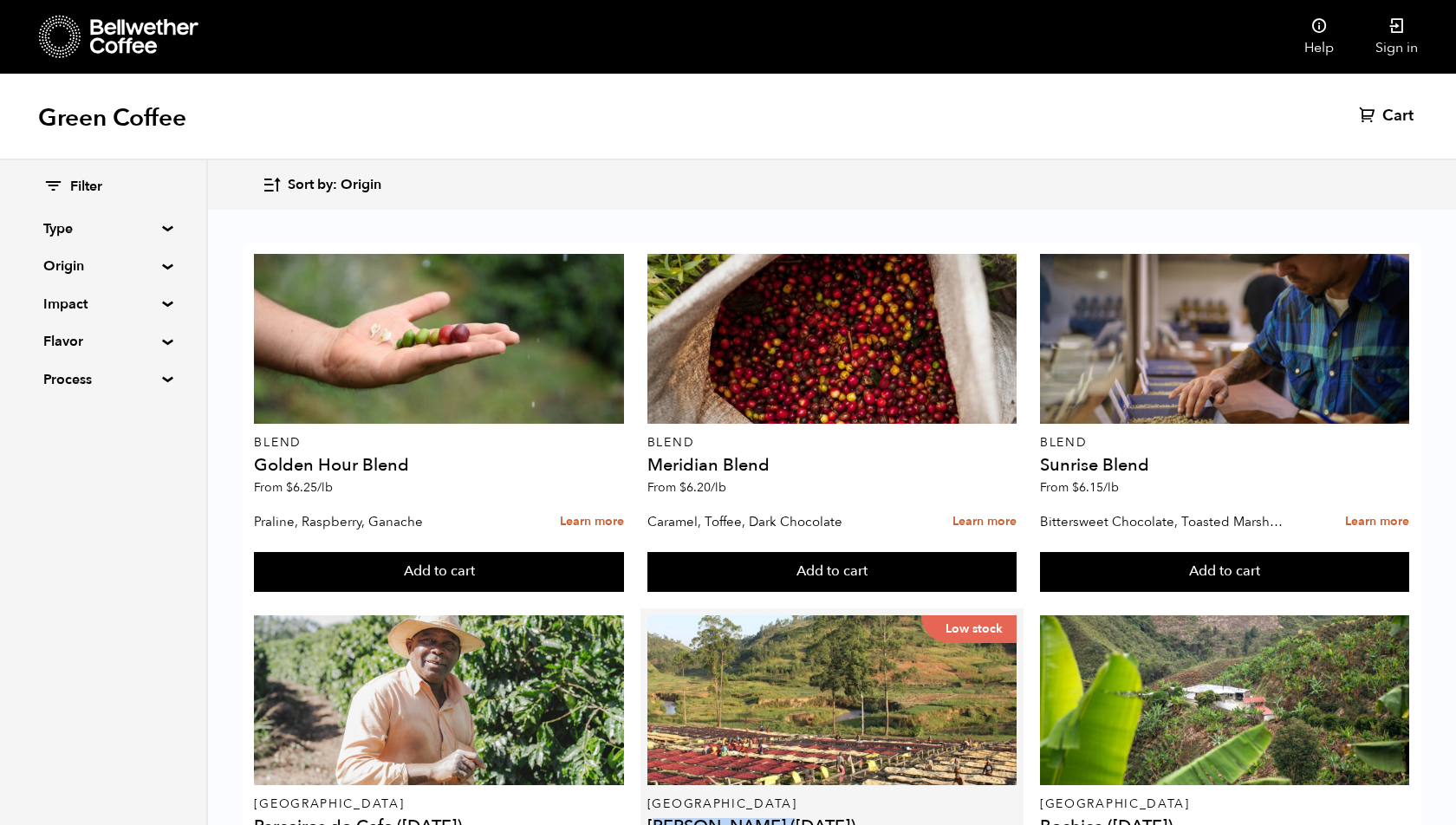
drag, startPoint x: 786, startPoint y: 512, endPoint x: 659, endPoint y: 512, distance: 127.0
click at [659, 818] on h4 "[PERSON_NAME] ([DATE])" at bounding box center [832, 827] width 370 height 18
click at [648, 818] on h4 "[PERSON_NAME] ([DATE])" at bounding box center [832, 827] width 370 height 18
drag, startPoint x: 647, startPoint y: 511, endPoint x: 779, endPoint y: 508, distance: 132.0
click at [778, 818] on h4 "[PERSON_NAME] ([DATE])" at bounding box center [832, 827] width 370 height 18
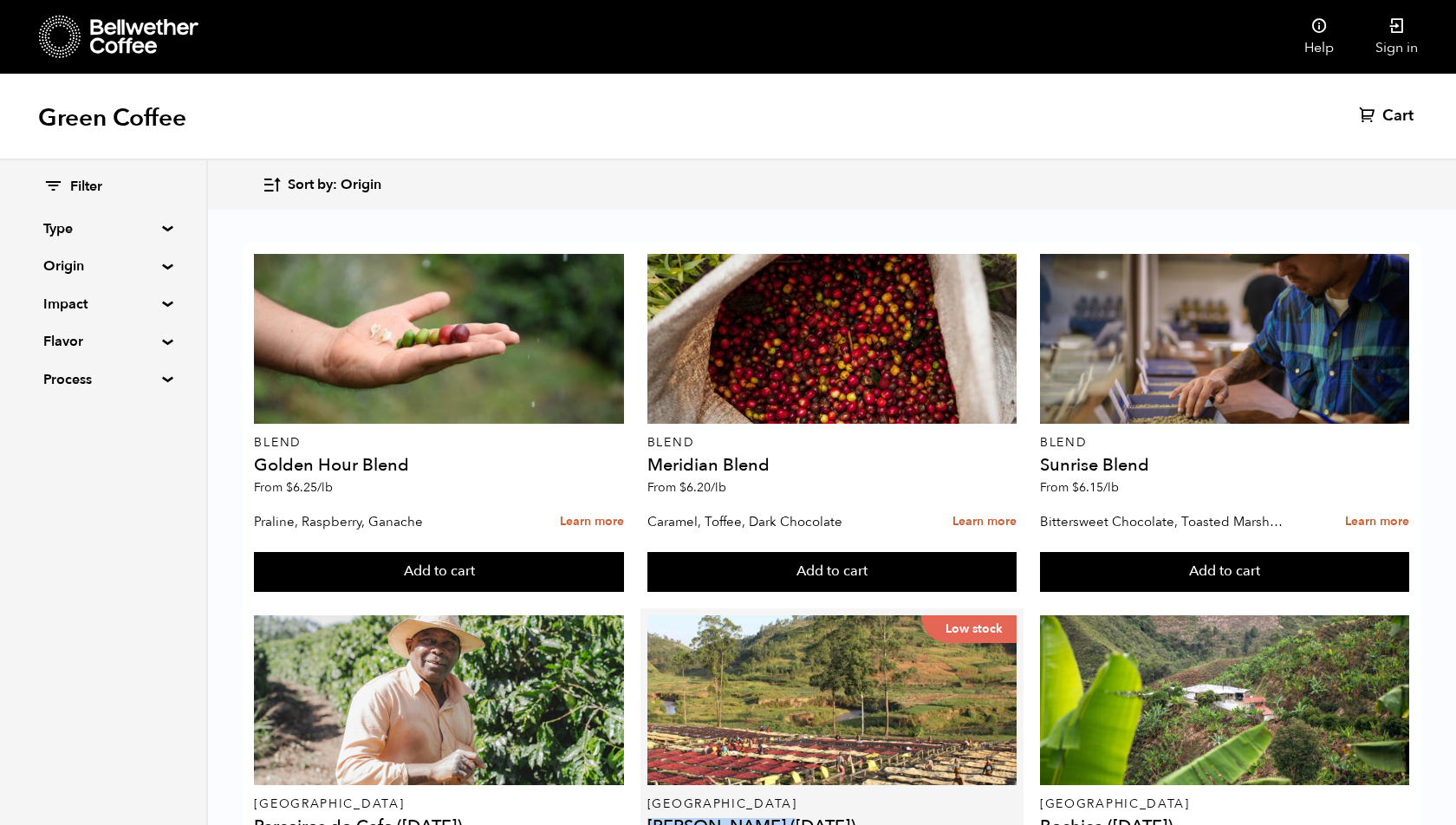
copy h4 "Kayanza Gakenke"
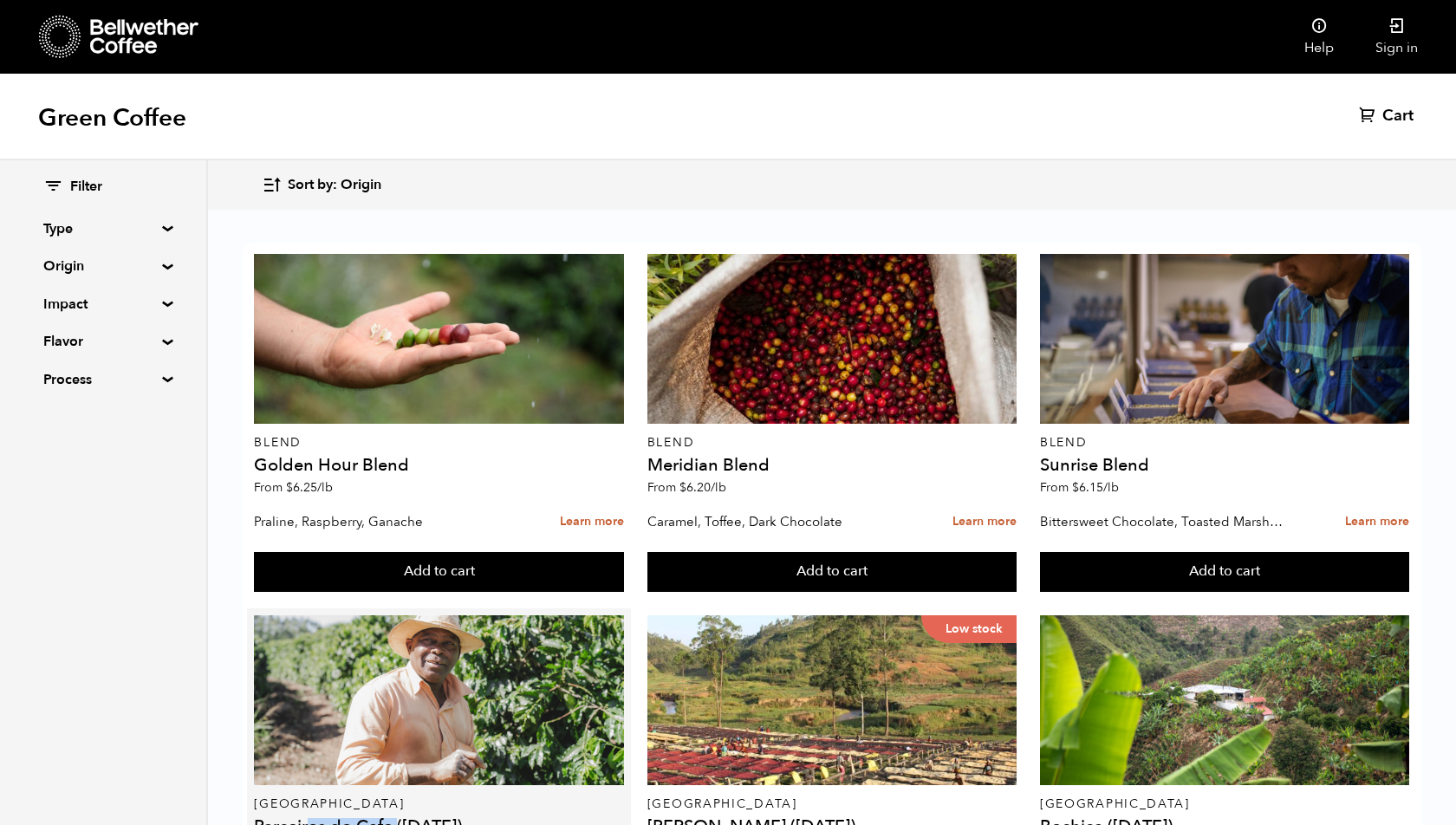
drag, startPoint x: 396, startPoint y: 511, endPoint x: 308, endPoint y: 508, distance: 88.1
click at [308, 818] on h4 "Parceiros do Cafe ([DATE])" at bounding box center [439, 827] width 370 height 18
click at [258, 818] on h4 "Parceiros do Cafe ([DATE])" at bounding box center [439, 827] width 370 height 18
drag, startPoint x: 258, startPoint y: 505, endPoint x: 385, endPoint y: 505, distance: 127.0
click at [385, 818] on h4 "Parceiros do Cafe ([DATE])" at bounding box center [439, 827] width 370 height 18
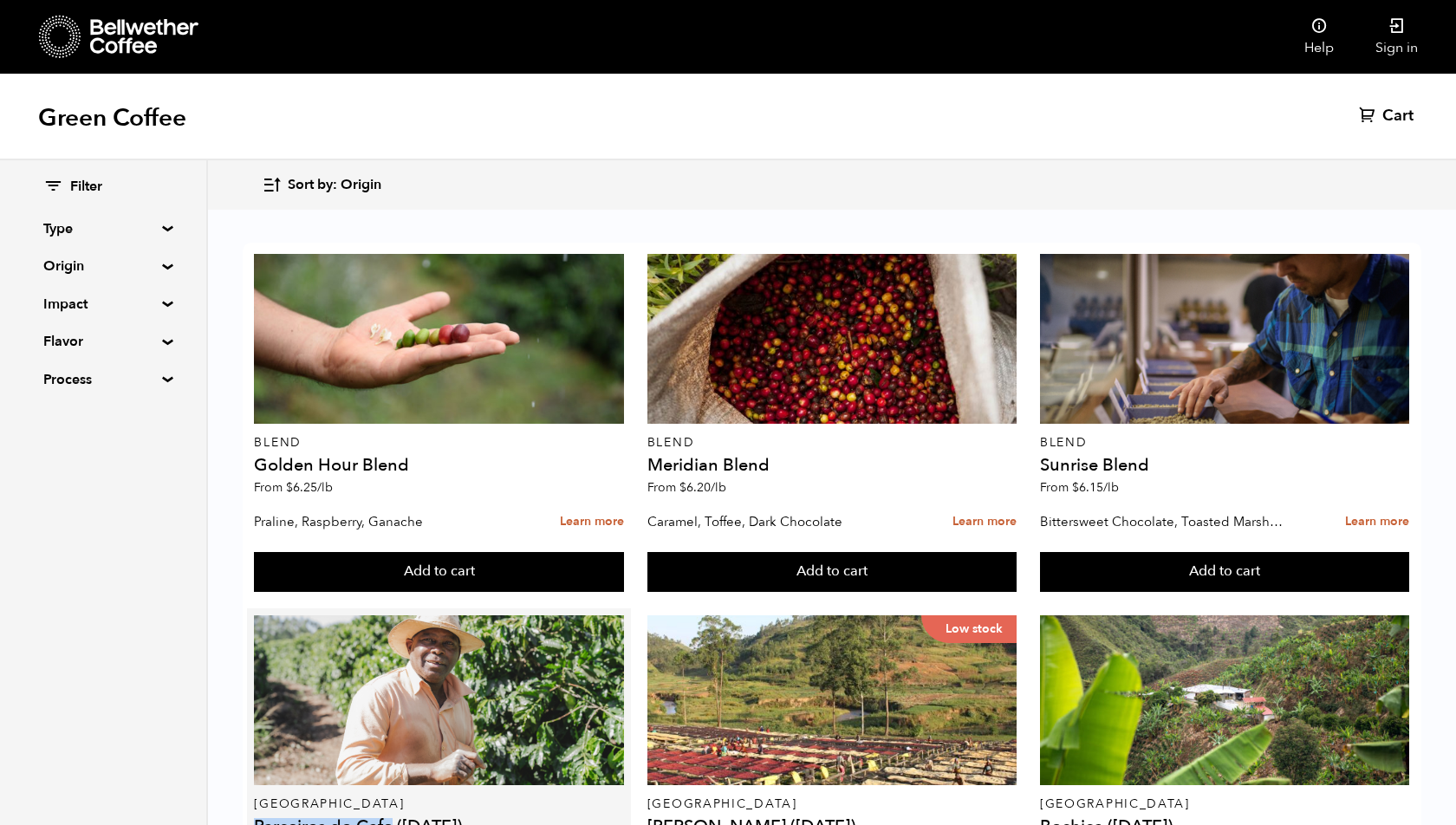
copy h4 "Parceiros do Cafe"
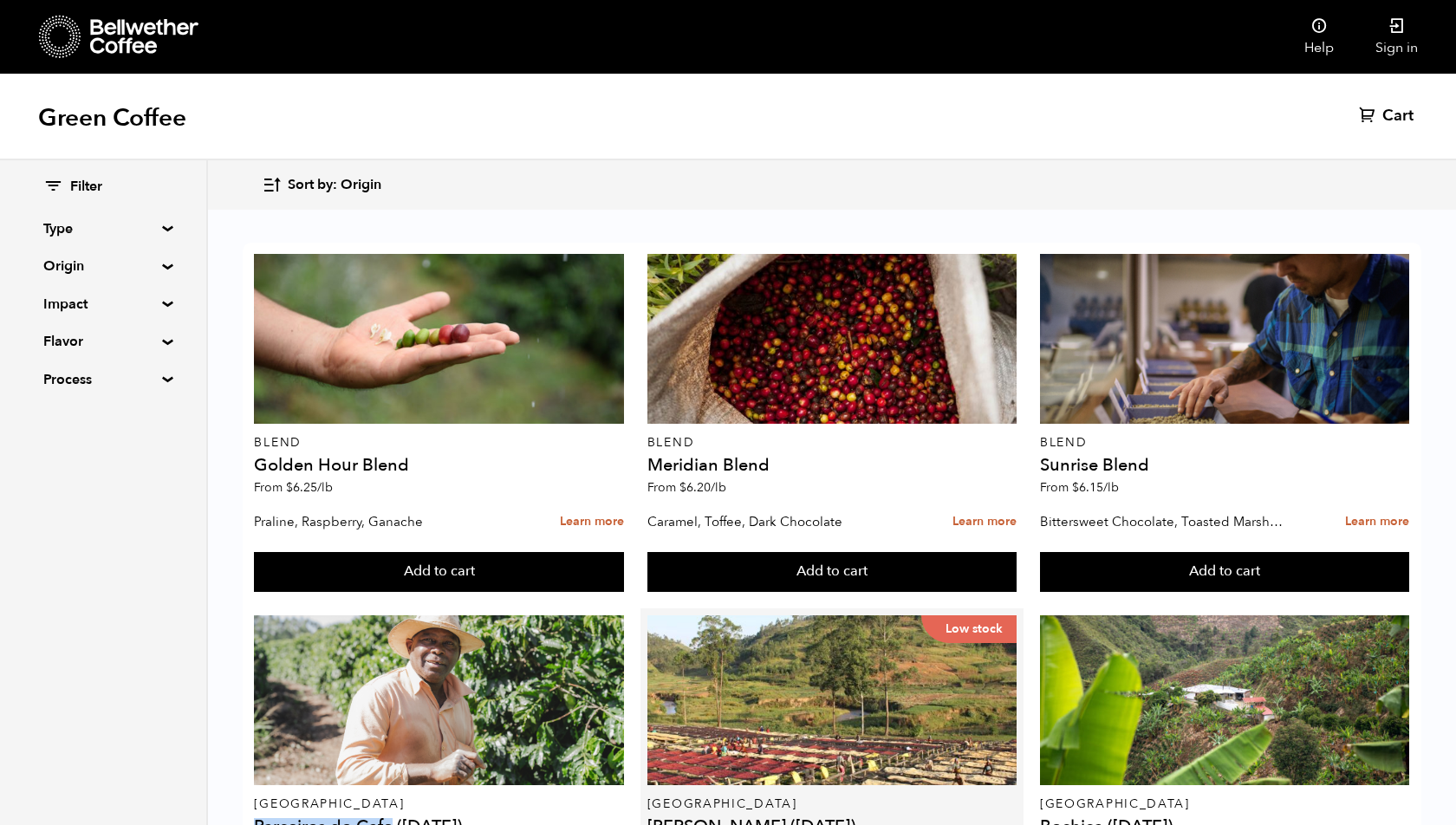
scroll to position [340, 0]
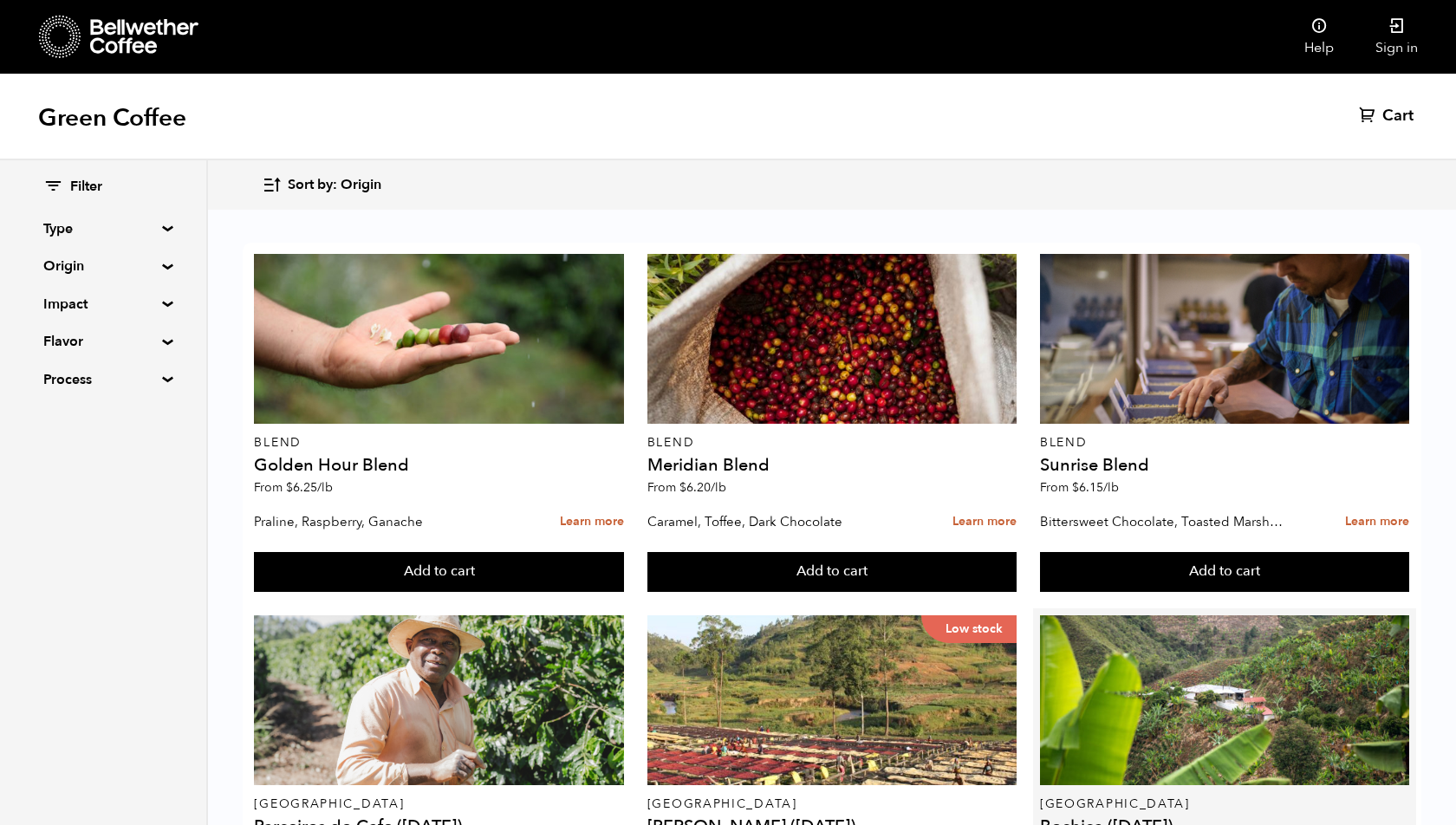
click at [1095, 818] on h4 "Bochica ([DATE])" at bounding box center [1225, 827] width 370 height 18
drag, startPoint x: 1103, startPoint y: 489, endPoint x: 1040, endPoint y: 485, distance: 63.1
click at [1040, 818] on h4 "Bochica ([DATE])" at bounding box center [1225, 827] width 370 height 18
copy h4 "Bochica"
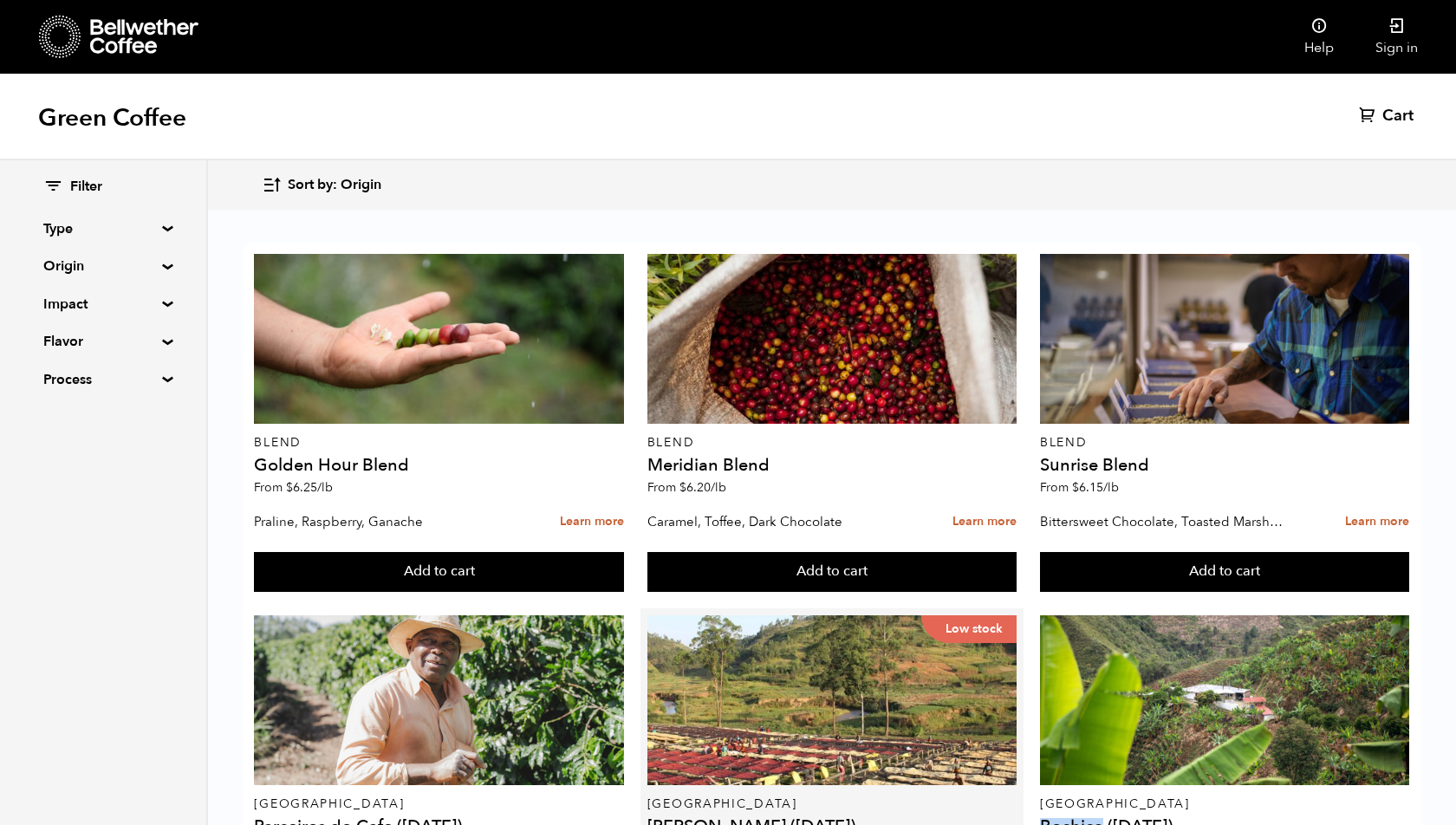
scroll to position [578, 0]
drag, startPoint x: 255, startPoint y: 610, endPoint x: 448, endPoint y: 606, distance: 193.0
copy h4 "Decaf Magia del Campo"
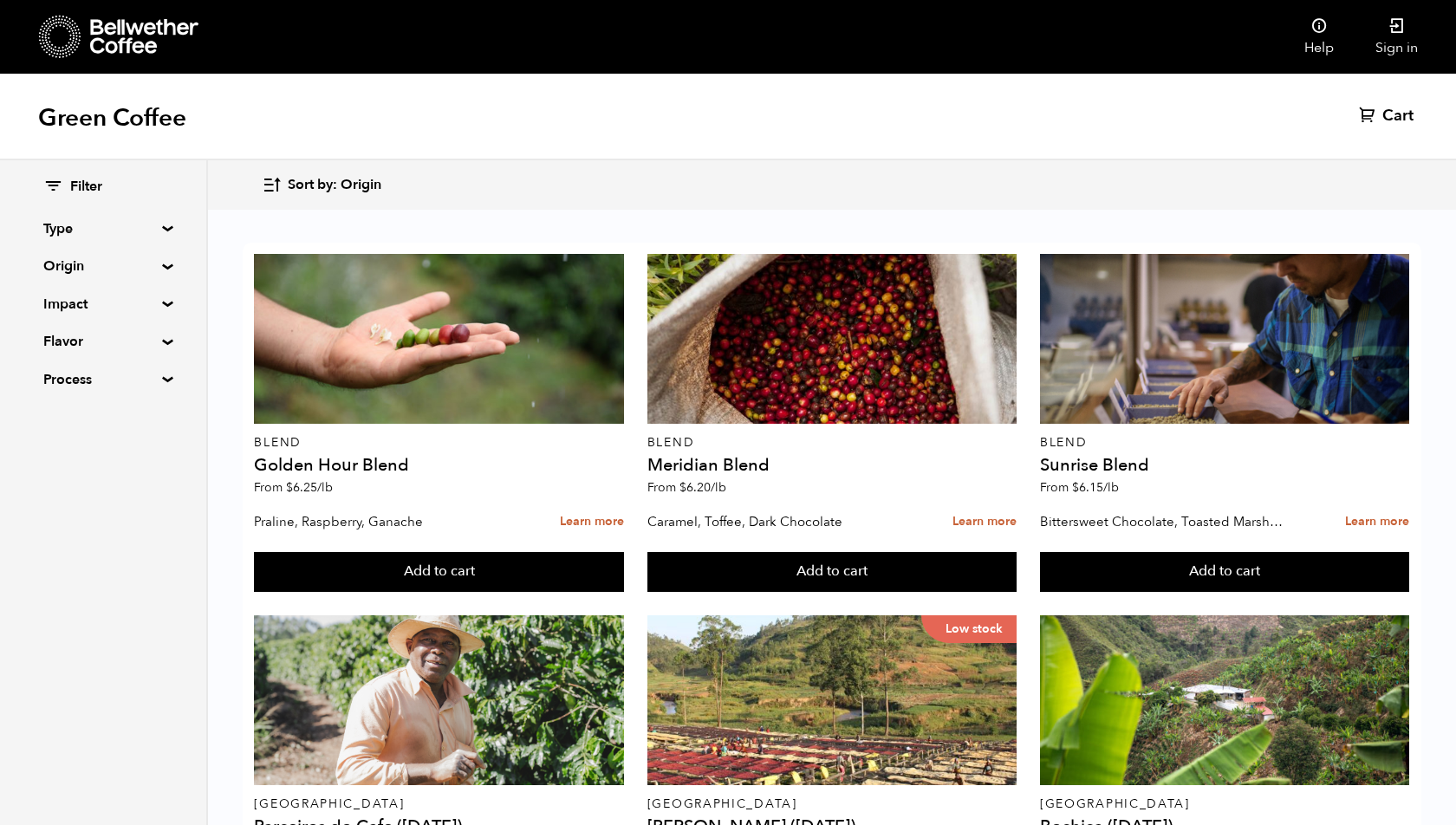
drag, startPoint x: 650, startPoint y: 550, endPoint x: 766, endPoint y: 546, distance: 116.1
copy h4 "Walida Natural"
drag, startPoint x: 1039, startPoint y: 461, endPoint x: 1212, endPoint y: 462, distance: 173.0
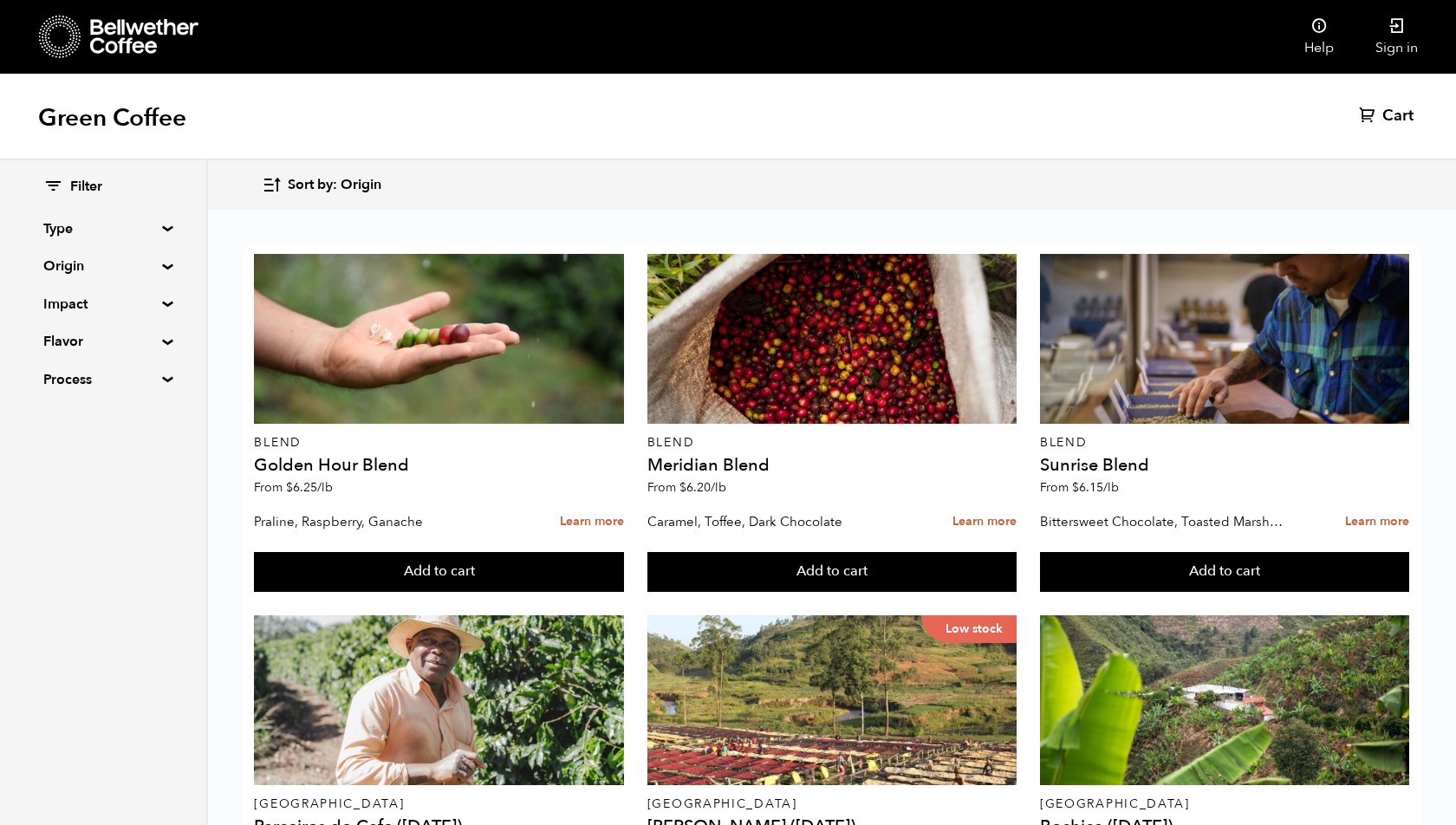
copy h4 "Limmu Kossa Washed"
drag, startPoint x: 362, startPoint y: 673, endPoint x: 257, endPoint y: 673, distance: 105.0
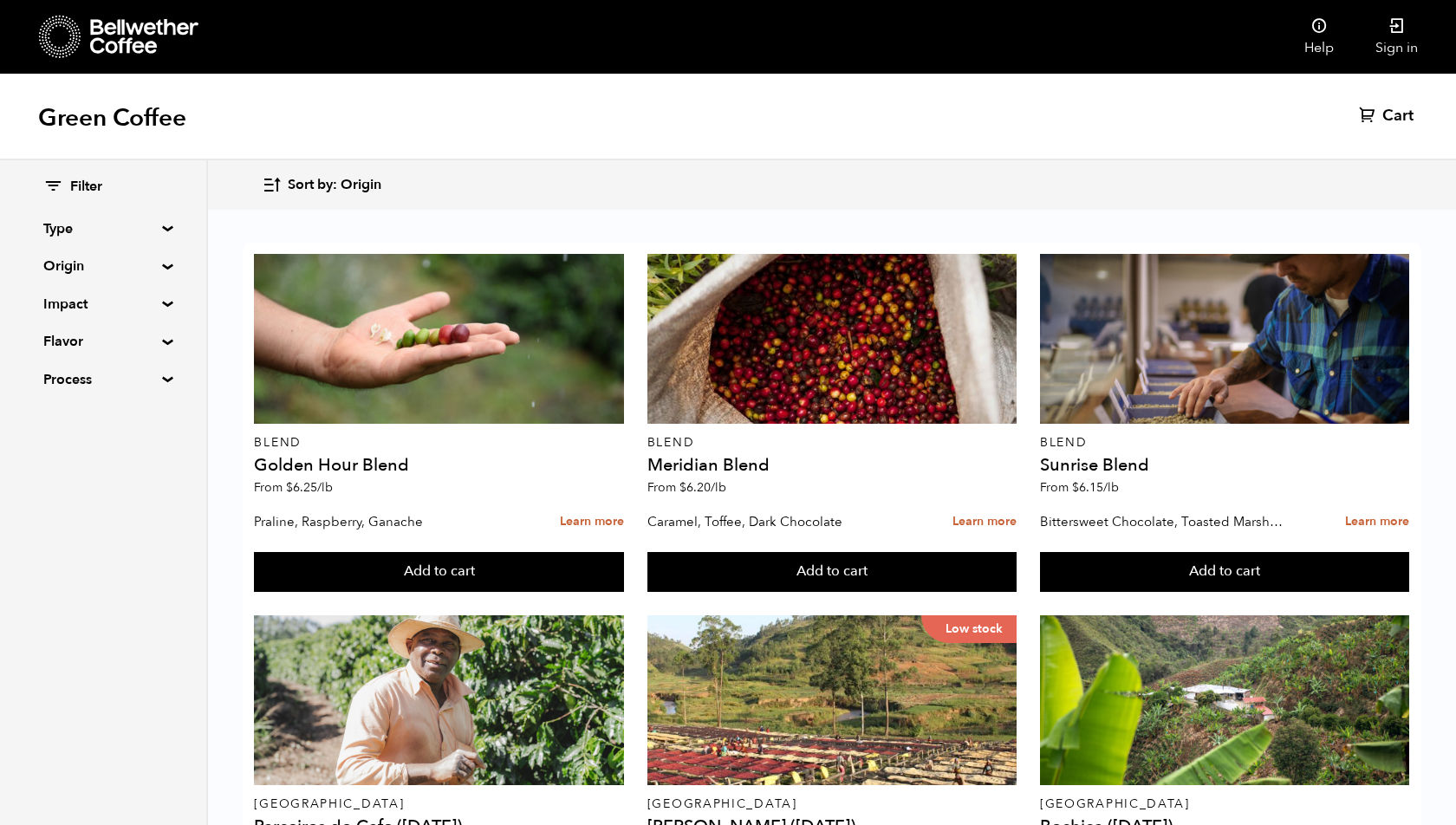
scroll to position [1003, 0]
drag, startPoint x: 648, startPoint y: 544, endPoint x: 818, endPoint y: 541, distance: 170.0
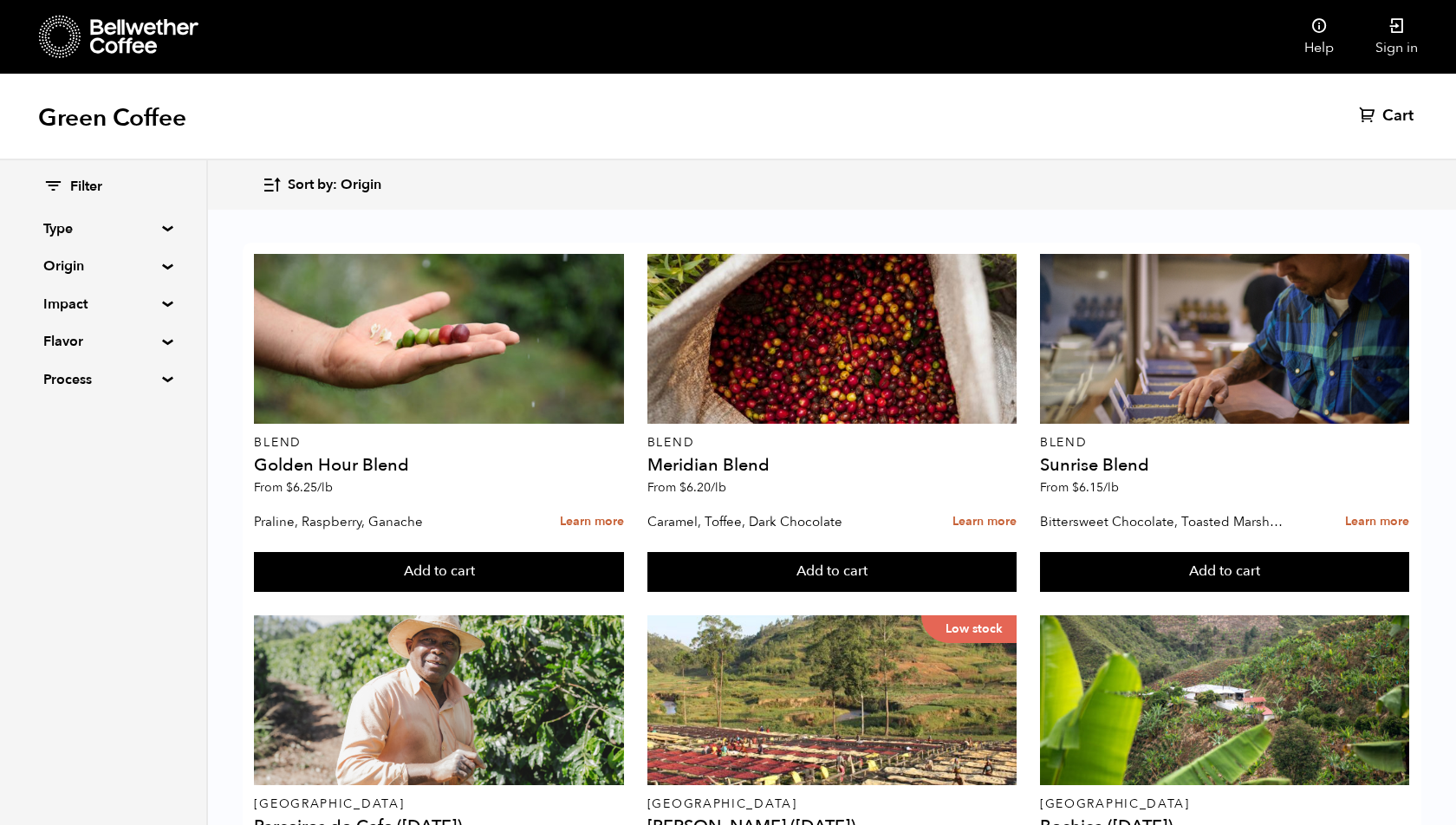
drag, startPoint x: 256, startPoint y: 690, endPoint x: 353, endPoint y: 687, distance: 97.0
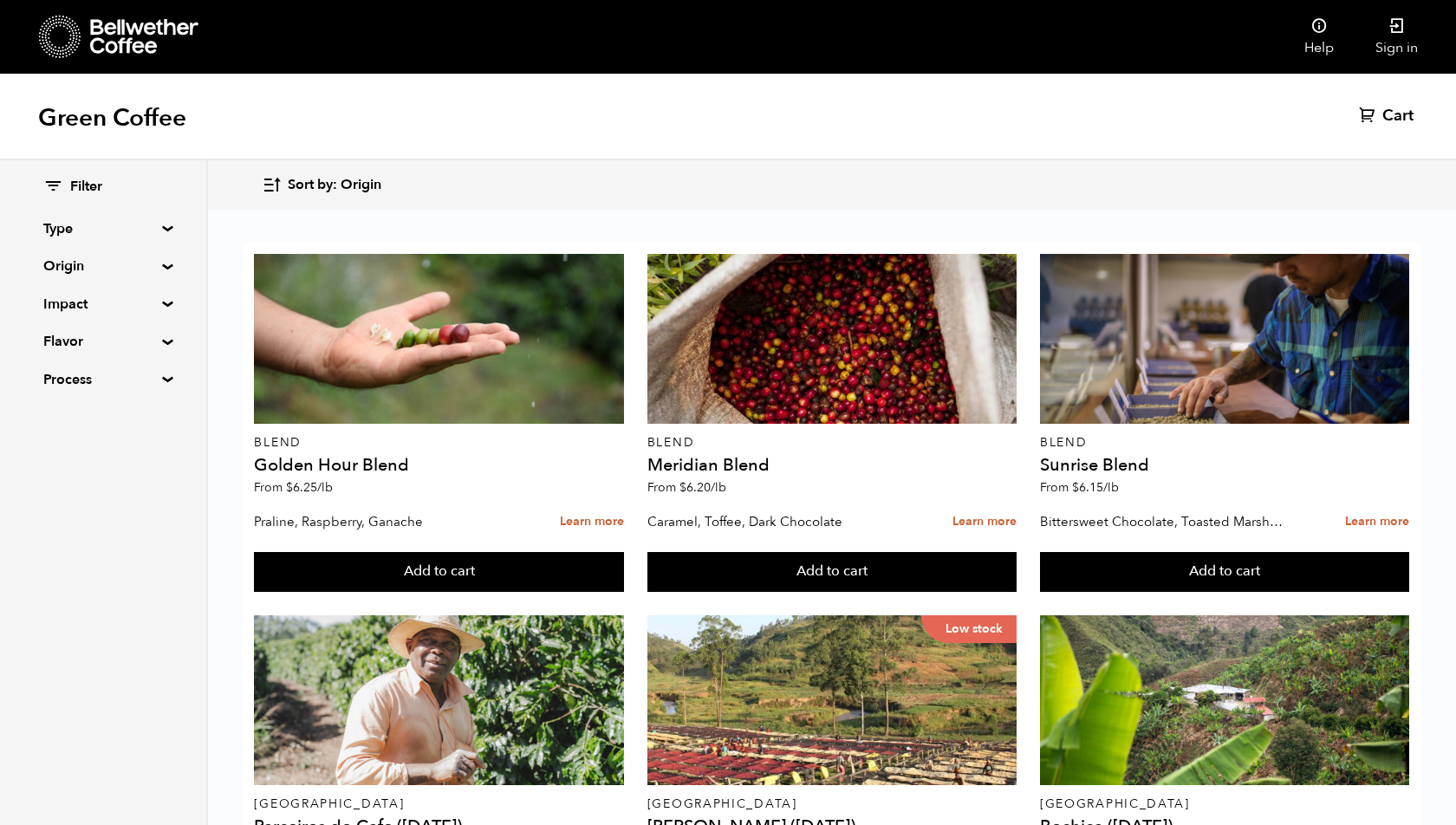
drag, startPoint x: 650, startPoint y: 416, endPoint x: 841, endPoint y: 408, distance: 191.2
drag, startPoint x: 1043, startPoint y: 416, endPoint x: 1157, endPoint y: 416, distance: 114.0
drag, startPoint x: 257, startPoint y: 780, endPoint x: 308, endPoint y: 779, distance: 51.0
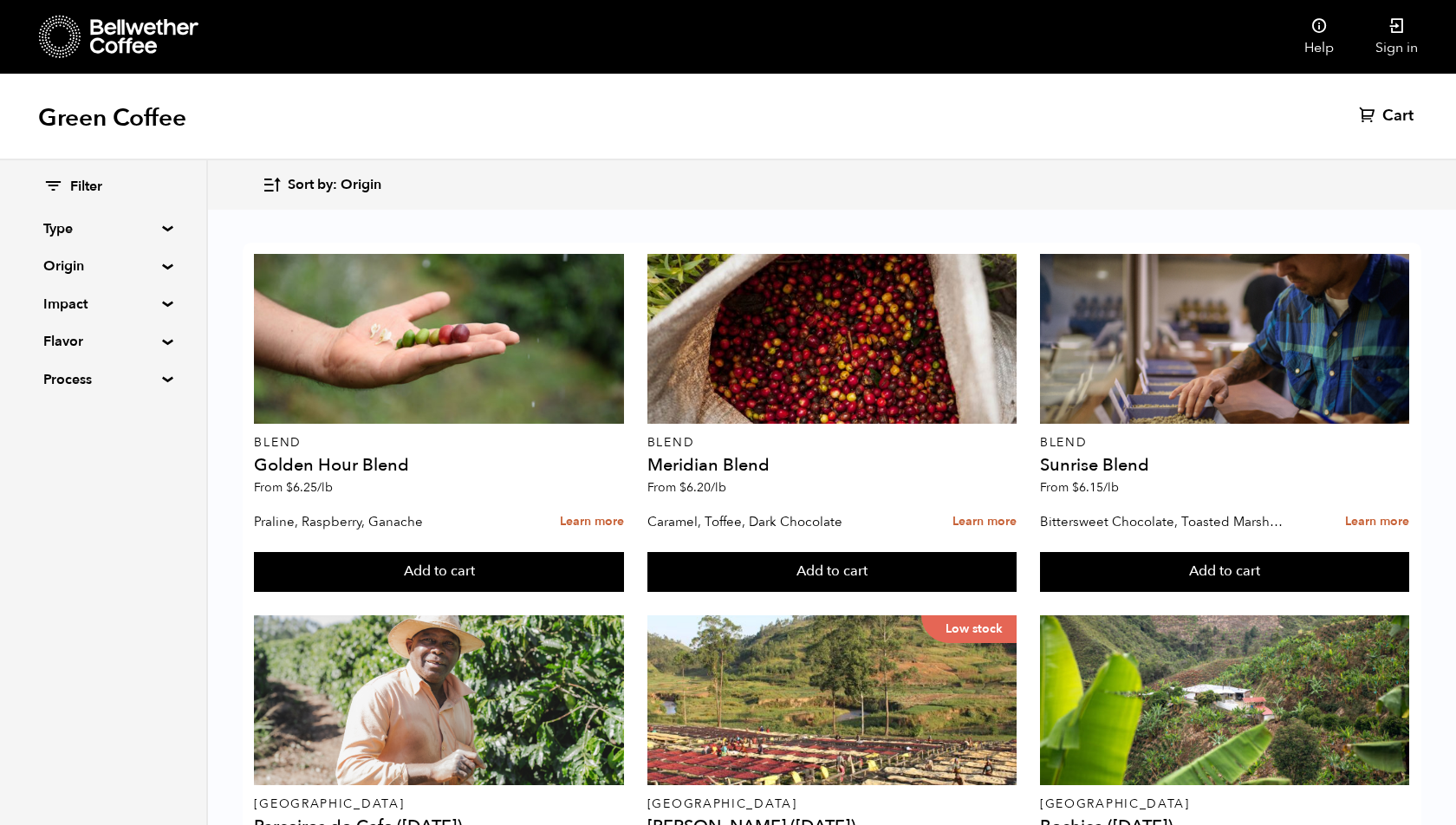
drag, startPoint x: 649, startPoint y: 690, endPoint x: 793, endPoint y: 693, distance: 144.0
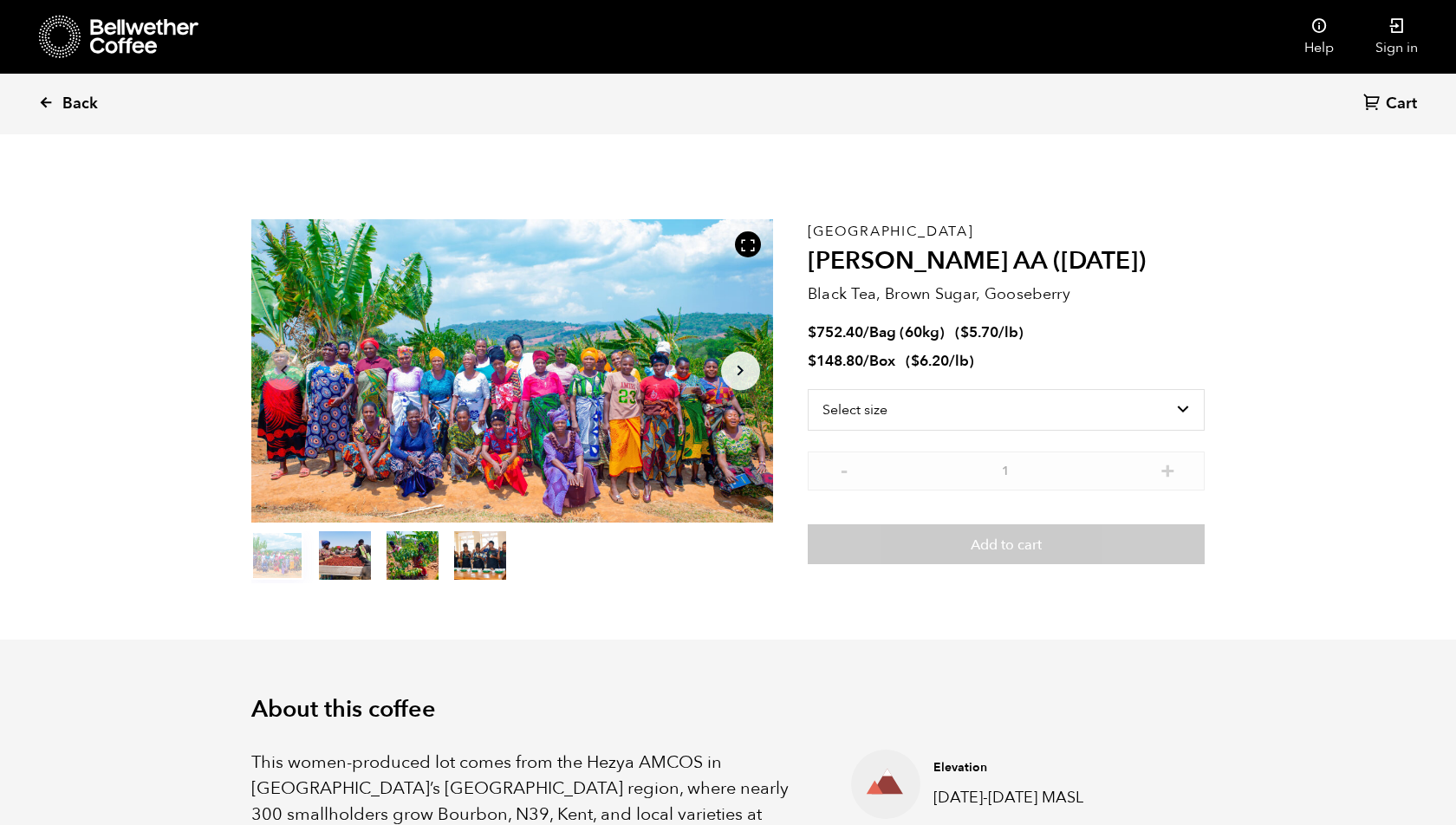
click at [64, 105] on span "Back" at bounding box center [80, 104] width 35 height 20
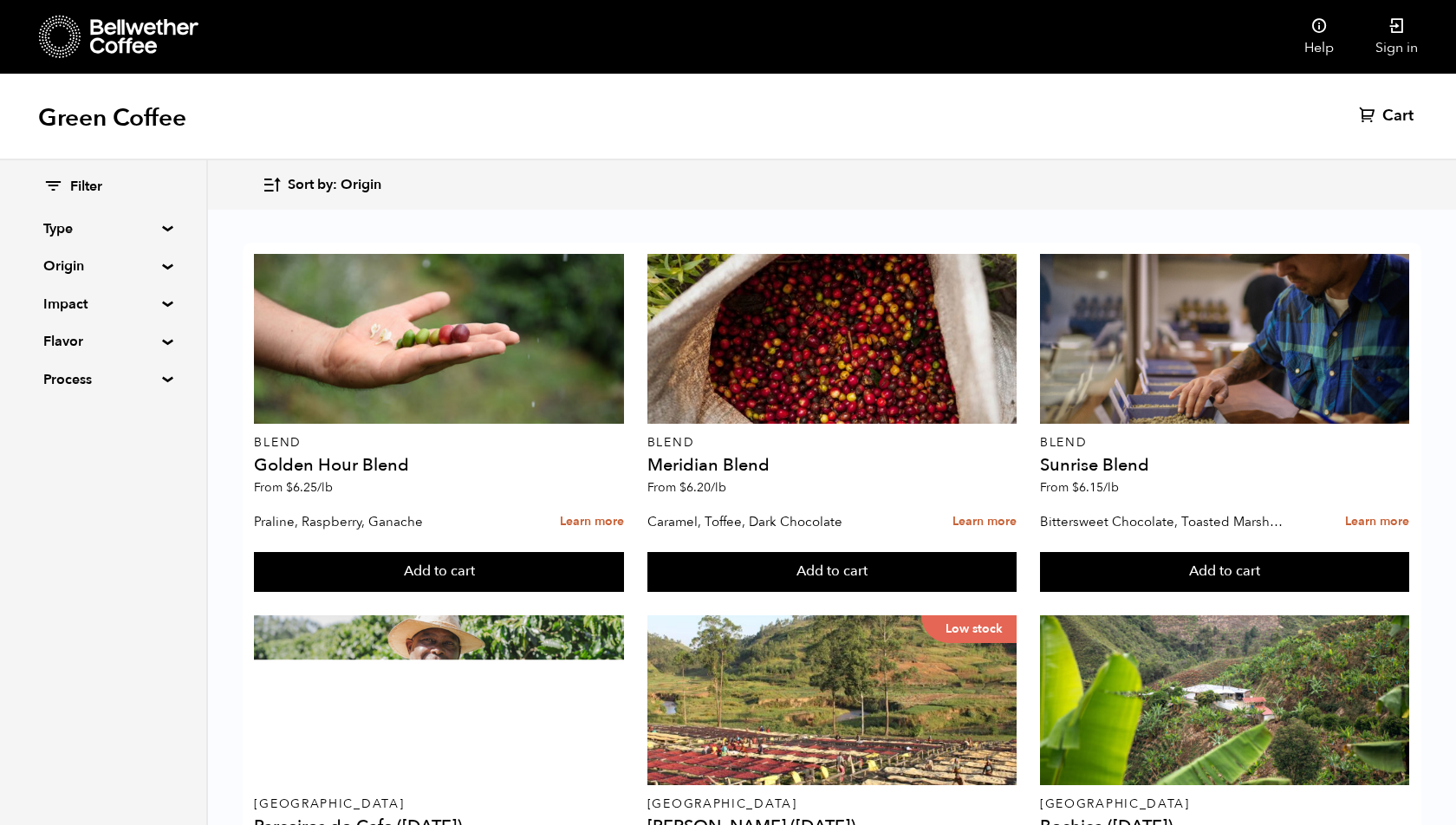
click at [304, 186] on span "Sort by: Origin" at bounding box center [335, 186] width 94 height 19
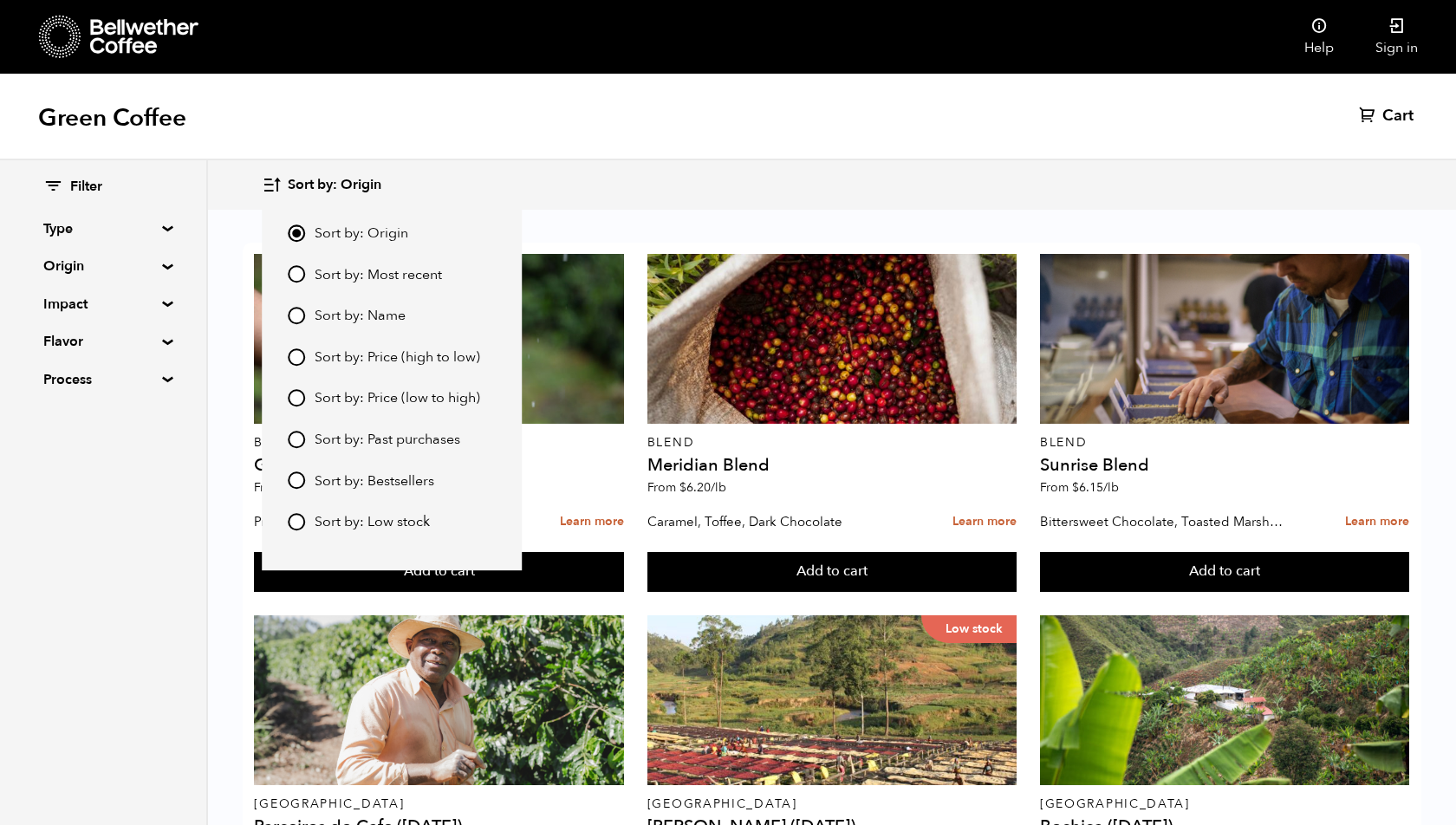
click at [526, 164] on div "Sort by: Origin Sort by: Origin Sort by: Most recent Sort by: Name Sort by: Pri…" at bounding box center [728, 185] width 1456 height 50
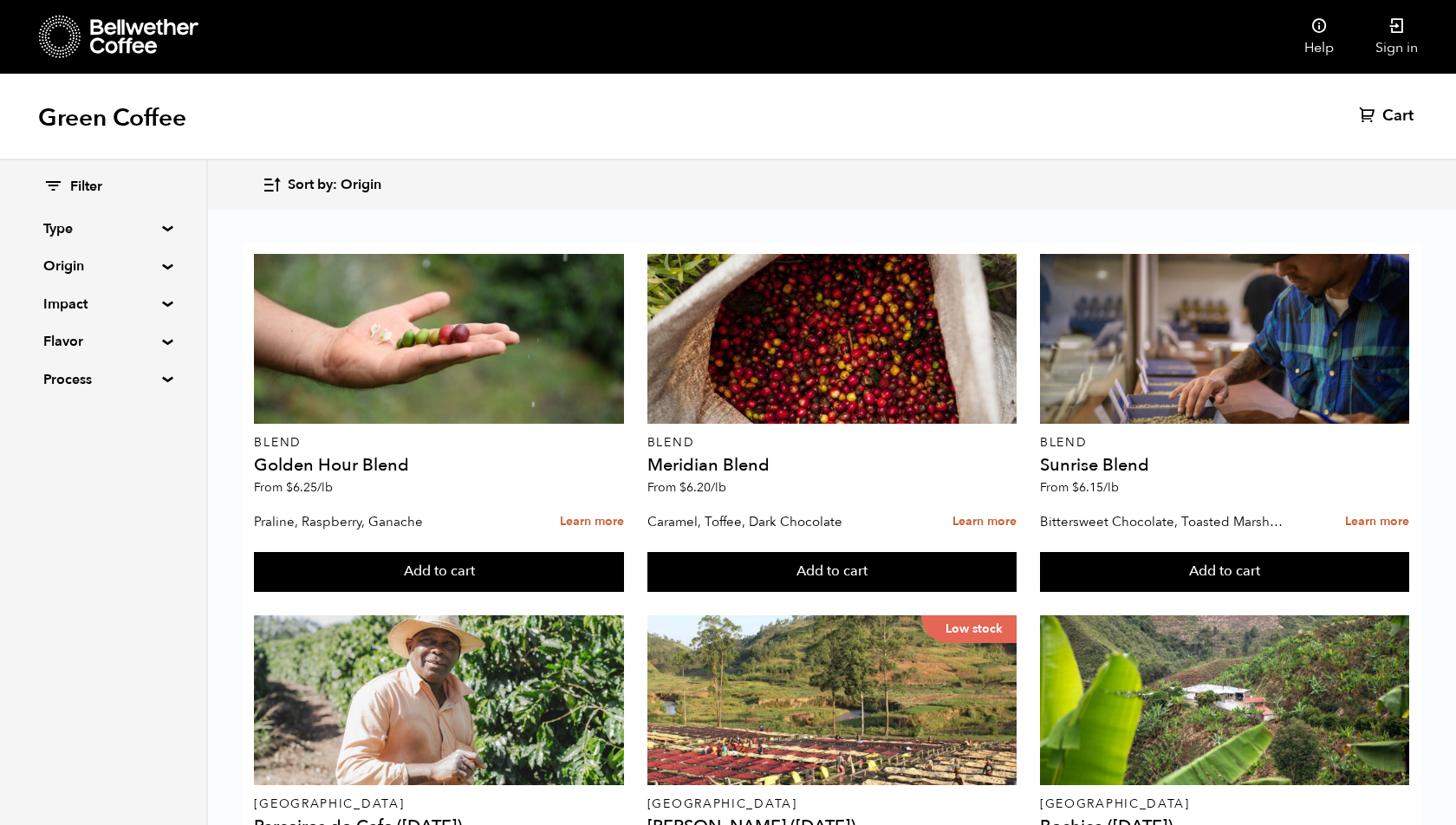
click at [337, 196] on button "Sort by: Origin" at bounding box center [321, 185] width 120 height 41
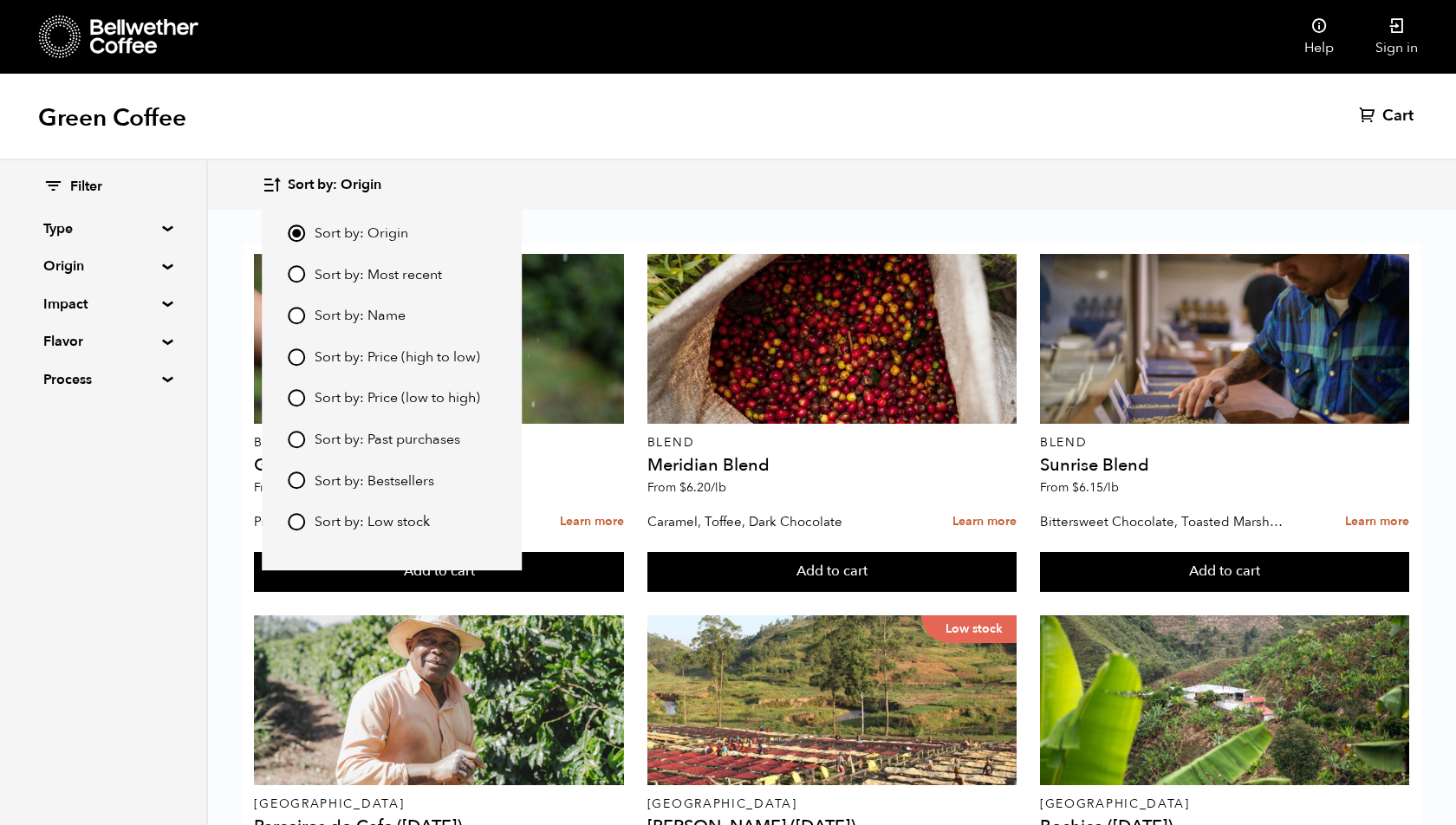
click at [606, 185] on div "Sort by: Origin Sort by: Origin Sort by: Most recent Sort by: Name Sort by: Pri…" at bounding box center [831, 185] width 1140 height 41
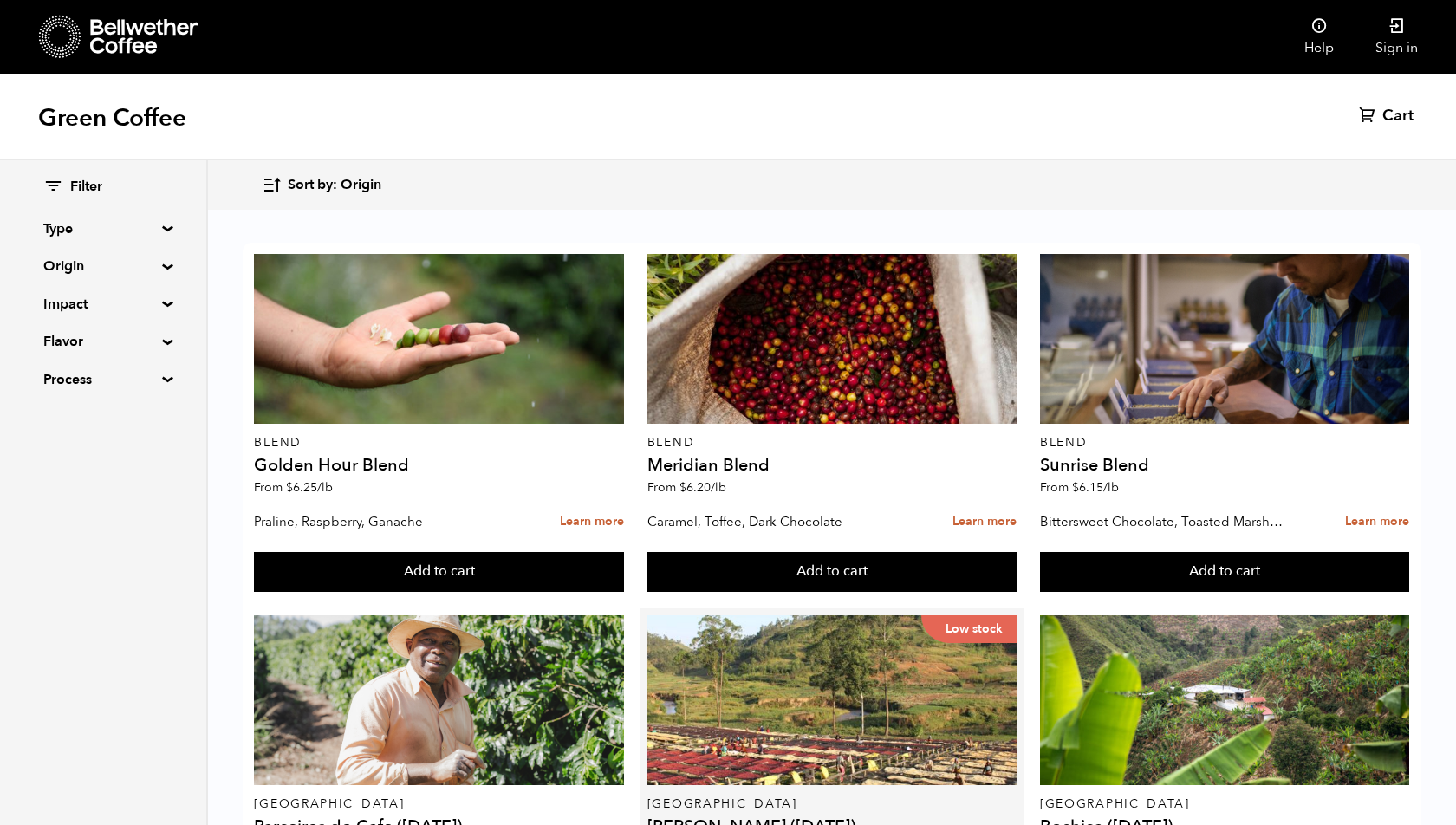
scroll to position [649, 0]
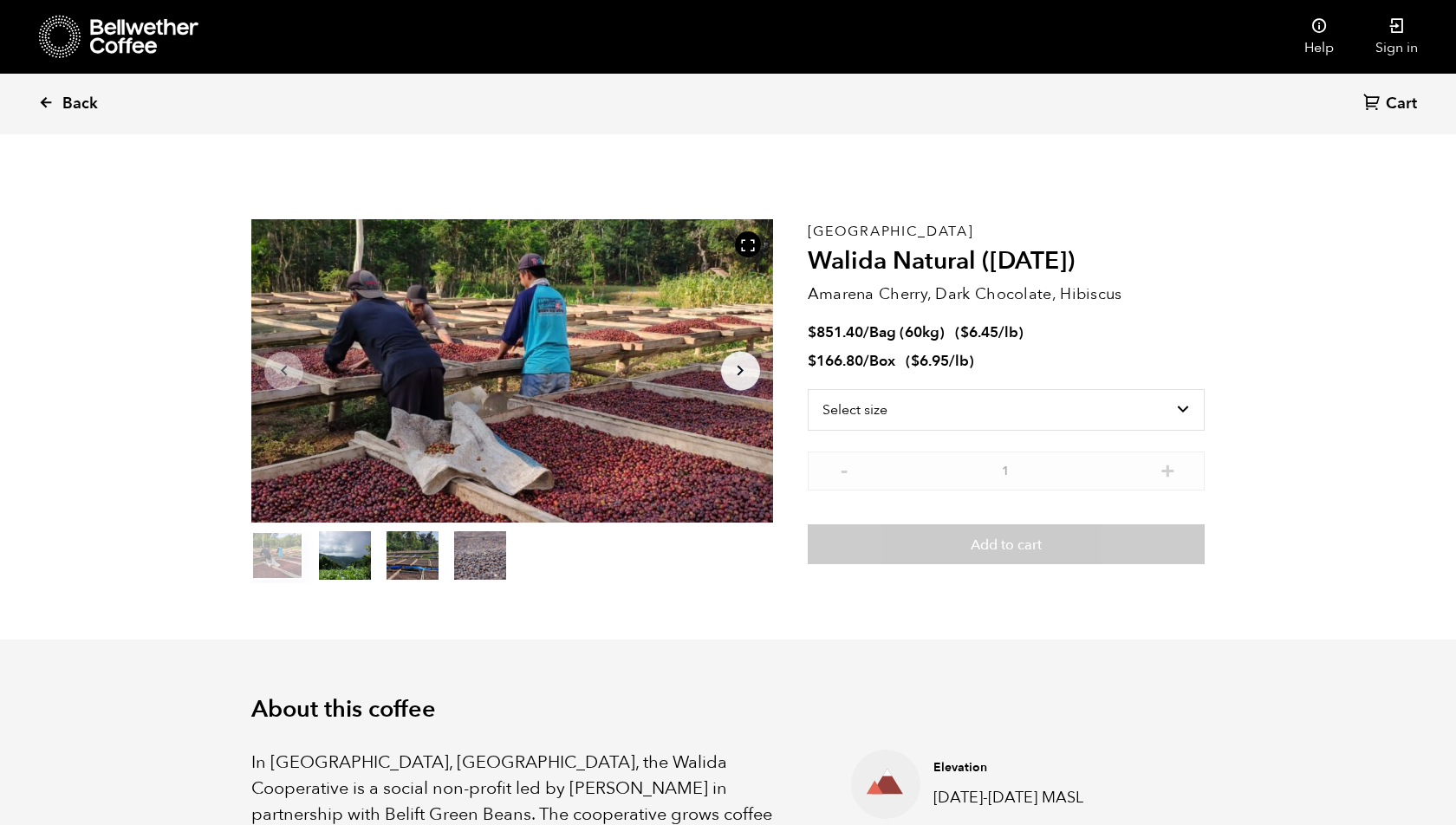
click at [55, 105] on link "Back" at bounding box center [91, 104] width 107 height 59
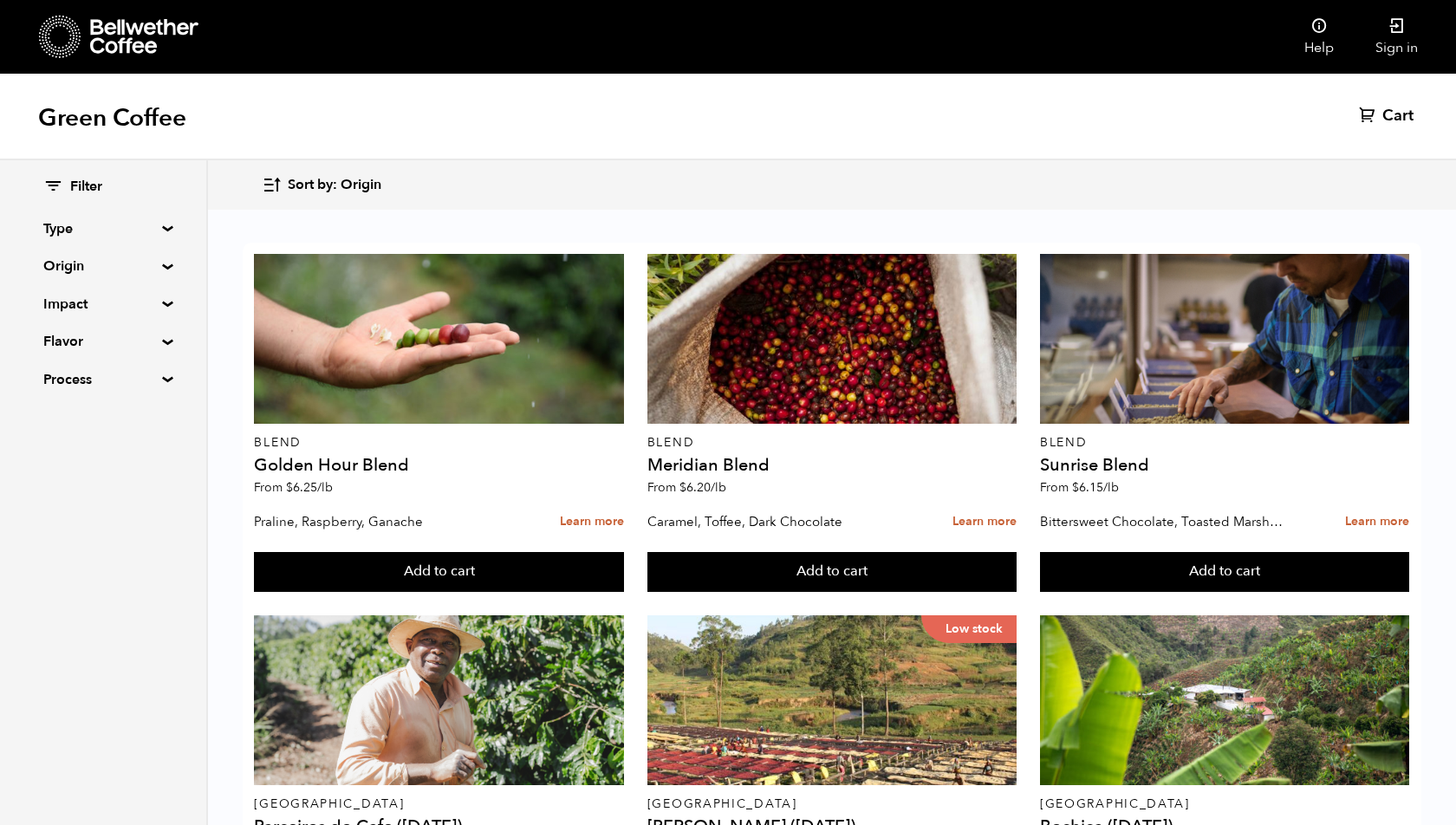
scroll to position [1626, 0]
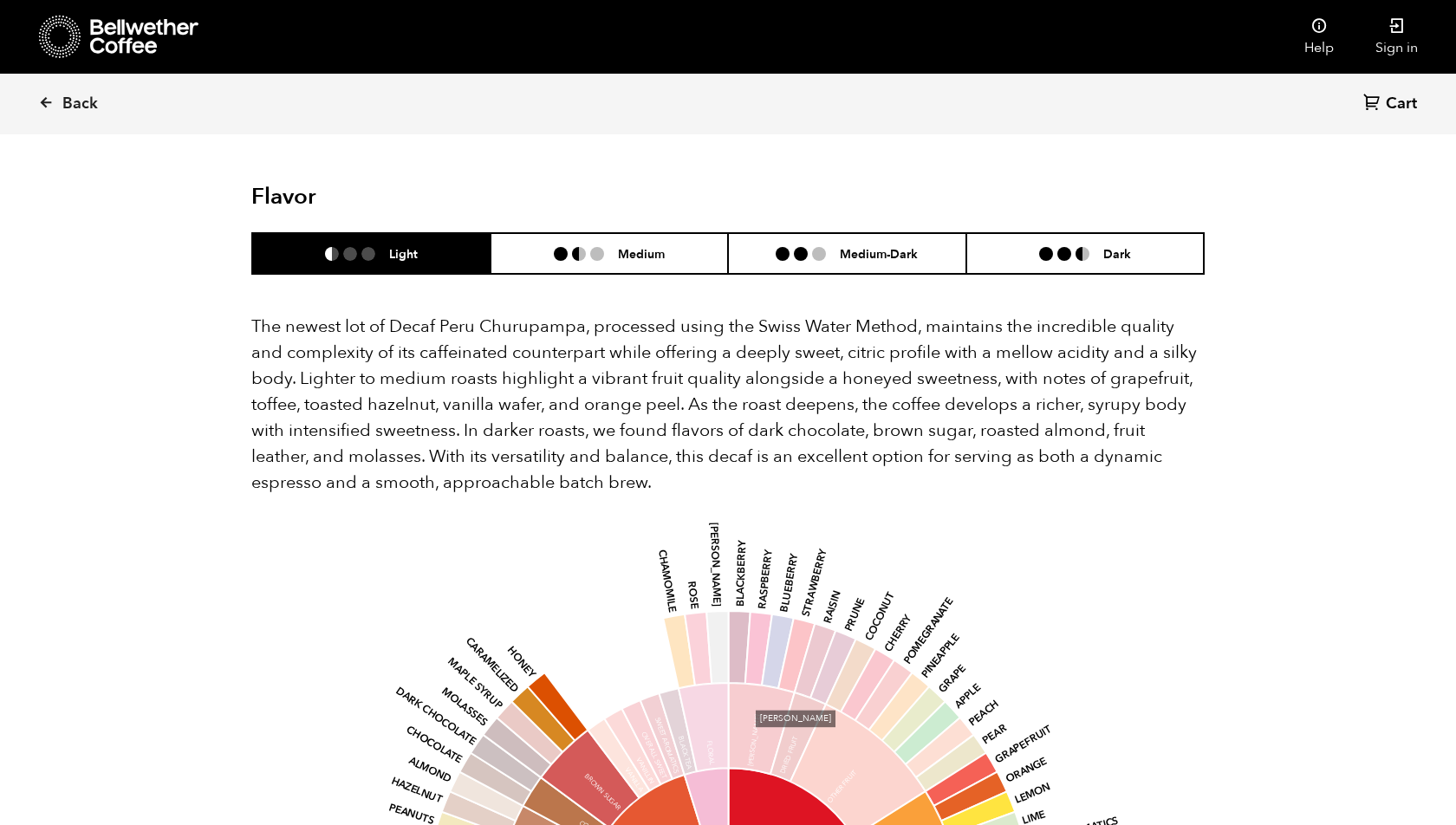
scroll to position [1300, 0]
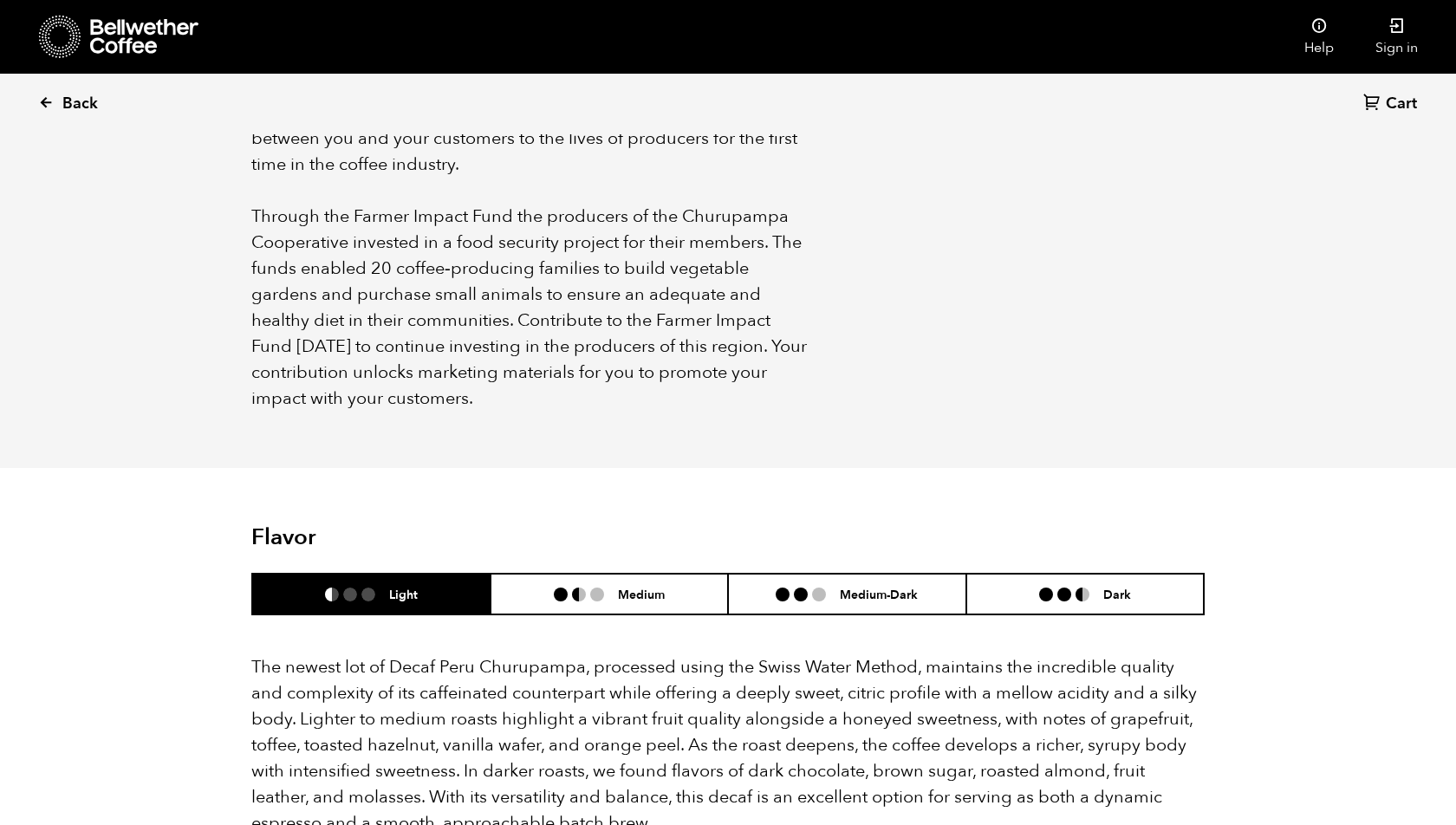
click at [66, 108] on span "Back" at bounding box center [80, 104] width 35 height 20
